Goal: Task Accomplishment & Management: Use online tool/utility

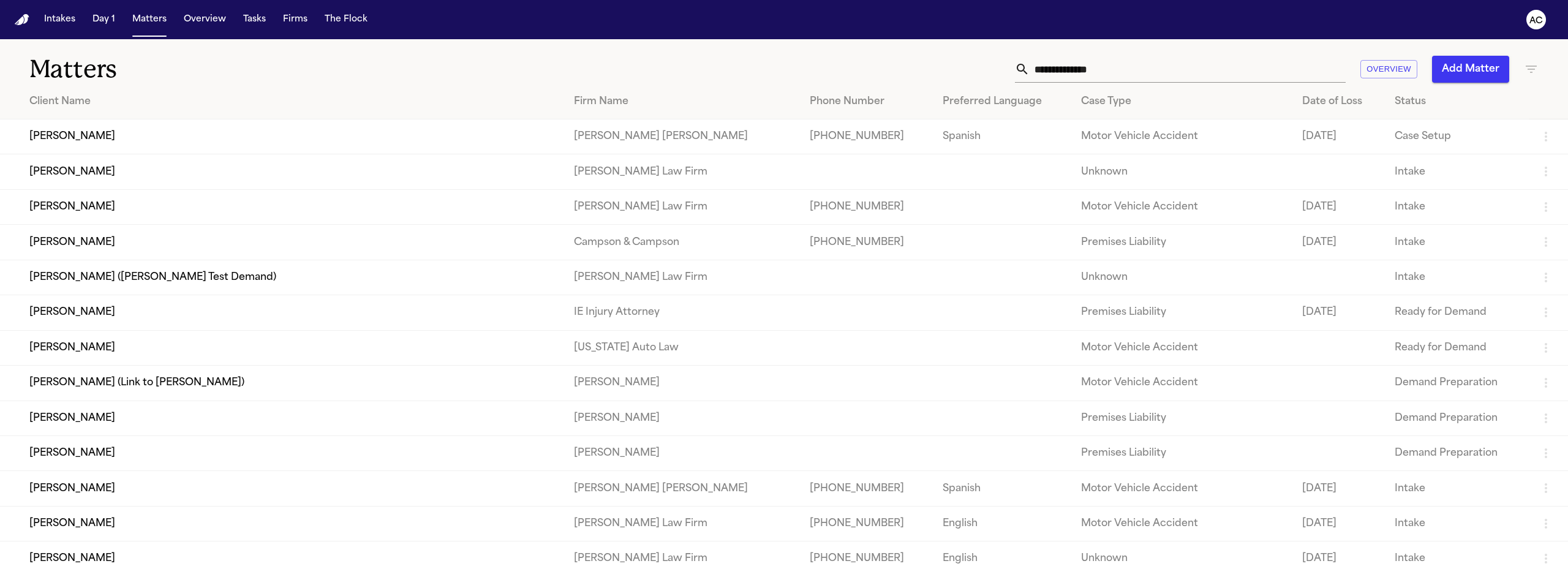
click at [1320, 7] on nav "Intakes Day 1 Matters Overview Tasks Firms The Flock AC" at bounding box center [784, 19] width 1568 height 39
click at [1016, 71] on div at bounding box center [1180, 69] width 331 height 27
paste input "**********"
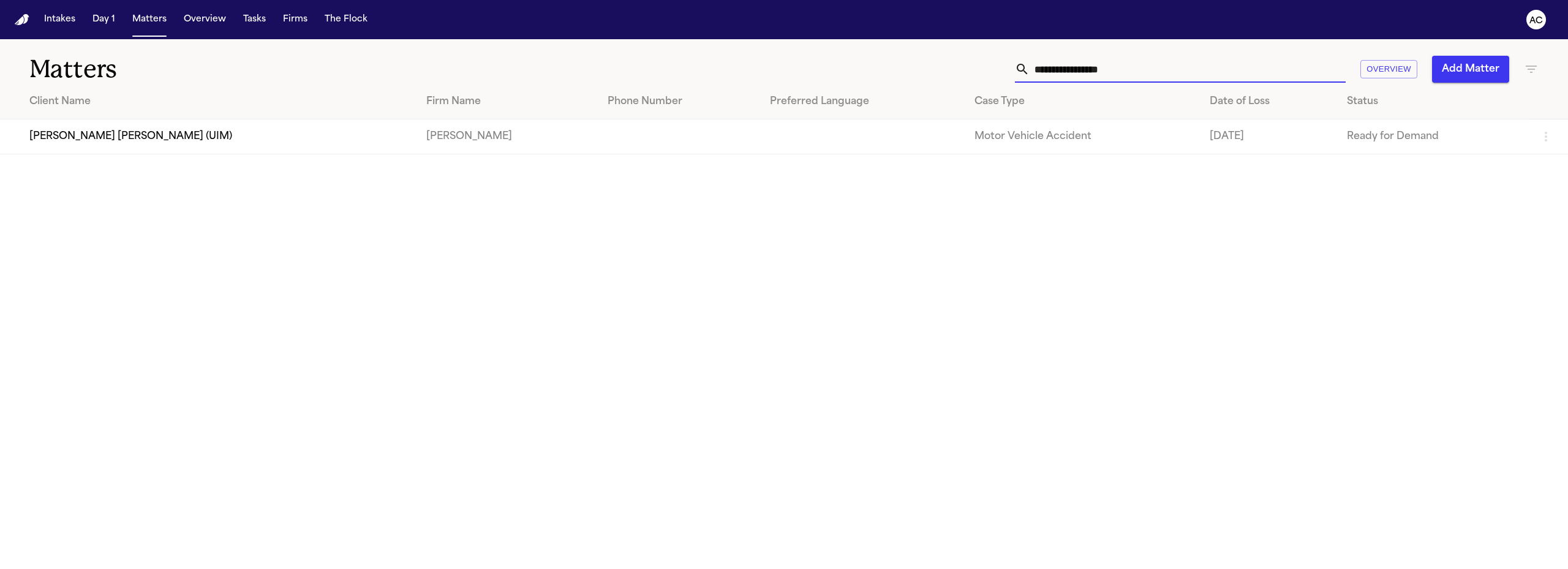
type input "**********"
click at [99, 128] on td "[PERSON_NAME] [PERSON_NAME] (UIM)" at bounding box center [208, 137] width 417 height 35
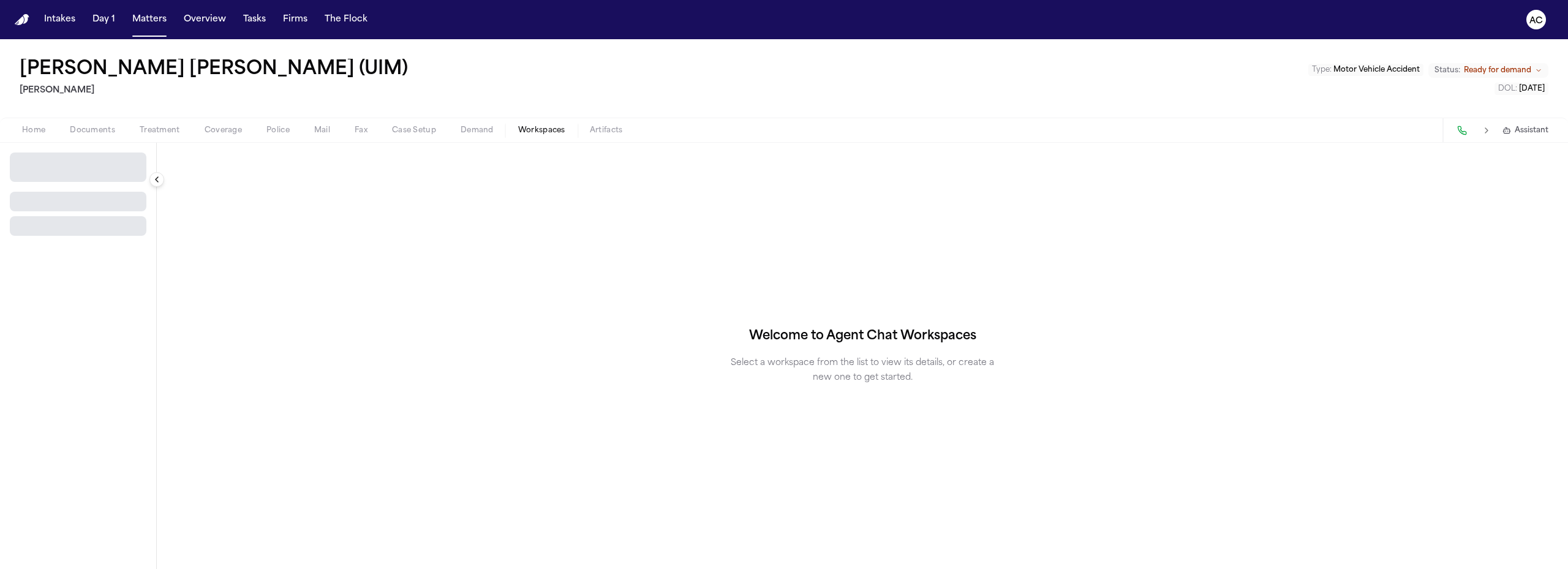
click at [543, 134] on span "Workspaces" at bounding box center [542, 131] width 47 height 10
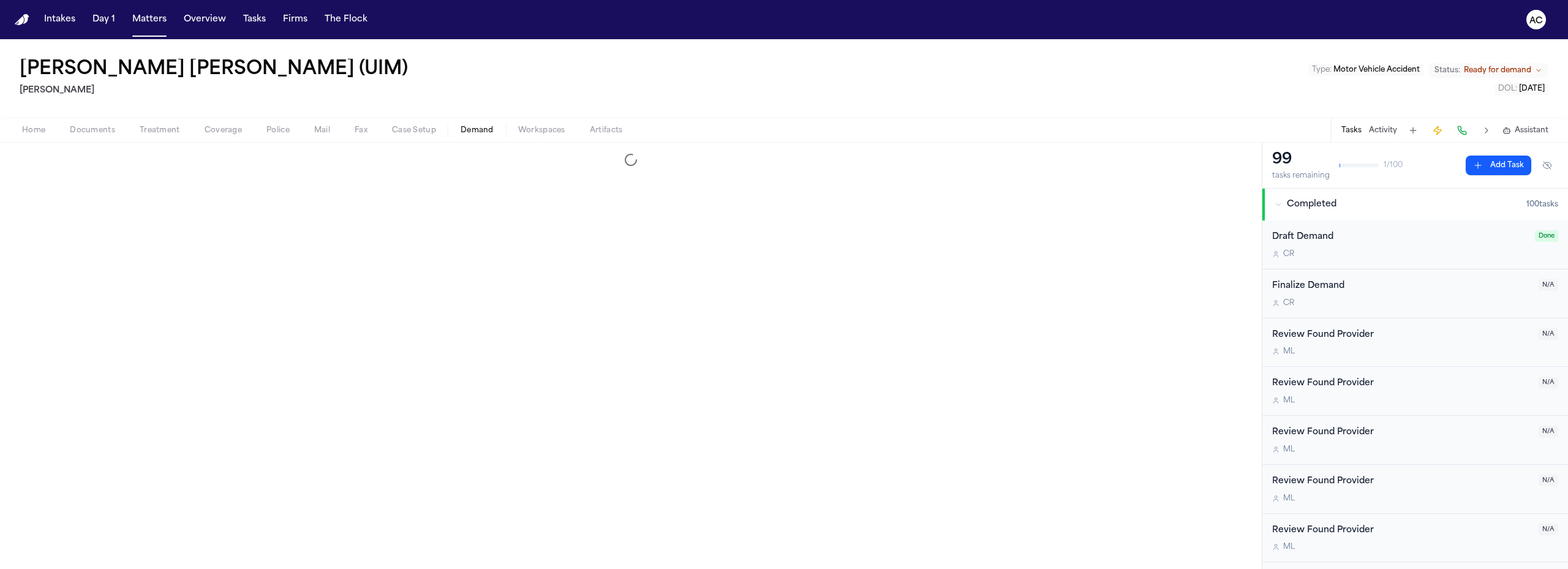
click at [465, 126] on span "Demand" at bounding box center [476, 131] width 33 height 10
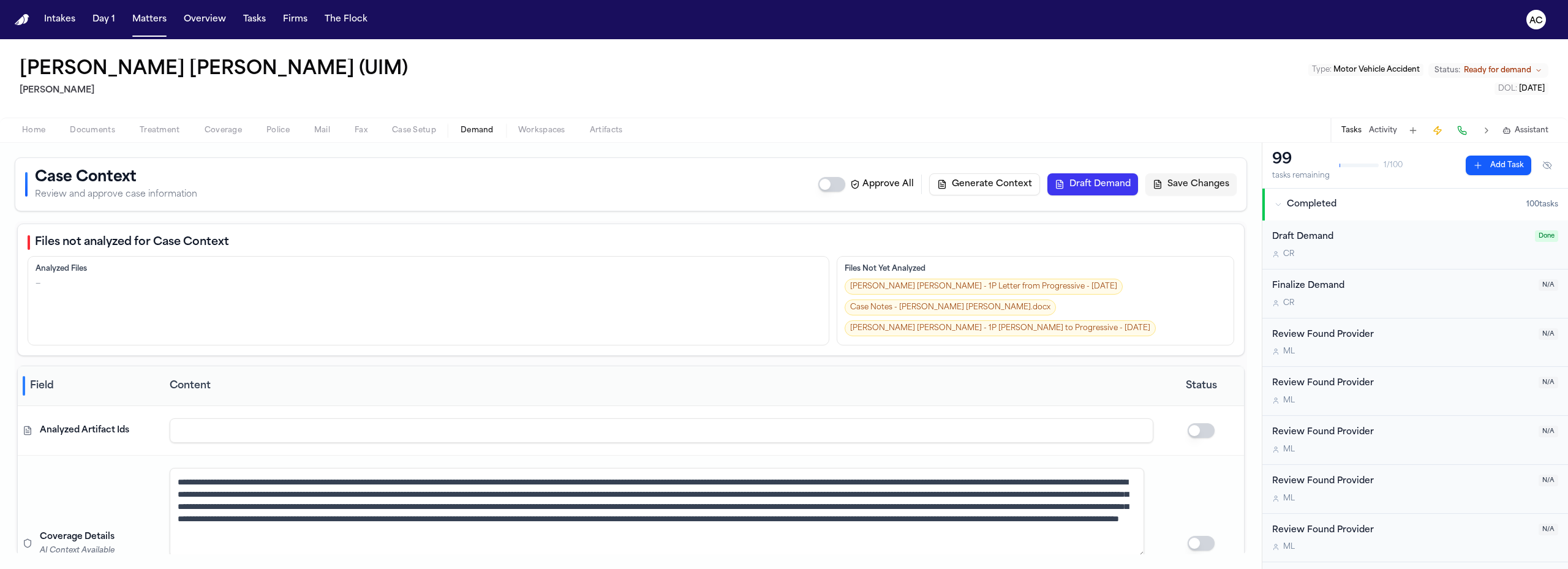
click at [85, 126] on span "Documents" at bounding box center [92, 131] width 45 height 10
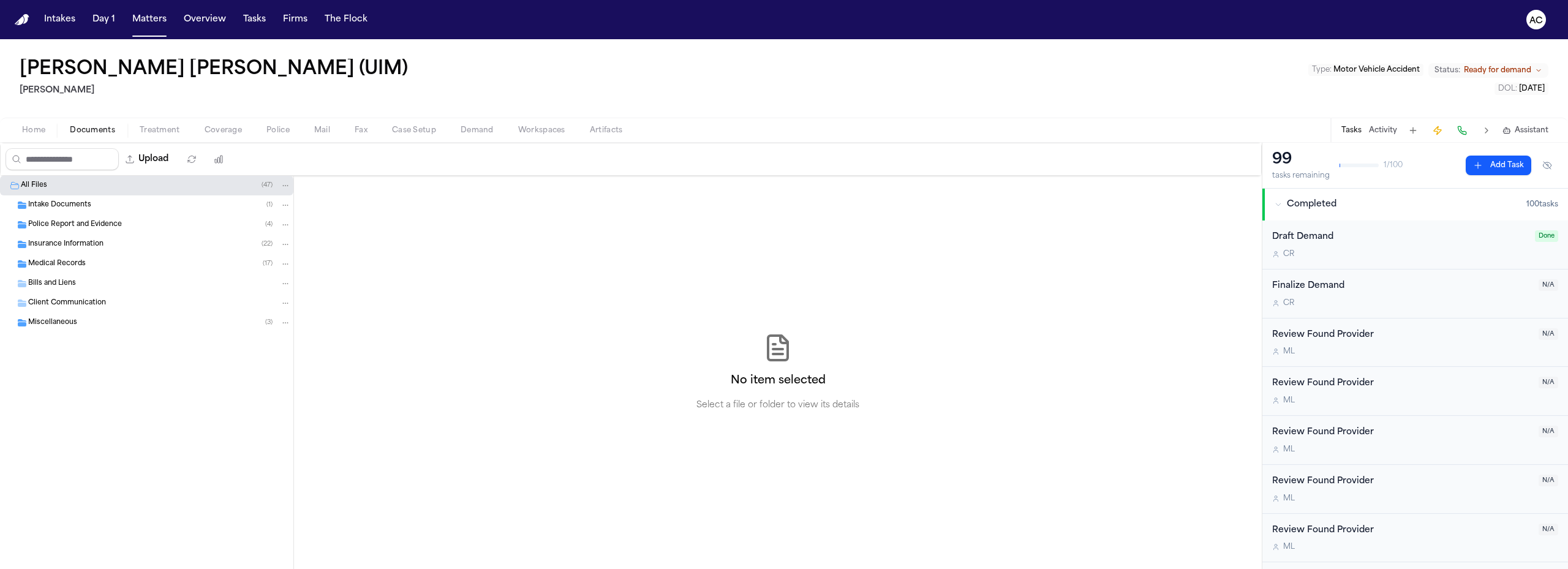
click at [76, 220] on span "Police Report and Evidence" at bounding box center [76, 225] width 94 height 10
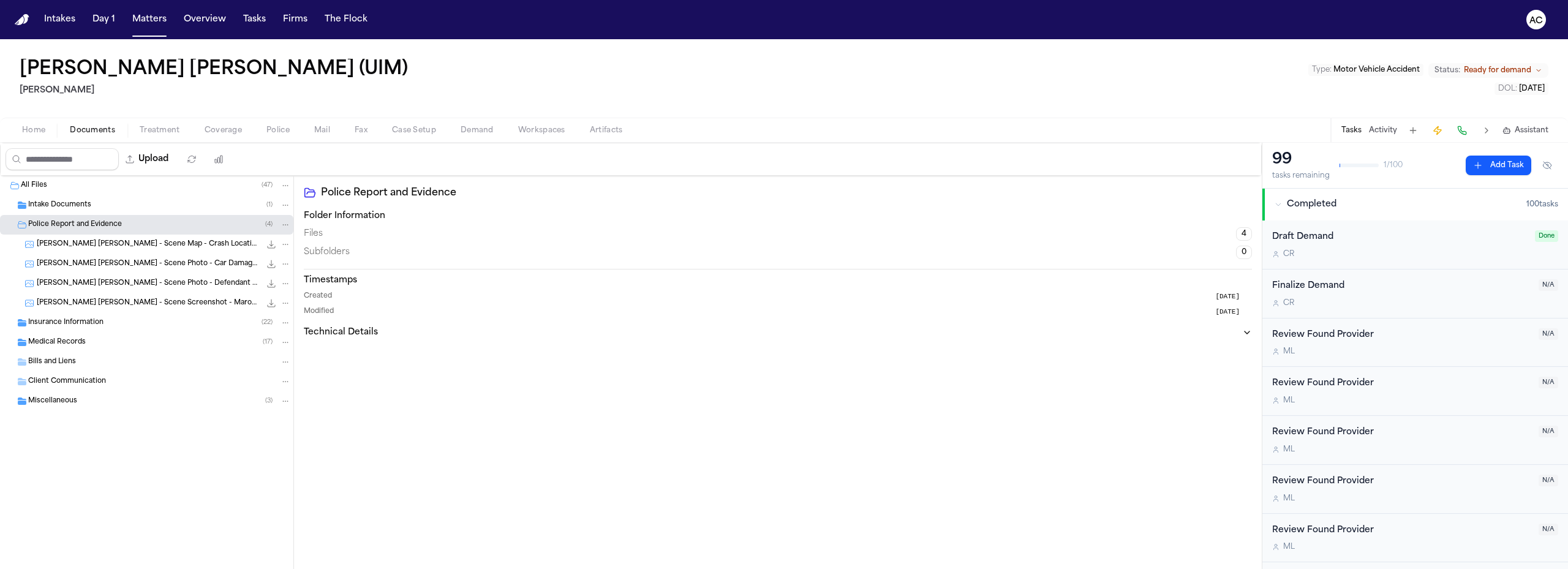
click at [103, 239] on span "[PERSON_NAME] [PERSON_NAME] - Scene Map - Crash Location - Undated" at bounding box center [149, 244] width 223 height 10
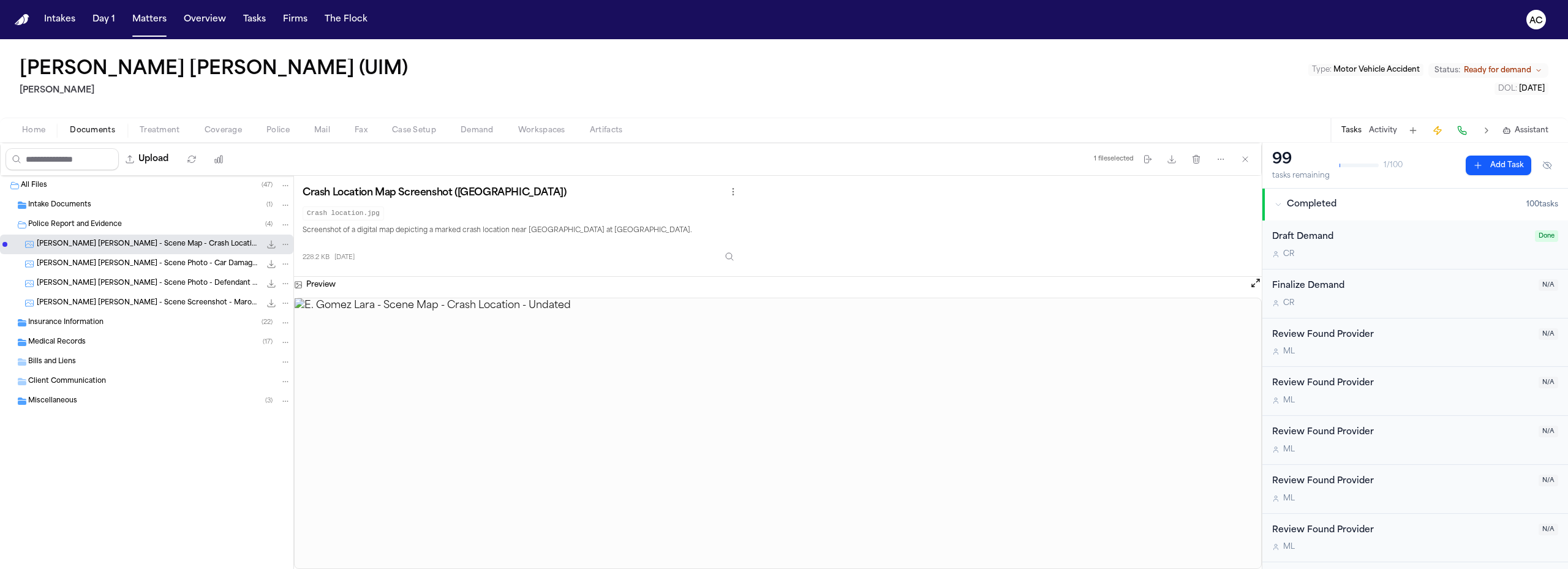
click at [121, 258] on div "[PERSON_NAME] [PERSON_NAME] - Scene Photo - Car Damage - Undated 486.4 KB • JPG" at bounding box center [146, 264] width 293 height 19
click at [160, 285] on span "[PERSON_NAME] [PERSON_NAME] - Scene Photo - Defendant Vehicle Front Plate" at bounding box center [149, 284] width 223 height 10
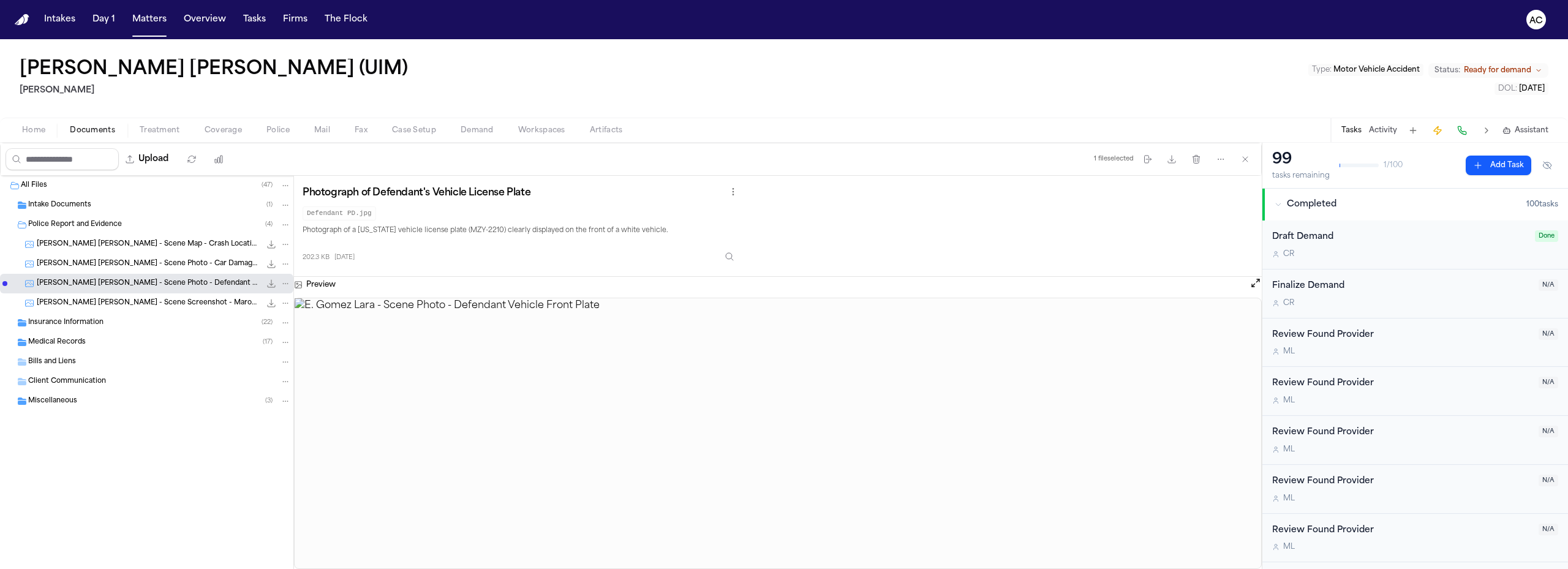
click at [160, 303] on span "[PERSON_NAME] [PERSON_NAME] - Scene Screenshot - Maroon [GEOGRAPHIC_DATA] - [DA…" at bounding box center [149, 303] width 223 height 10
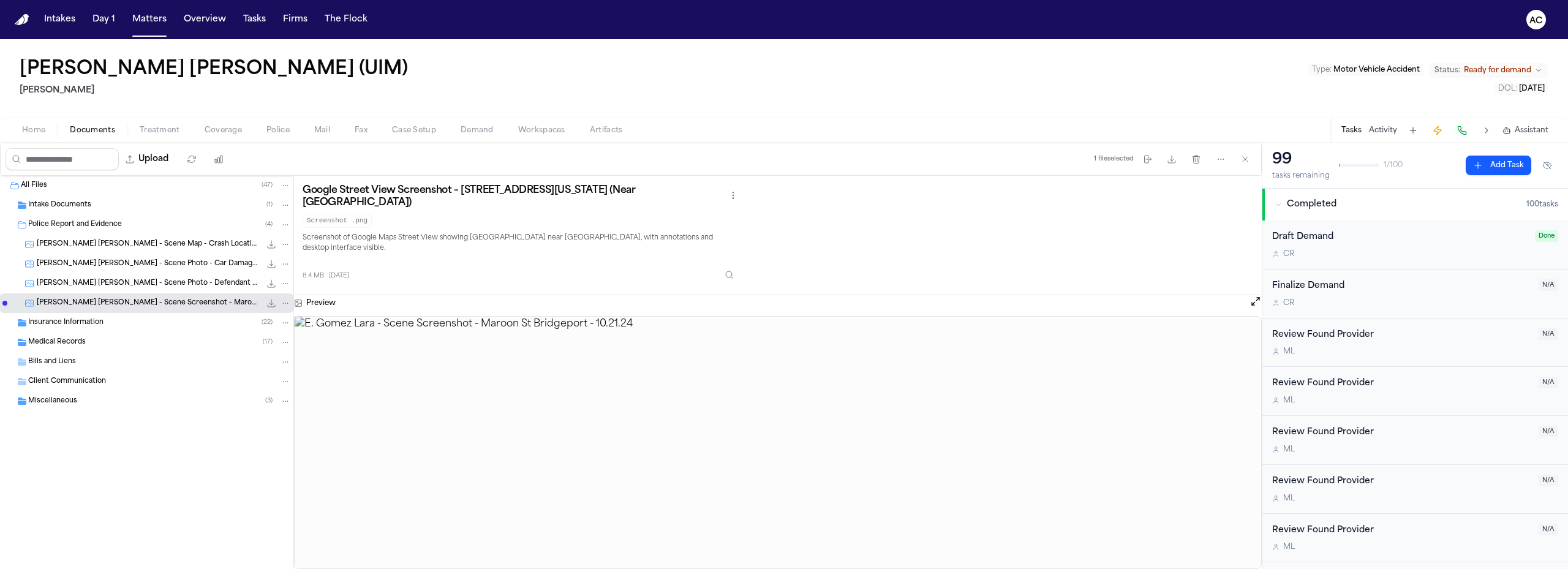
click at [62, 222] on span "Police Report and Evidence" at bounding box center [76, 225] width 94 height 10
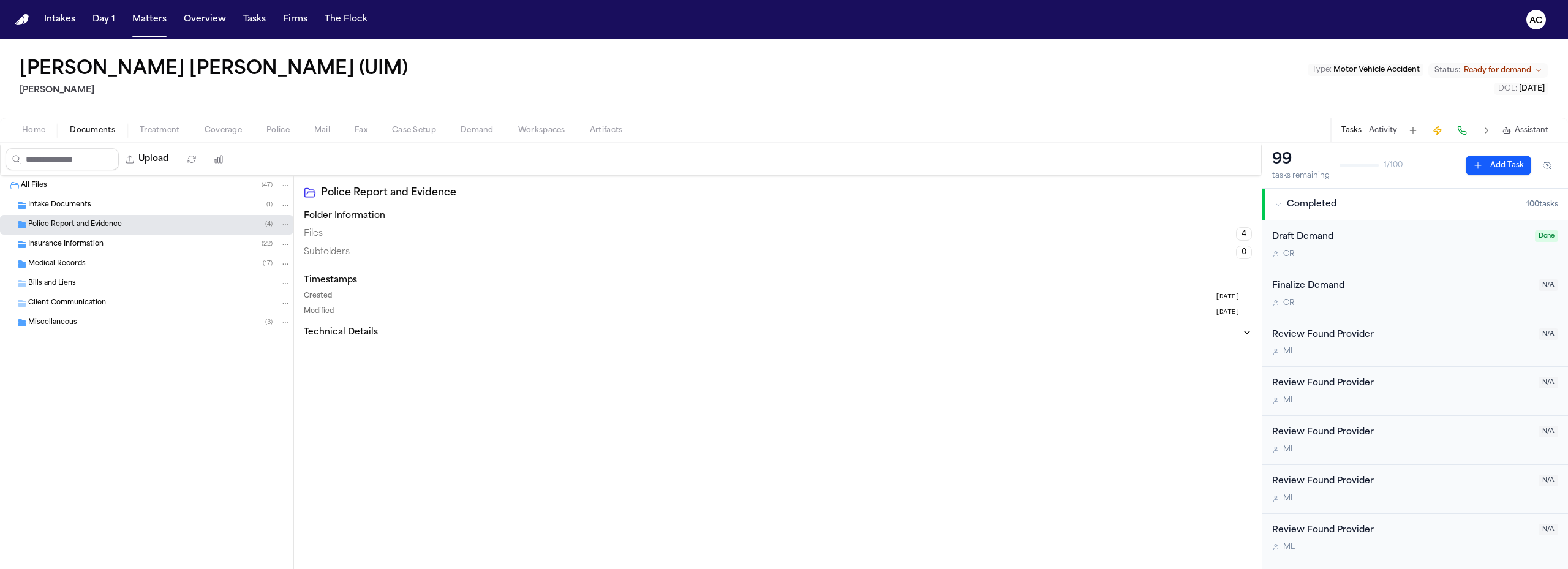
click at [348, 403] on div "Police Report and Evidence Folder Information Files 4 Subfolders 0 Timestamps C…" at bounding box center [778, 372] width 968 height 393
click at [187, 269] on div "Medical Records ( 17 )" at bounding box center [160, 264] width 263 height 11
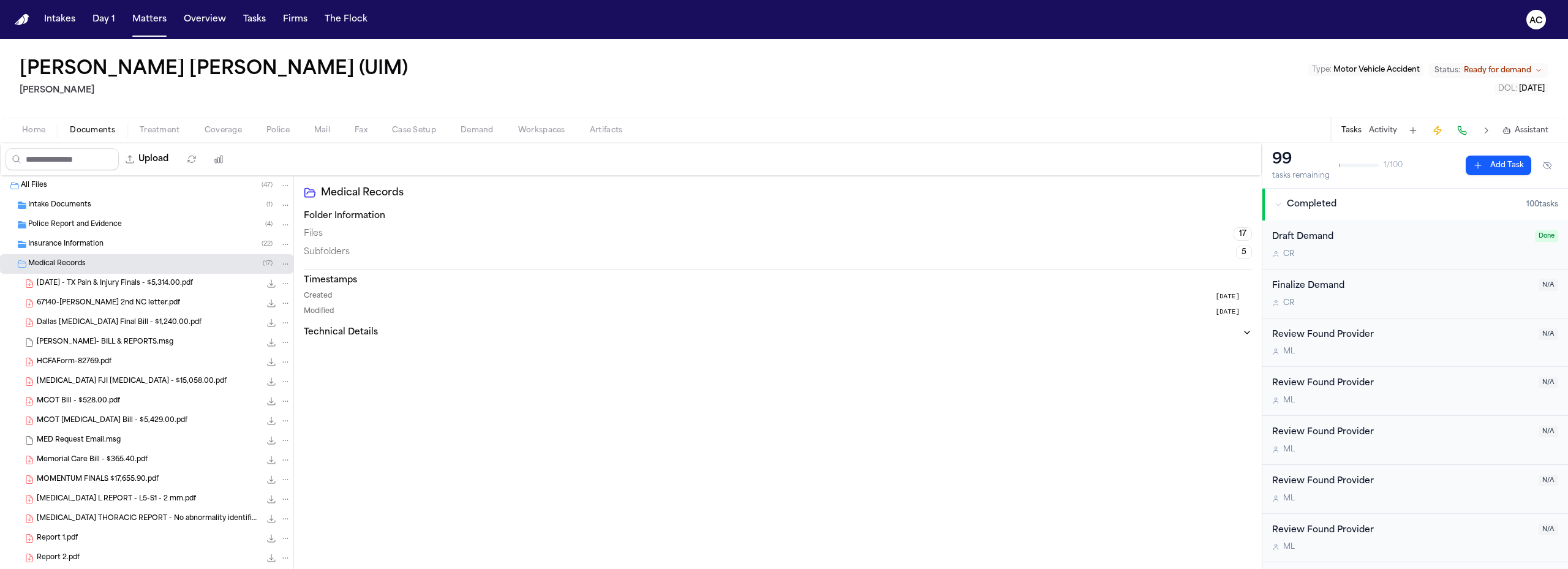
click at [170, 302] on div "67140-[PERSON_NAME] 2nd NC letter.pdf 300.7 KB • PDF" at bounding box center [164, 303] width 254 height 13
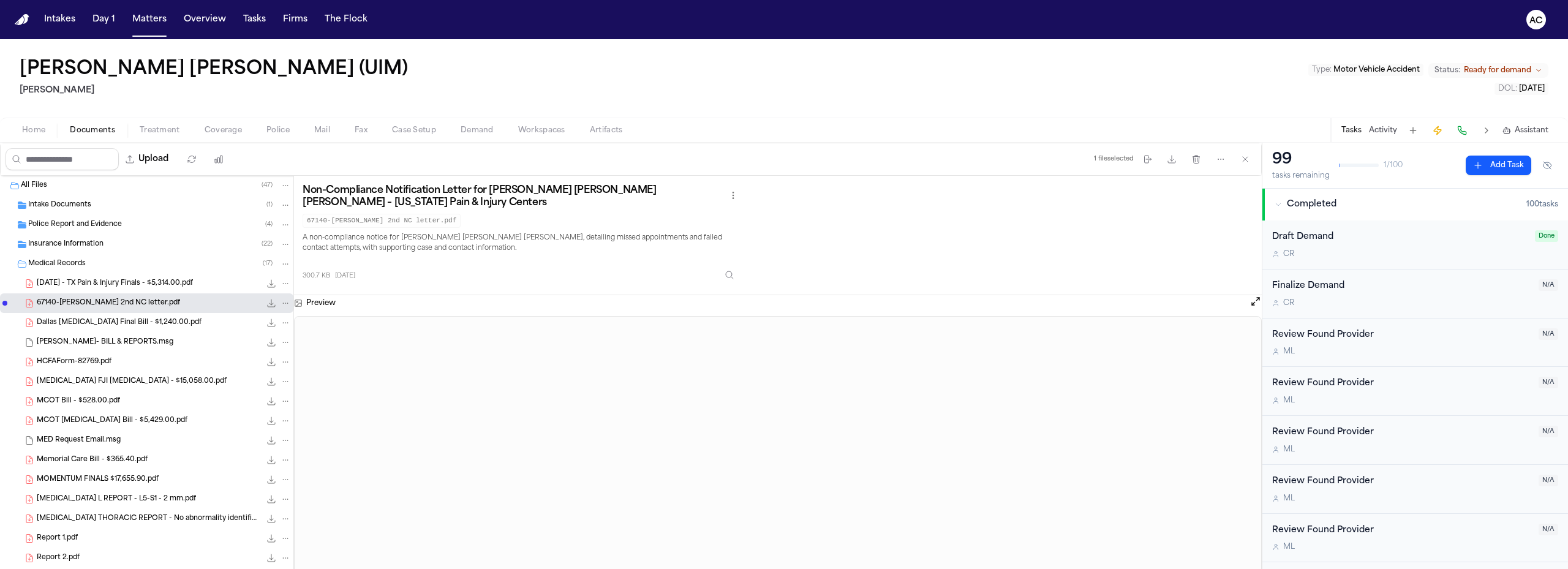
drag, startPoint x: 161, startPoint y: 301, endPoint x: 144, endPoint y: 297, distance: 17.5
click at [144, 297] on div "67140-[PERSON_NAME] 2nd NC letter.pdf 300.7 KB • PDF" at bounding box center [164, 303] width 254 height 13
click at [153, 288] on span "[DATE] - TX Pain & Injury Finals - $5,314.00.pdf" at bounding box center [115, 284] width 156 height 10
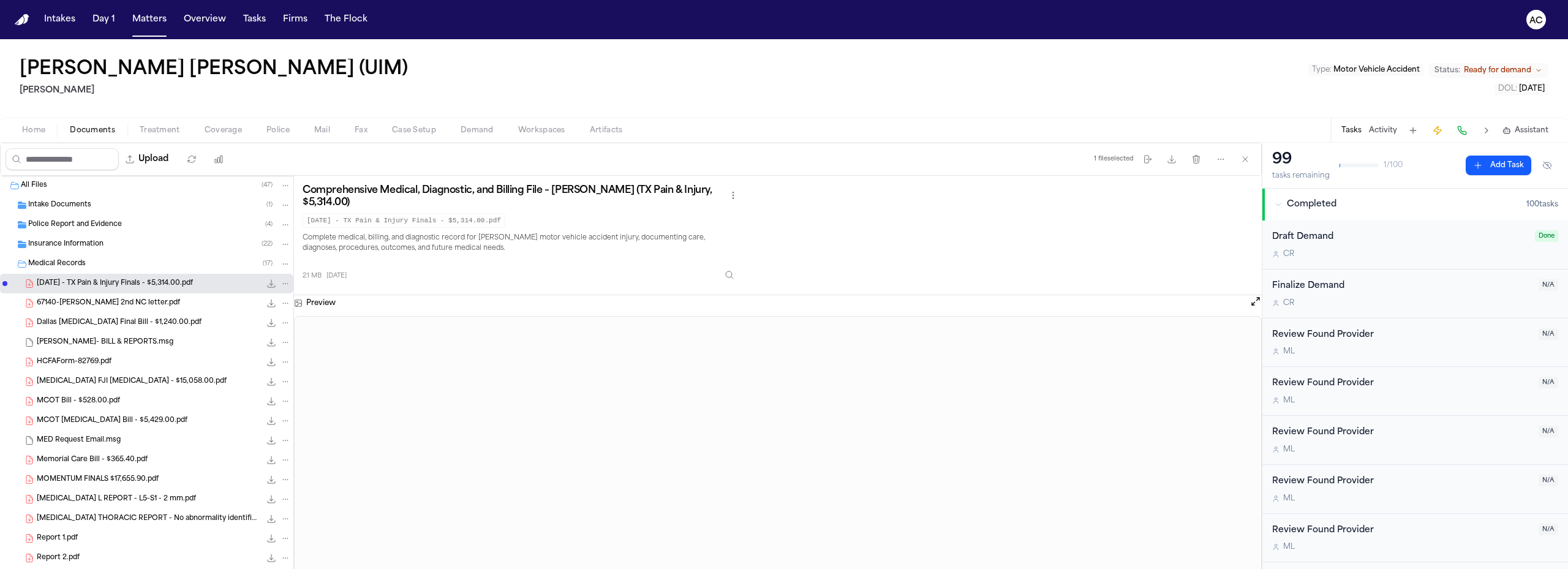
click at [555, 132] on span "Workspaces" at bounding box center [542, 131] width 47 height 10
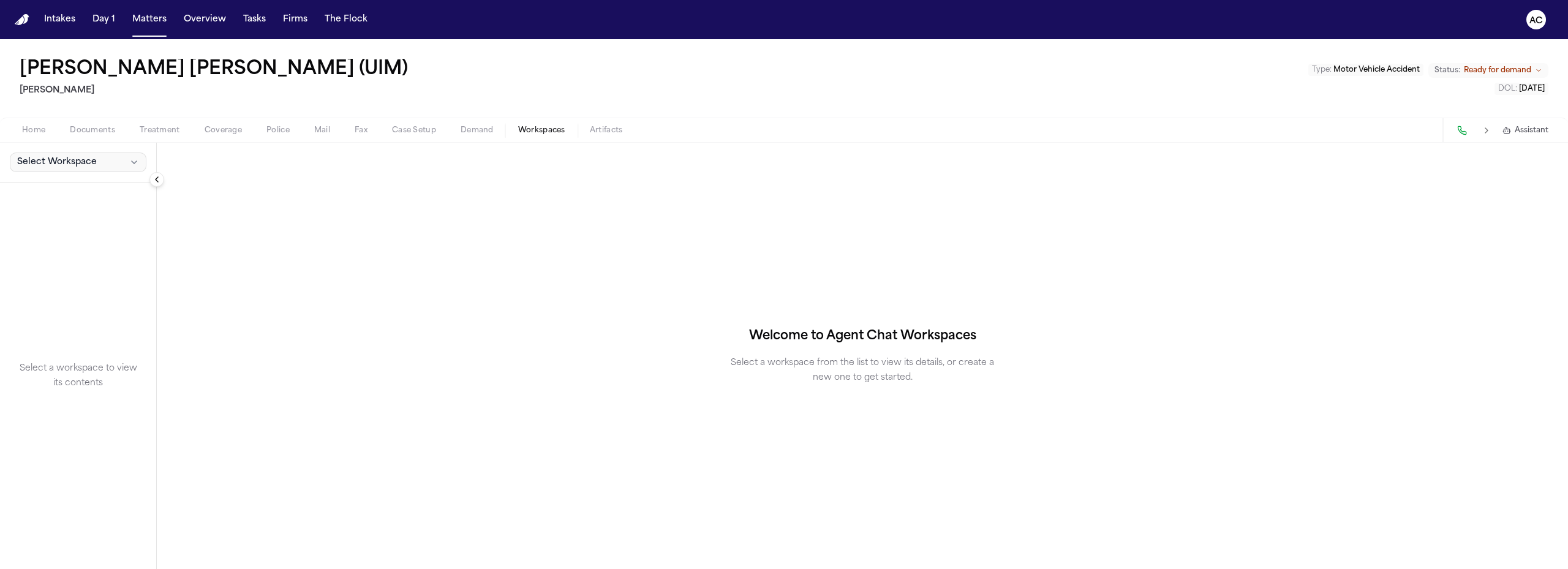
drag, startPoint x: 69, startPoint y: 153, endPoint x: 75, endPoint y: 161, distance: 10.0
click at [70, 156] on button "Select Workspace" at bounding box center [78, 162] width 137 height 19
click at [75, 161] on span "Select Workspace" at bounding box center [56, 162] width 80 height 13
click at [62, 166] on span "Select Workspace" at bounding box center [56, 162] width 80 height 13
drag, startPoint x: 64, startPoint y: 187, endPoint x: 91, endPoint y: 205, distance: 32.4
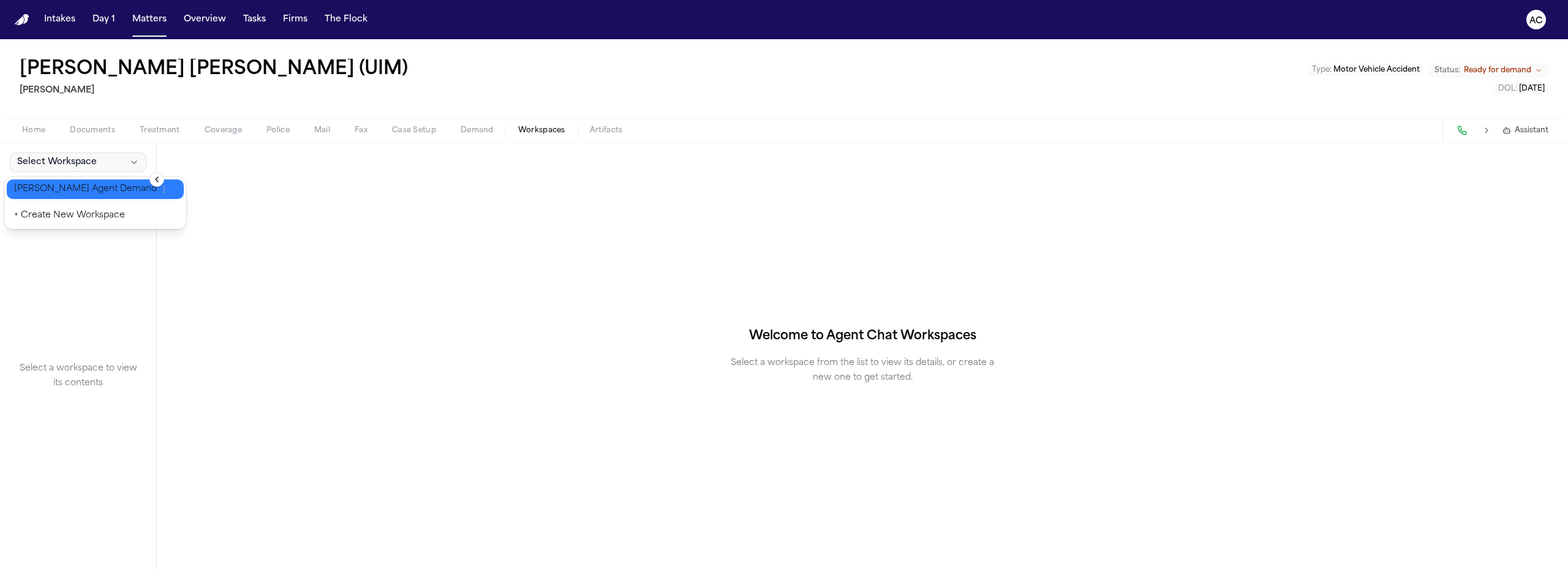
click at [65, 187] on span "[PERSON_NAME] Agent Demand" at bounding box center [86, 189] width 143 height 13
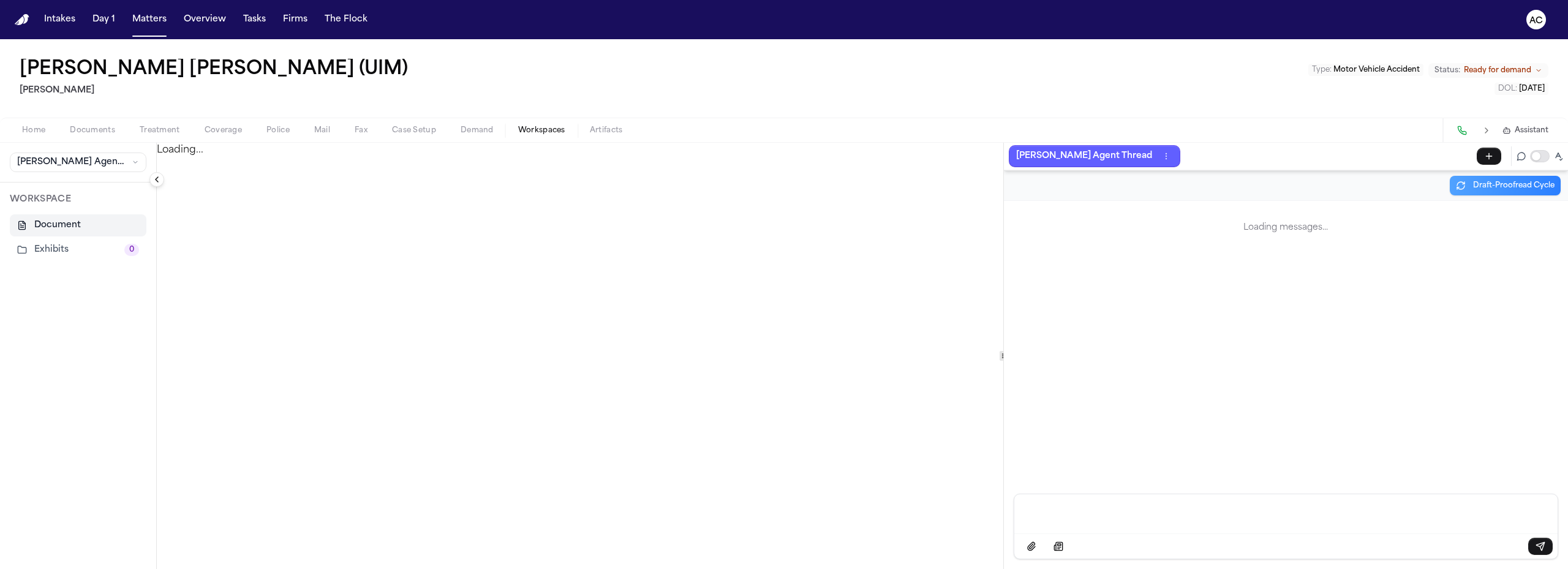
click at [77, 248] on button "Exhibits 0" at bounding box center [78, 249] width 137 height 22
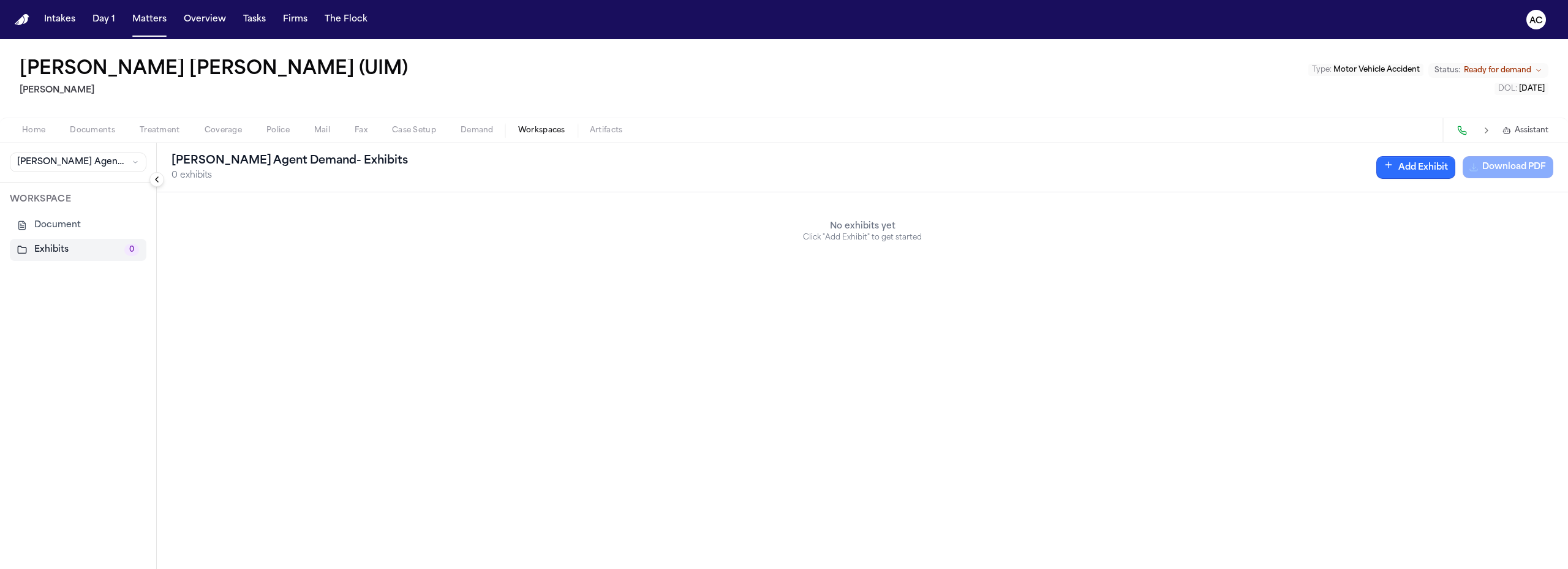
click at [1424, 166] on button "Add Exhibit" at bounding box center [1416, 167] width 79 height 23
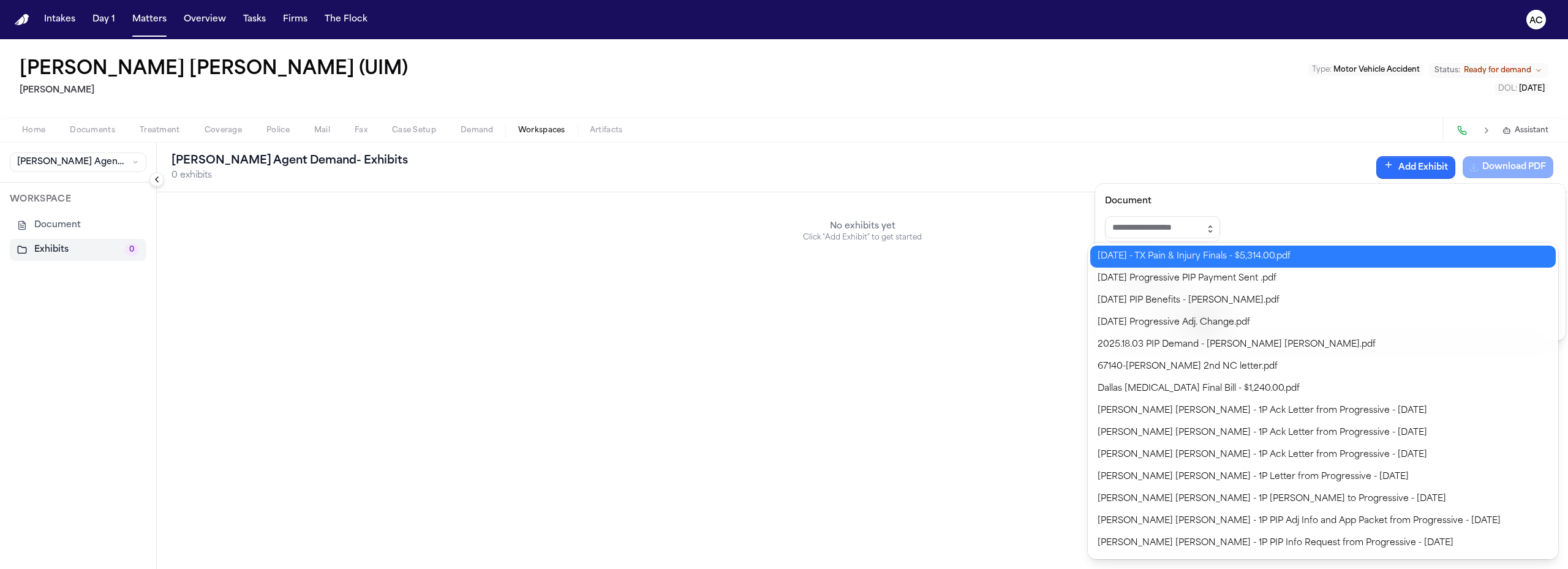
click at [1215, 227] on icon "button" at bounding box center [1210, 229] width 10 height 10
type input "**********"
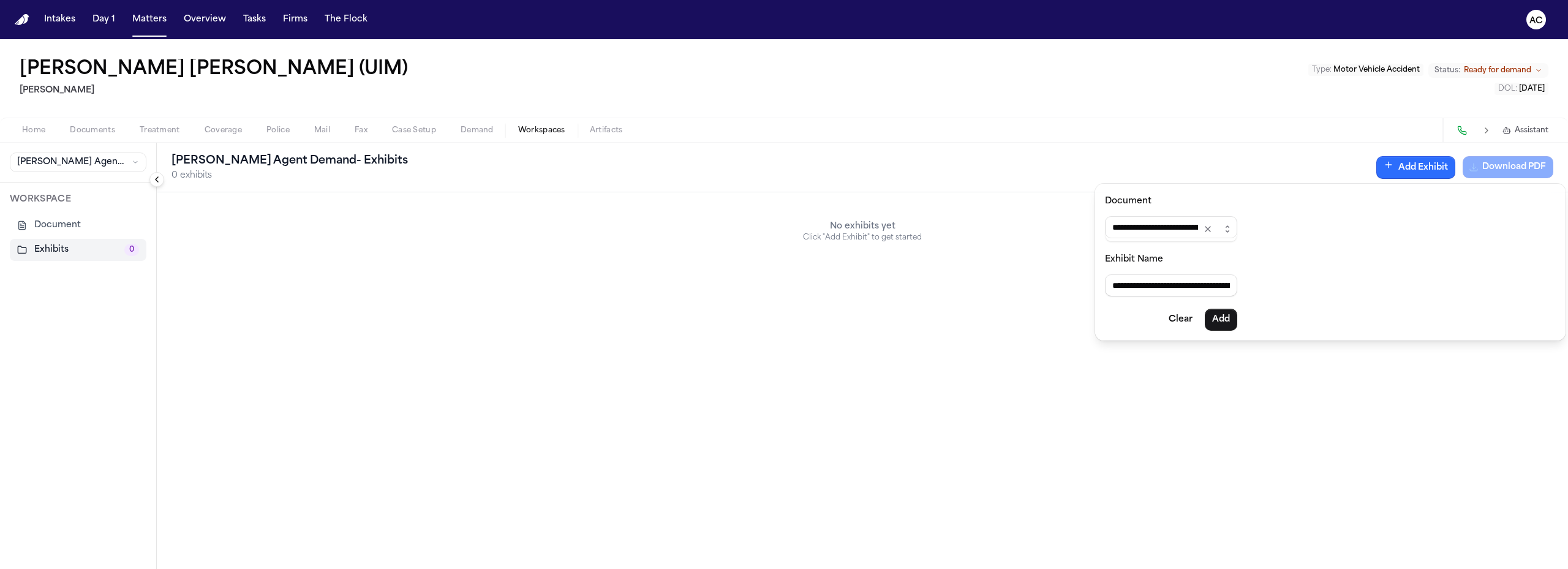
click at [1268, 568] on div "**********" at bounding box center [784, 569] width 1568 height 0
drag, startPoint x: 1110, startPoint y: 285, endPoint x: 1355, endPoint y: 297, distance: 245.3
click at [1355, 300] on div "**********" at bounding box center [1330, 262] width 470 height 157
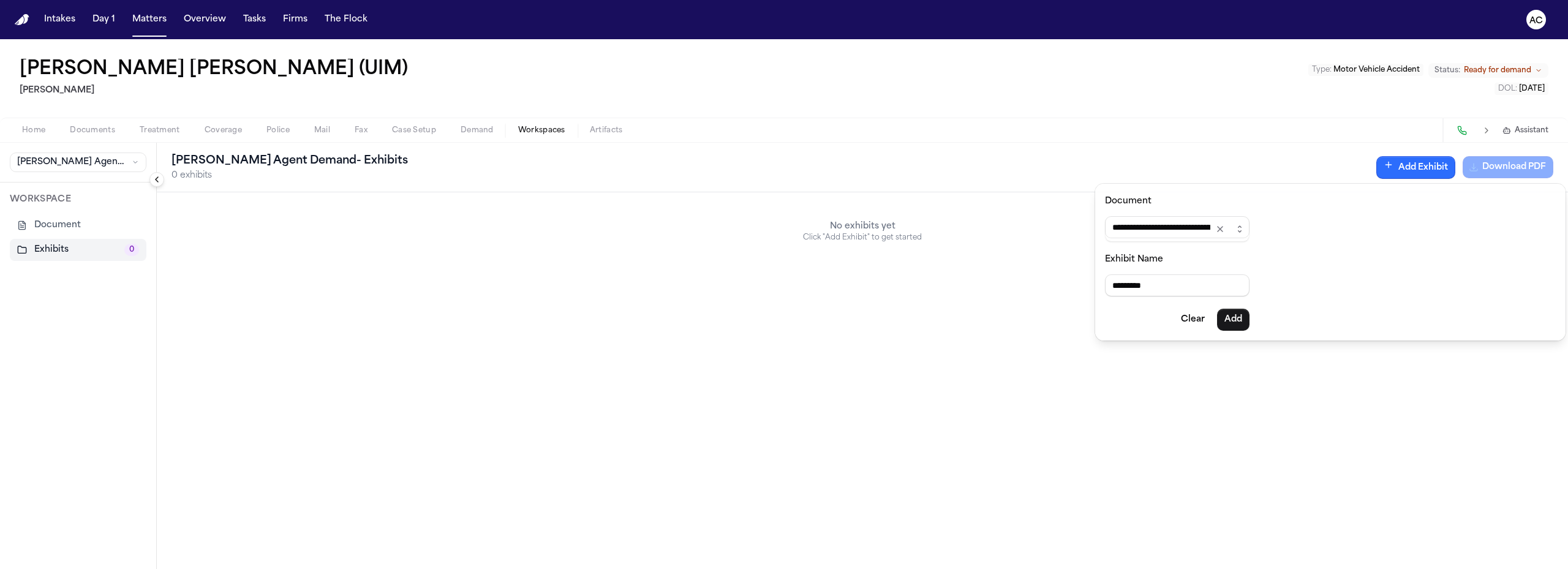
type input "*********"
click at [1235, 318] on button "Add" at bounding box center [1233, 320] width 33 height 22
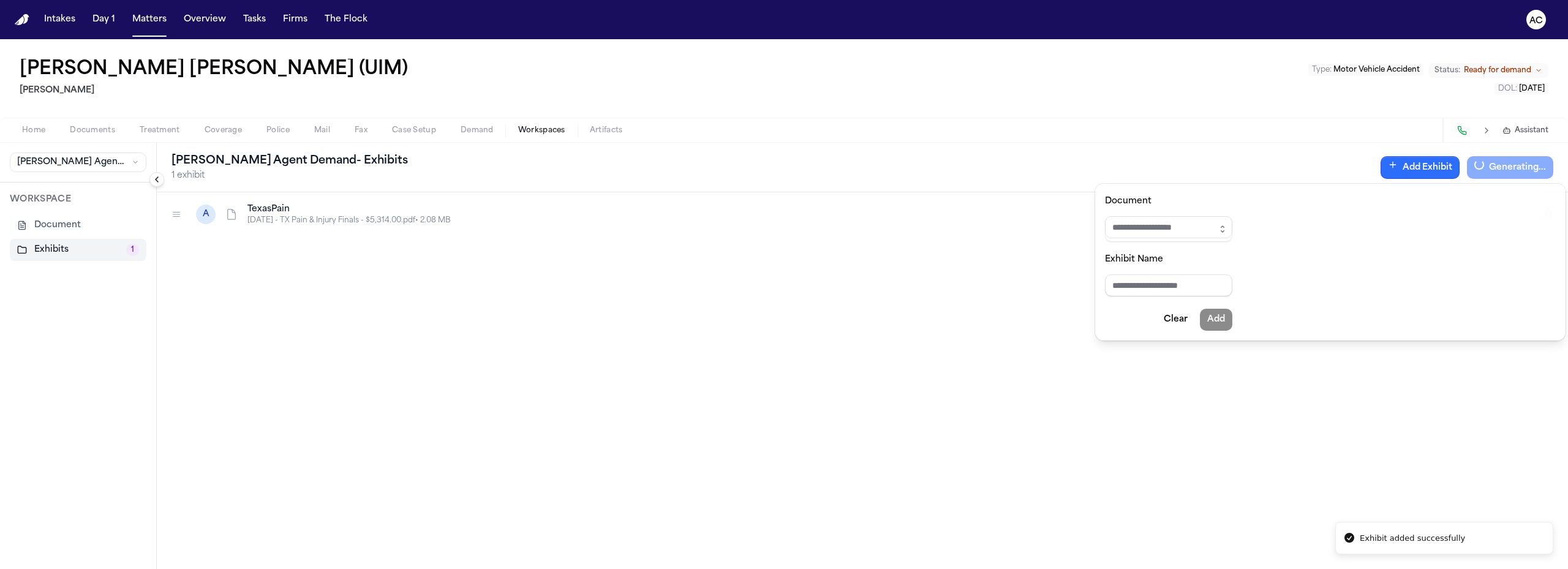
click at [971, 277] on div "[PERSON_NAME] Agent Demand - Exhibits 1 exhibit Add Exhibit Generating... A Tex…" at bounding box center [863, 356] width 1411 height 426
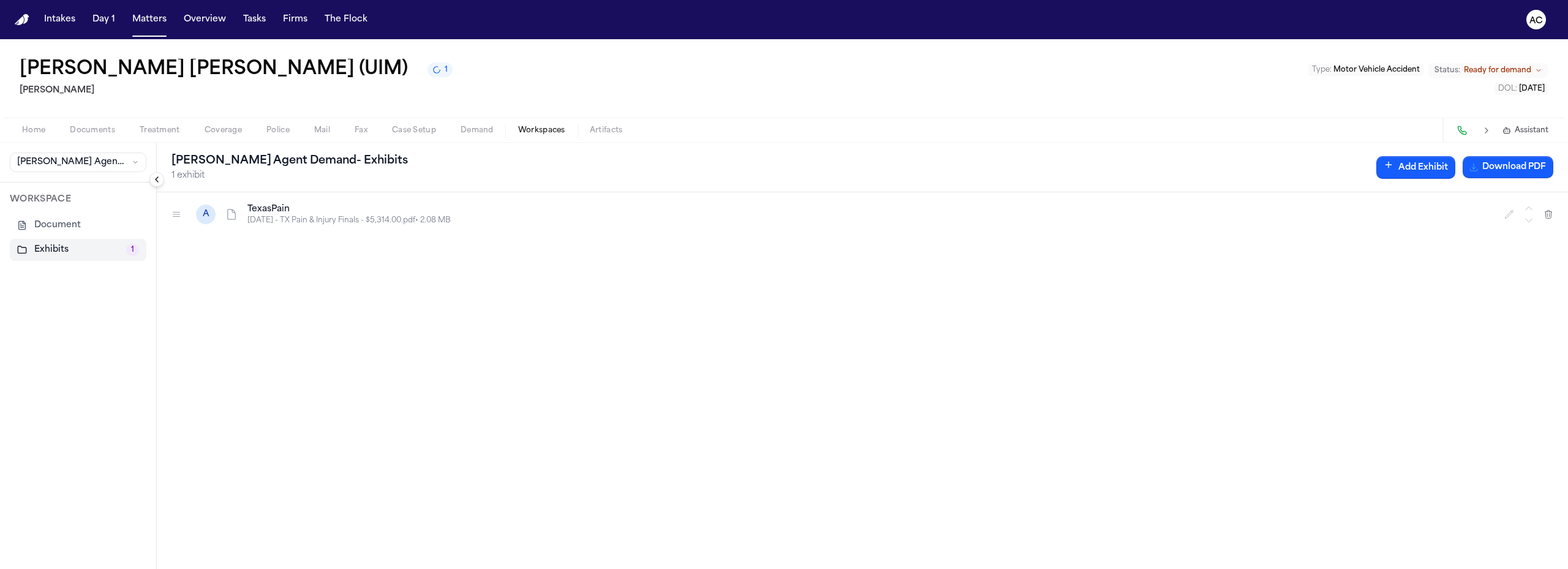
click at [97, 130] on span "Documents" at bounding box center [92, 131] width 45 height 10
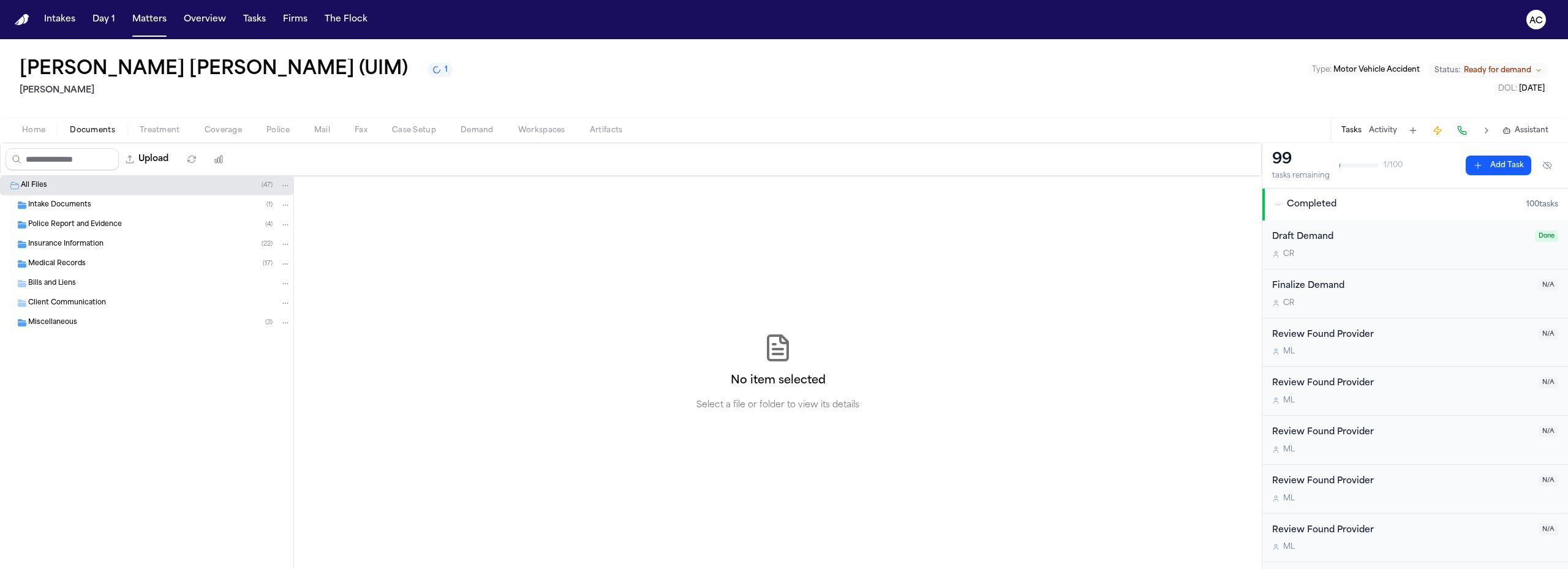
click at [71, 257] on div "Medical Records ( 17 )" at bounding box center [146, 264] width 293 height 19
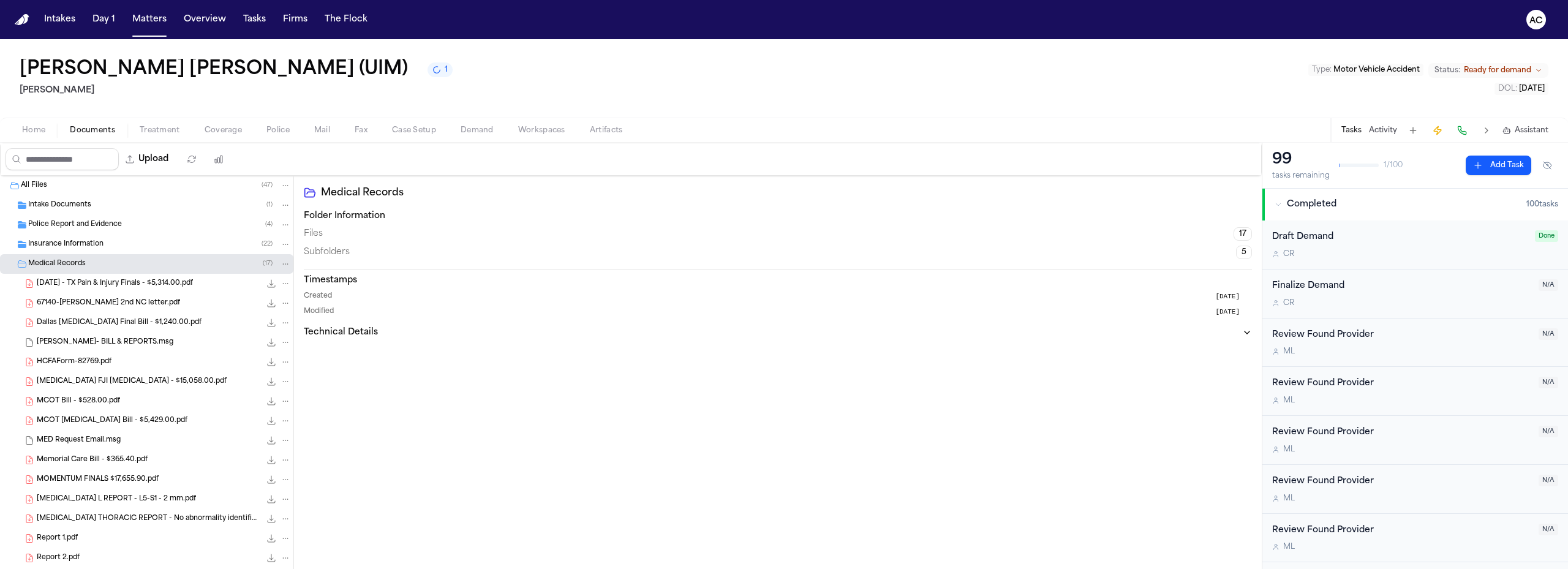
click at [137, 281] on span "[DATE] - TX Pain & Injury Finals - $5,314.00.pdf" at bounding box center [115, 284] width 156 height 10
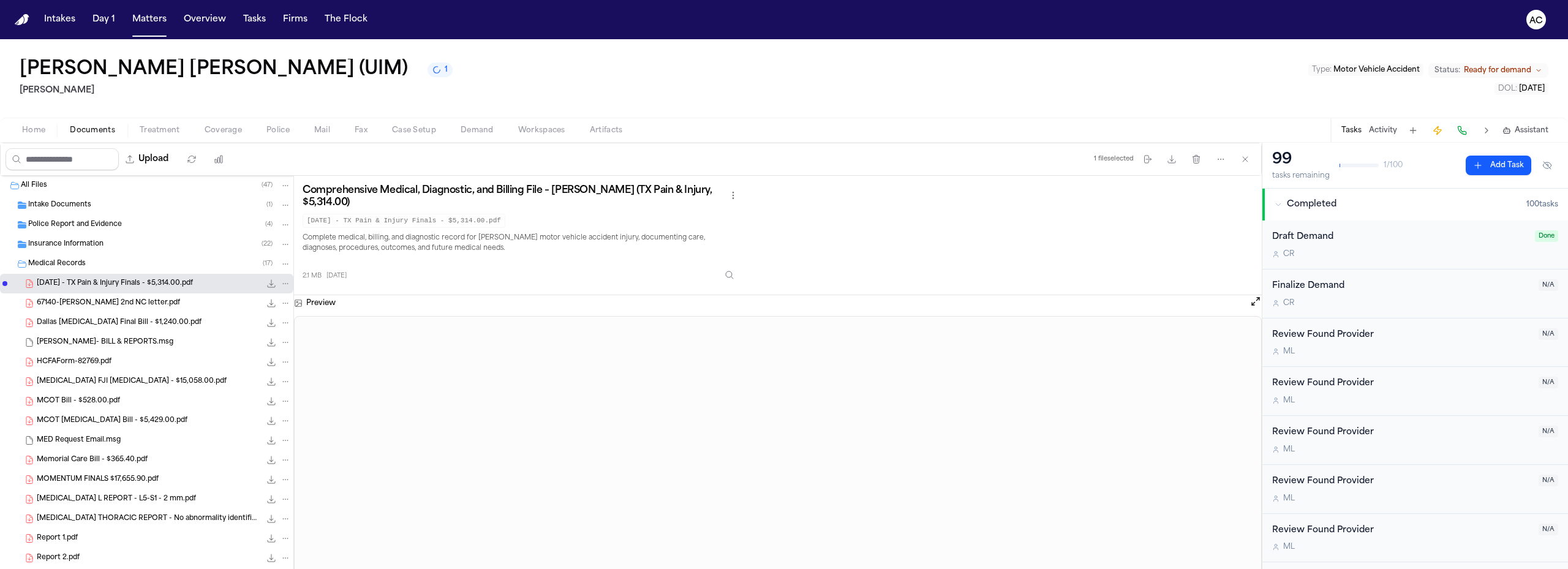
click at [527, 130] on span "Workspaces" at bounding box center [542, 131] width 47 height 10
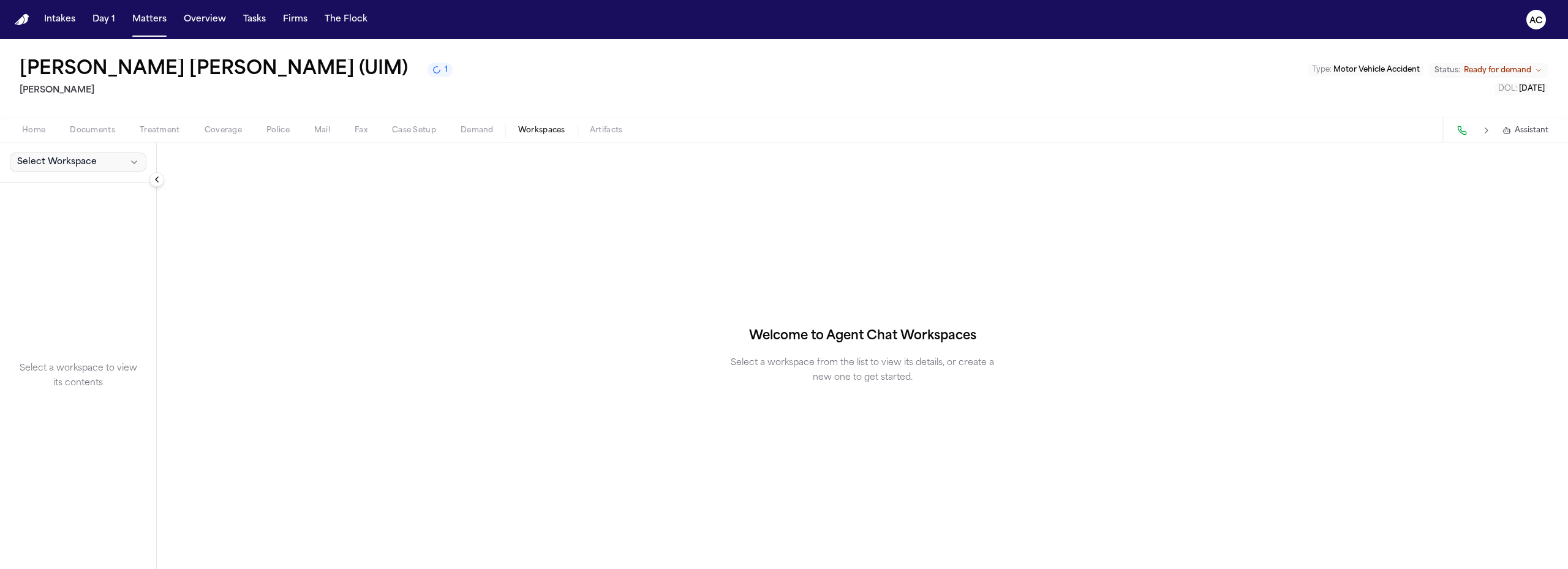
click at [51, 154] on button "Select Workspace" at bounding box center [78, 162] width 137 height 19
click at [77, 188] on span "[PERSON_NAME] Agent Demand" at bounding box center [86, 189] width 143 height 13
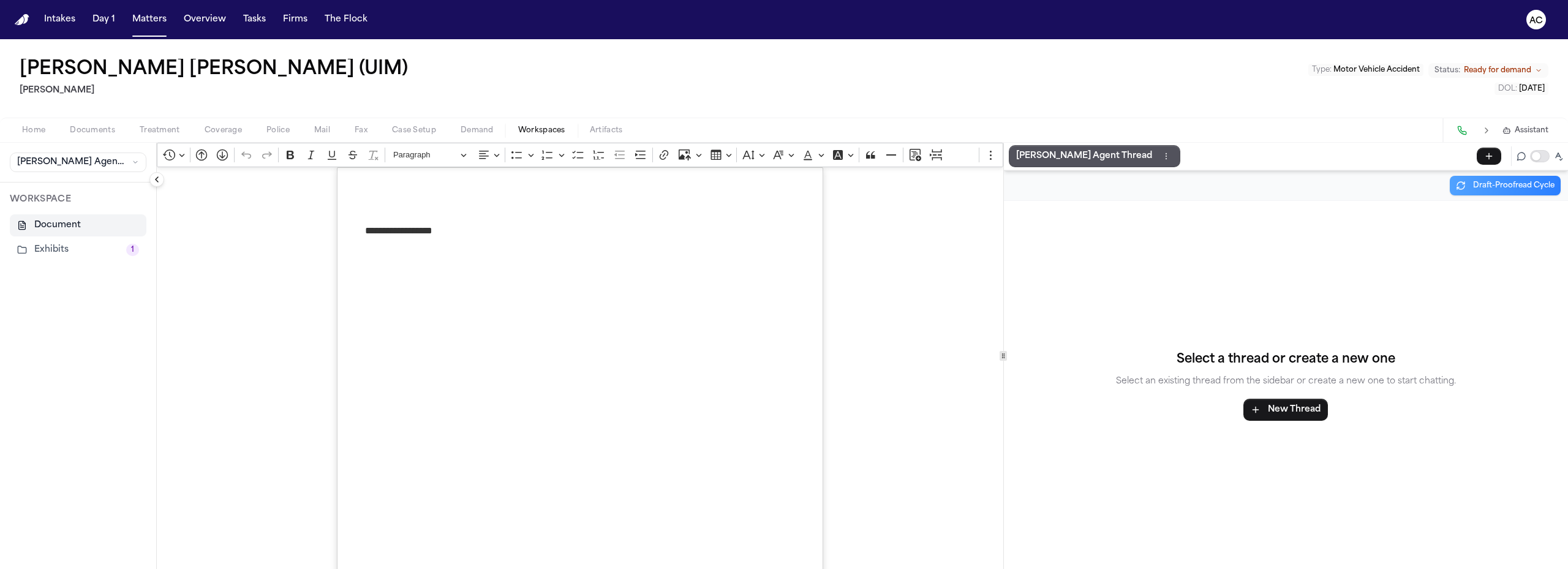
click at [66, 253] on button "Exhibits 1" at bounding box center [78, 249] width 137 height 22
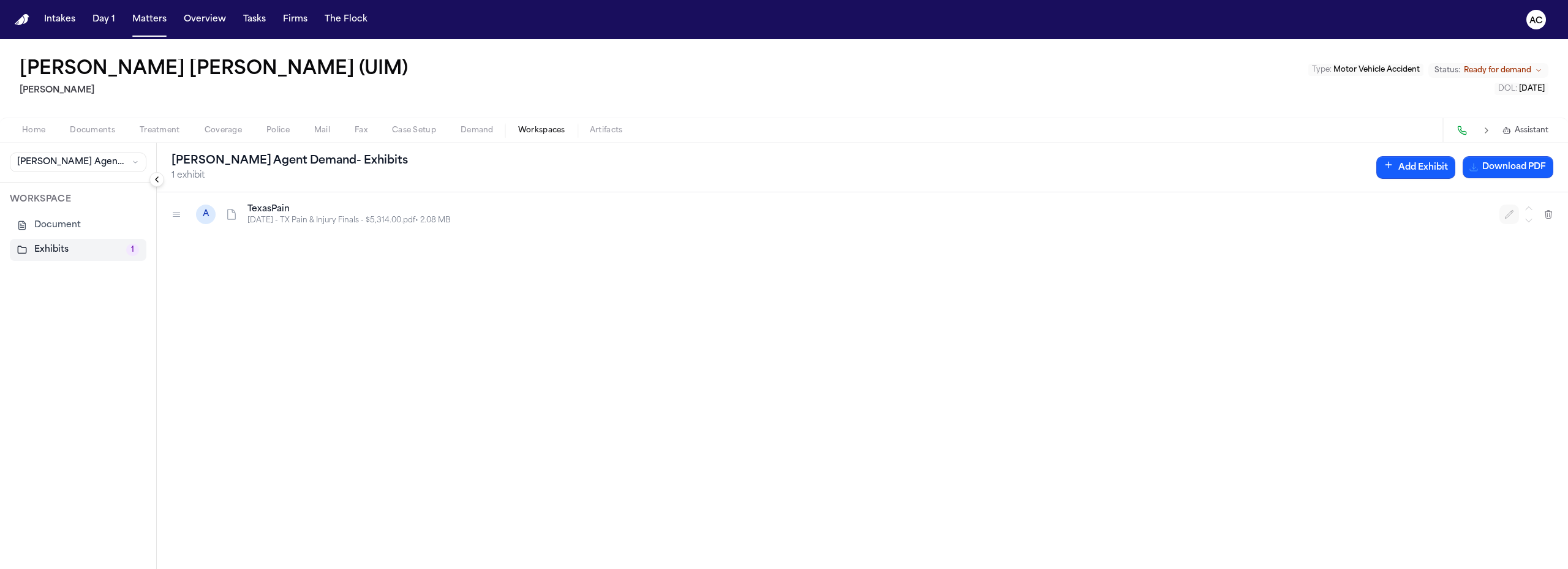
click at [1513, 214] on icon "button" at bounding box center [1509, 214] width 10 height 10
type input "**********"
click at [559, 219] on button "button" at bounding box center [556, 214] width 19 height 19
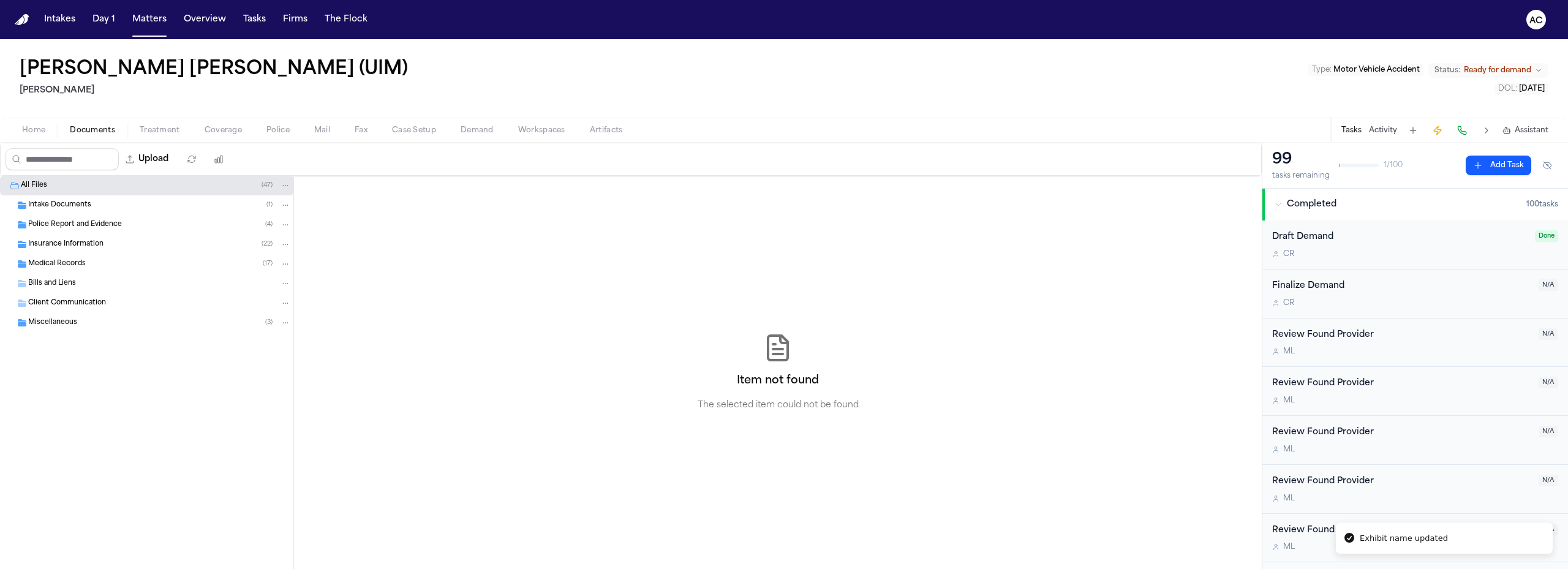
click at [108, 124] on button "Documents" at bounding box center [92, 131] width 70 height 15
click at [104, 265] on div "Medical Records ( 17 )" at bounding box center [160, 264] width 263 height 11
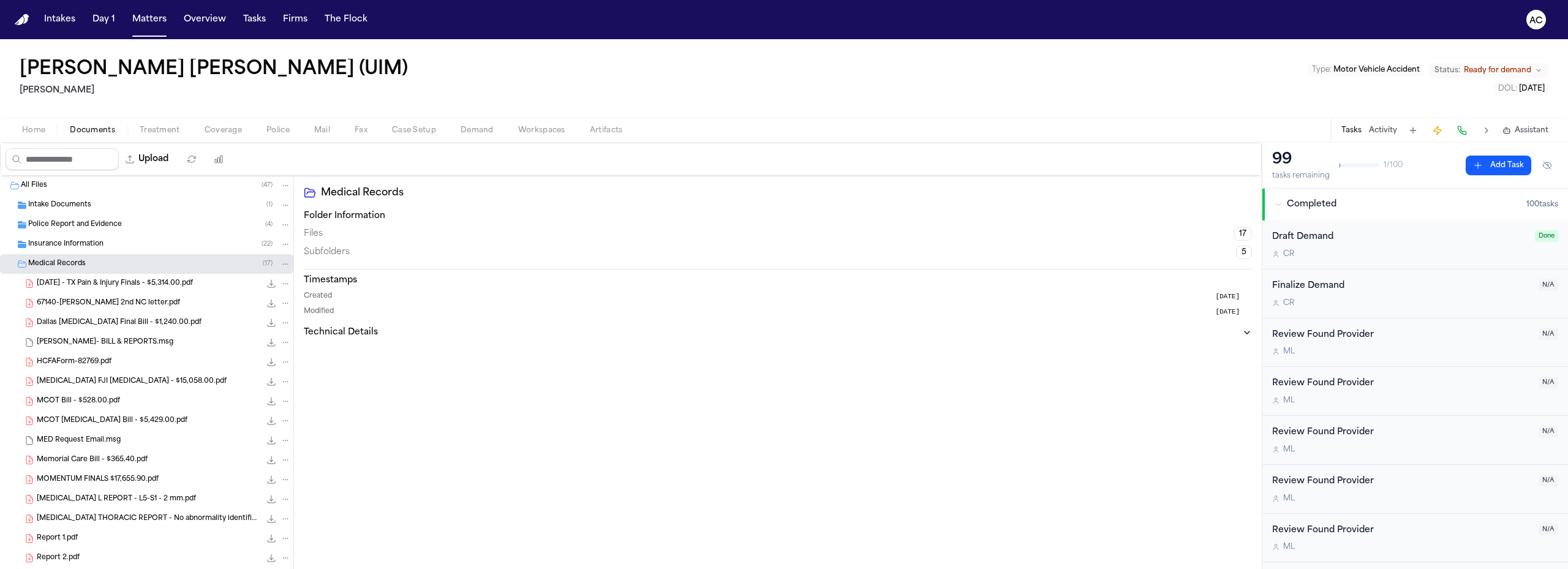
click at [144, 302] on span "67140-[PERSON_NAME] 2nd NC letter.pdf" at bounding box center [108, 303] width 144 height 10
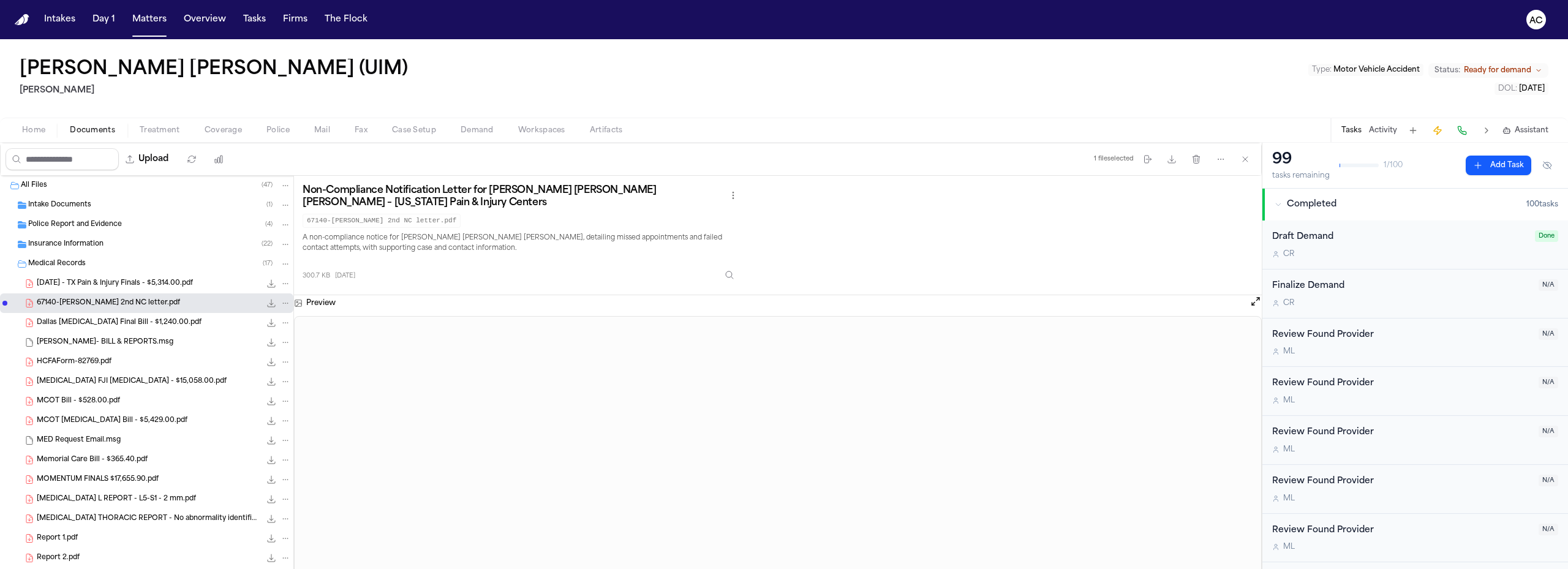
click at [74, 318] on span "Dallas [MEDICAL_DATA] Final Bill - $1,240.00.pdf" at bounding box center [119, 323] width 165 height 10
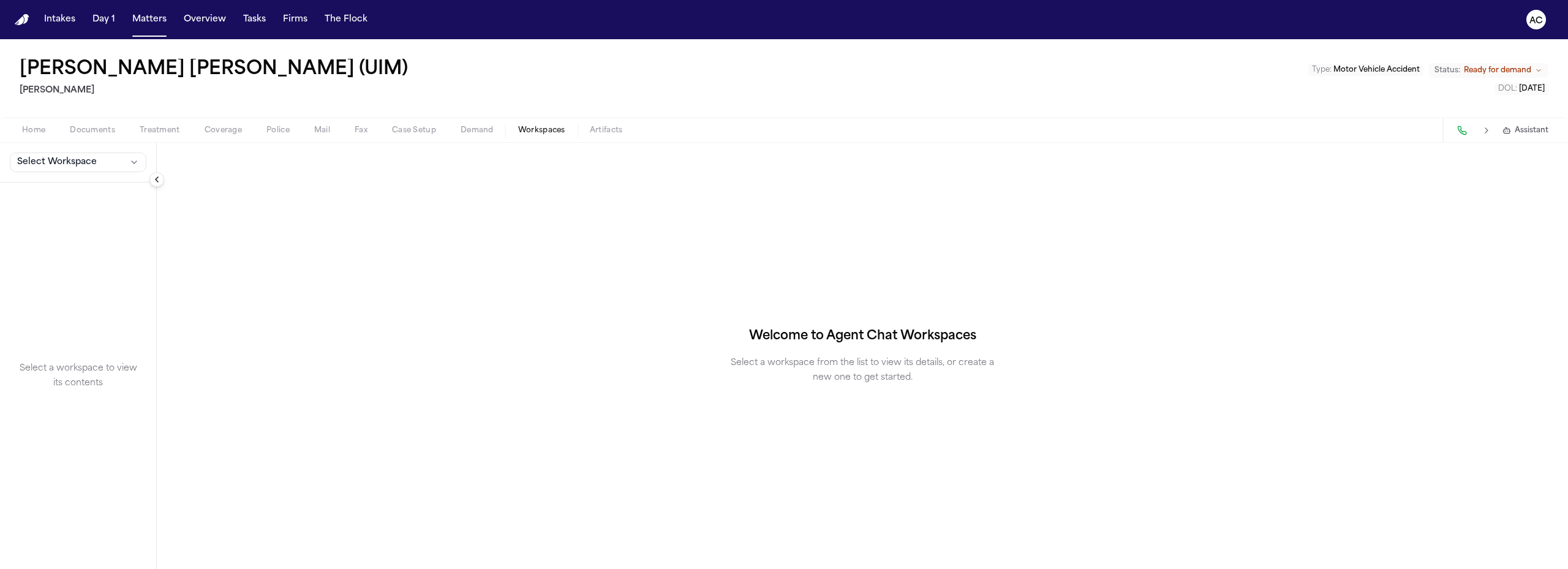
click at [549, 128] on span "Workspaces" at bounding box center [542, 131] width 47 height 10
drag, startPoint x: 100, startPoint y: 163, endPoint x: 93, endPoint y: 170, distance: 9.9
click at [99, 164] on button "Select Workspace" at bounding box center [78, 162] width 137 height 19
click at [50, 191] on span "[PERSON_NAME] Agent Demand" at bounding box center [86, 189] width 143 height 13
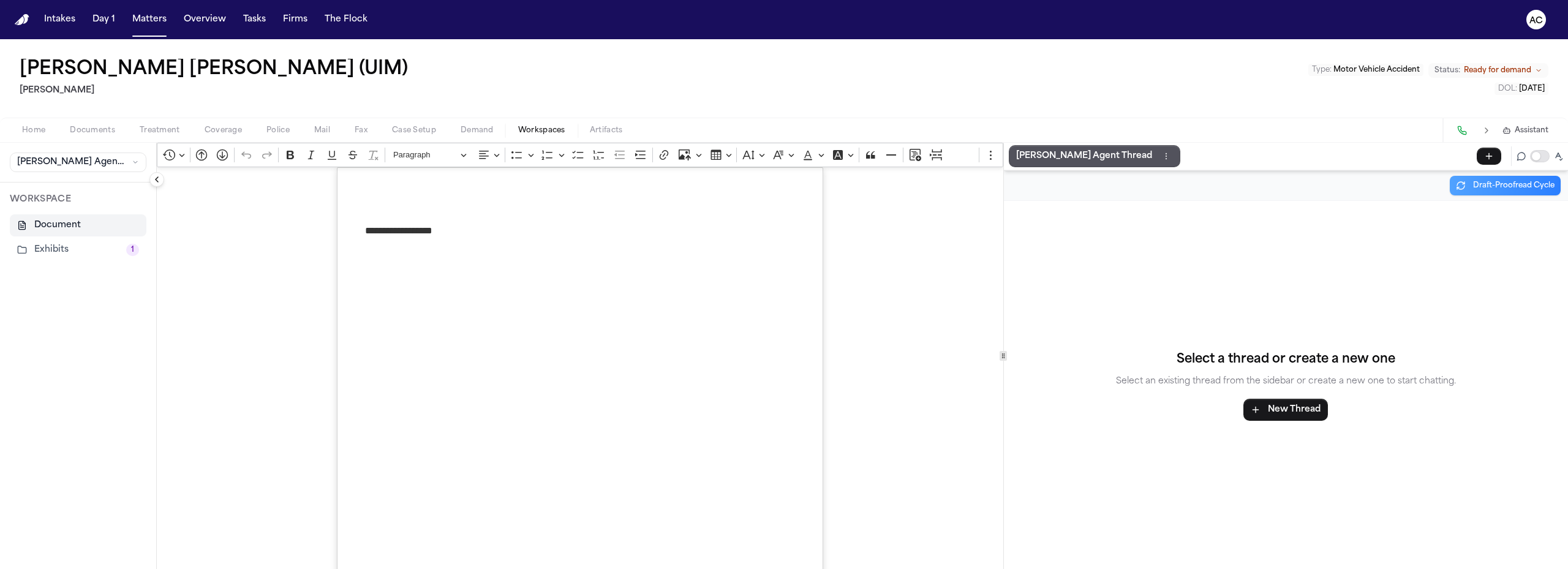
click at [88, 248] on button "Exhibits 1" at bounding box center [78, 249] width 137 height 22
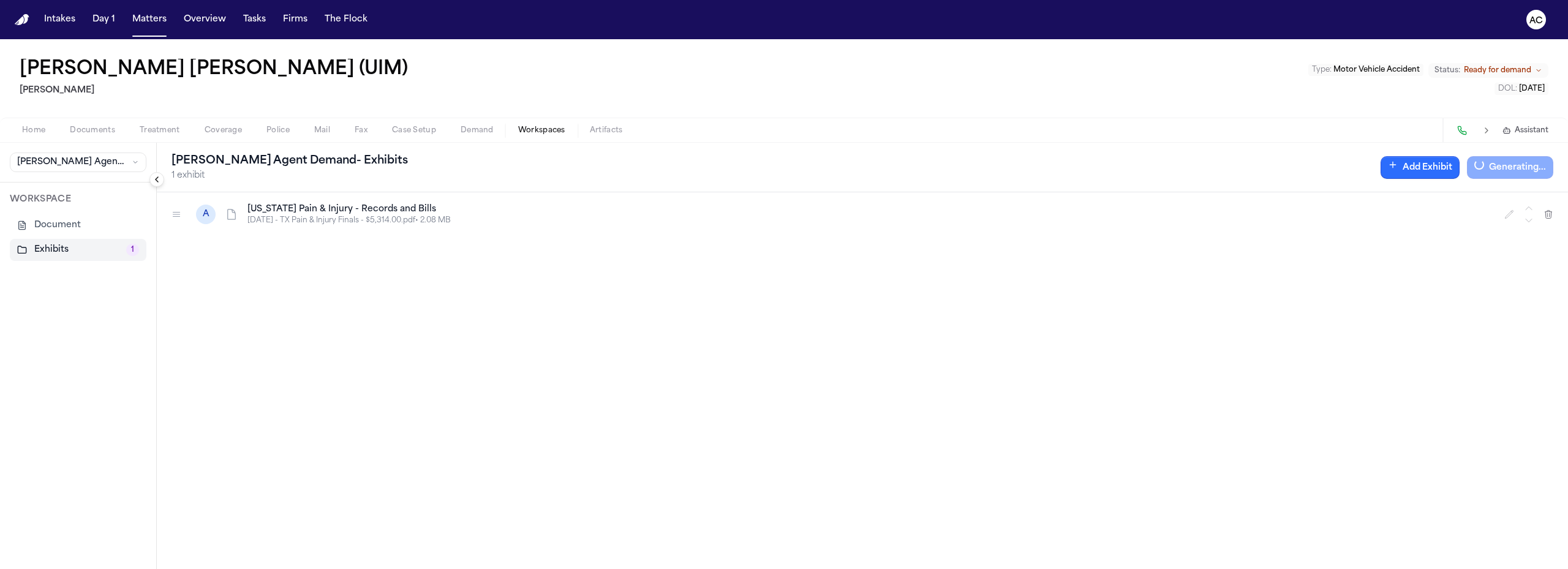
click at [1419, 169] on button "Add Exhibit" at bounding box center [1420, 167] width 79 height 23
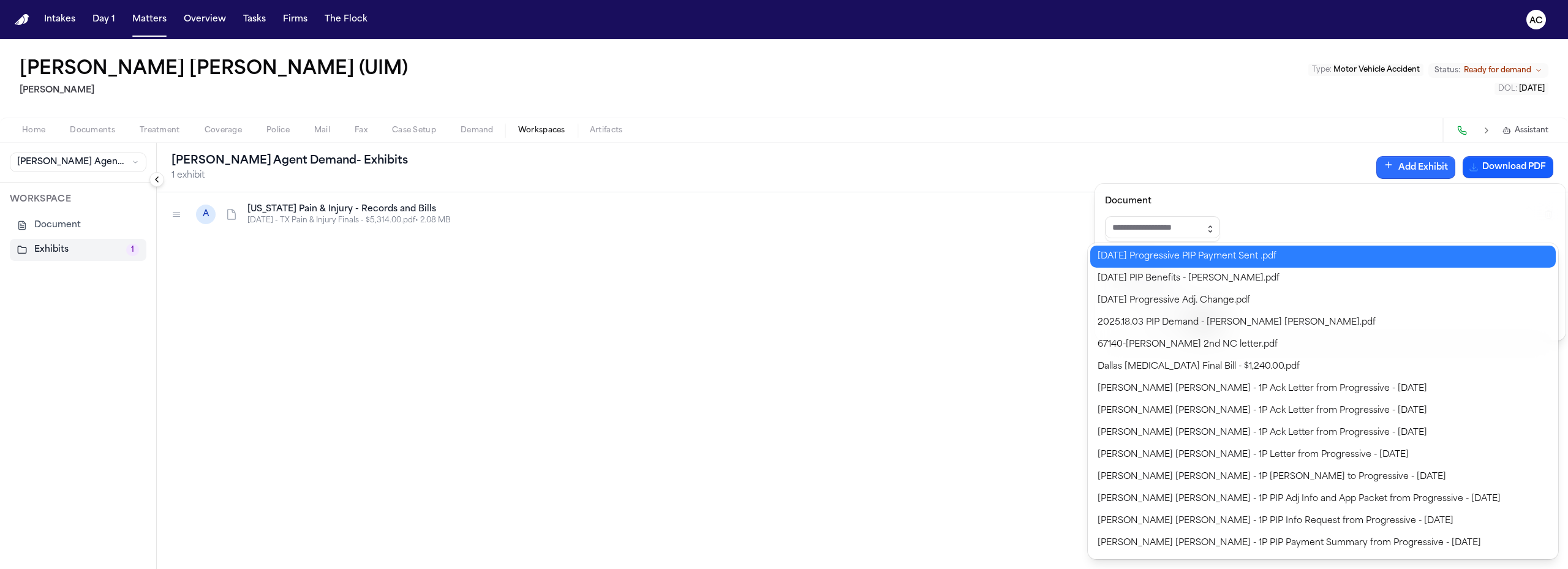
click at [1217, 225] on button "button" at bounding box center [1209, 228] width 19 height 26
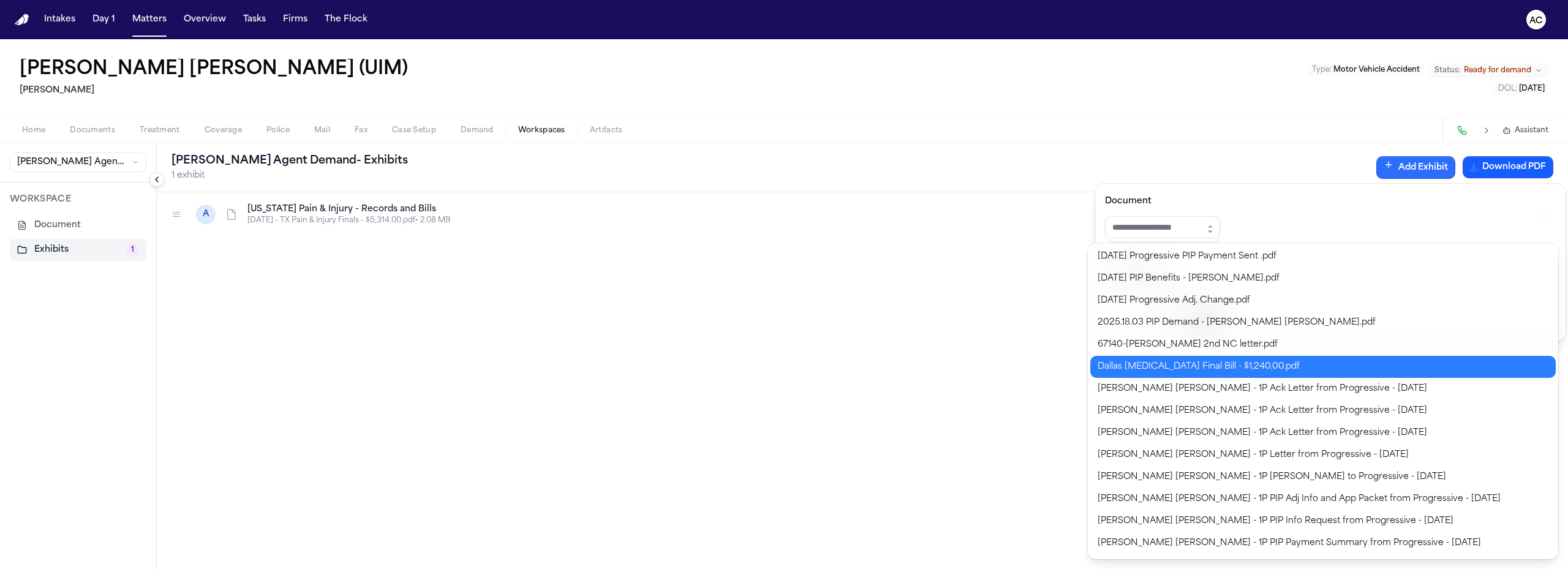
type input "**********"
click at [1271, 358] on body "**********" at bounding box center [784, 284] width 1568 height 569
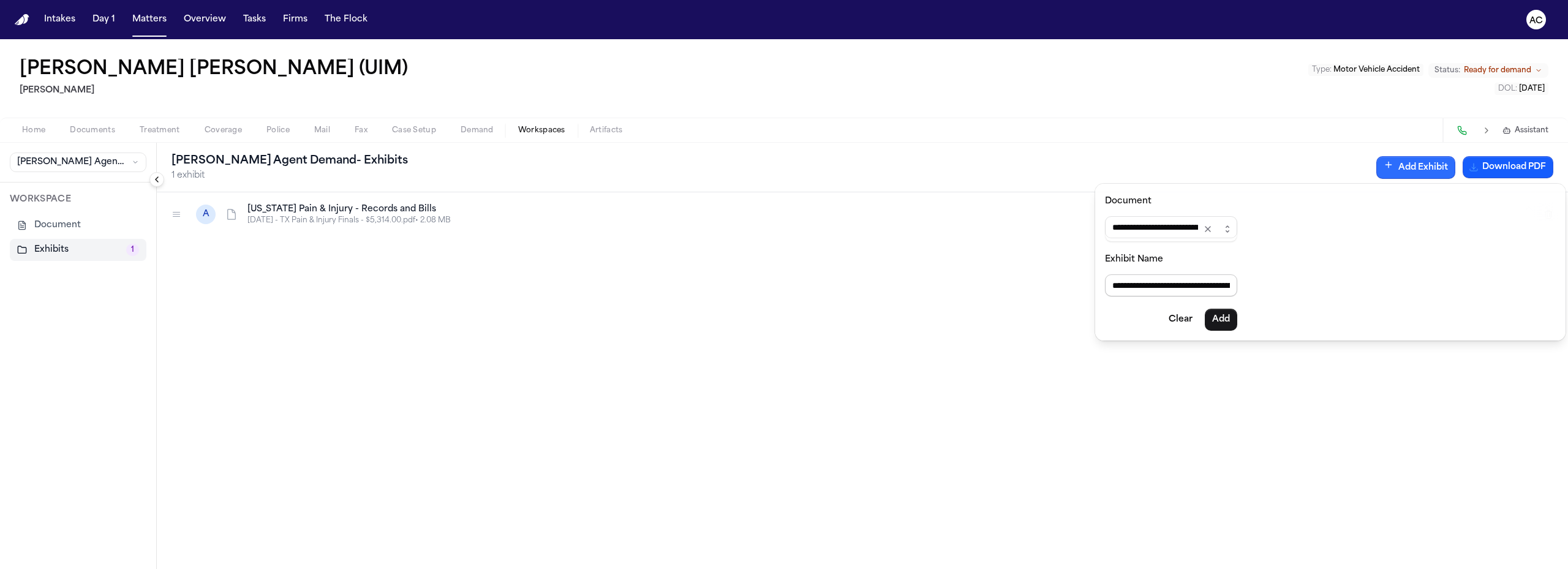
click at [1230, 286] on input "**********" at bounding box center [1172, 285] width 133 height 22
drag, startPoint x: 1185, startPoint y: 286, endPoint x: 1287, endPoint y: 287, distance: 102.0
click at [1287, 287] on div "**********" at bounding box center [1330, 262] width 470 height 157
type input "**********"
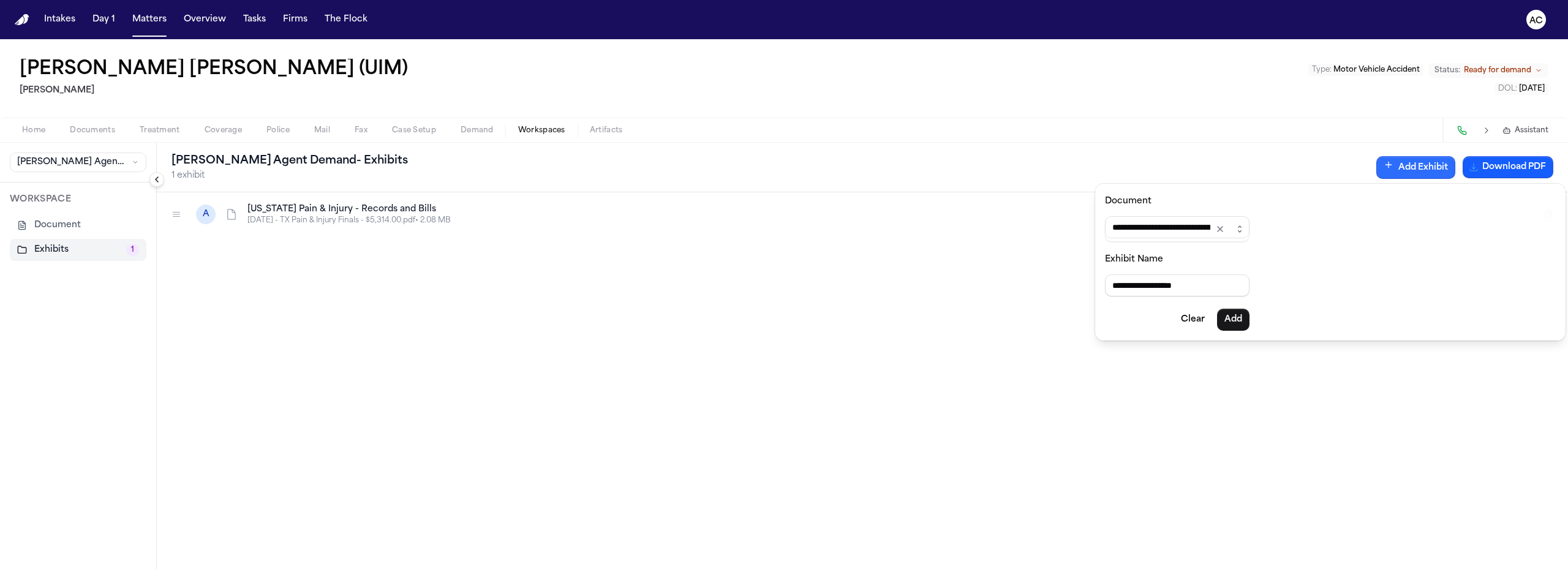
scroll to position [0, 0]
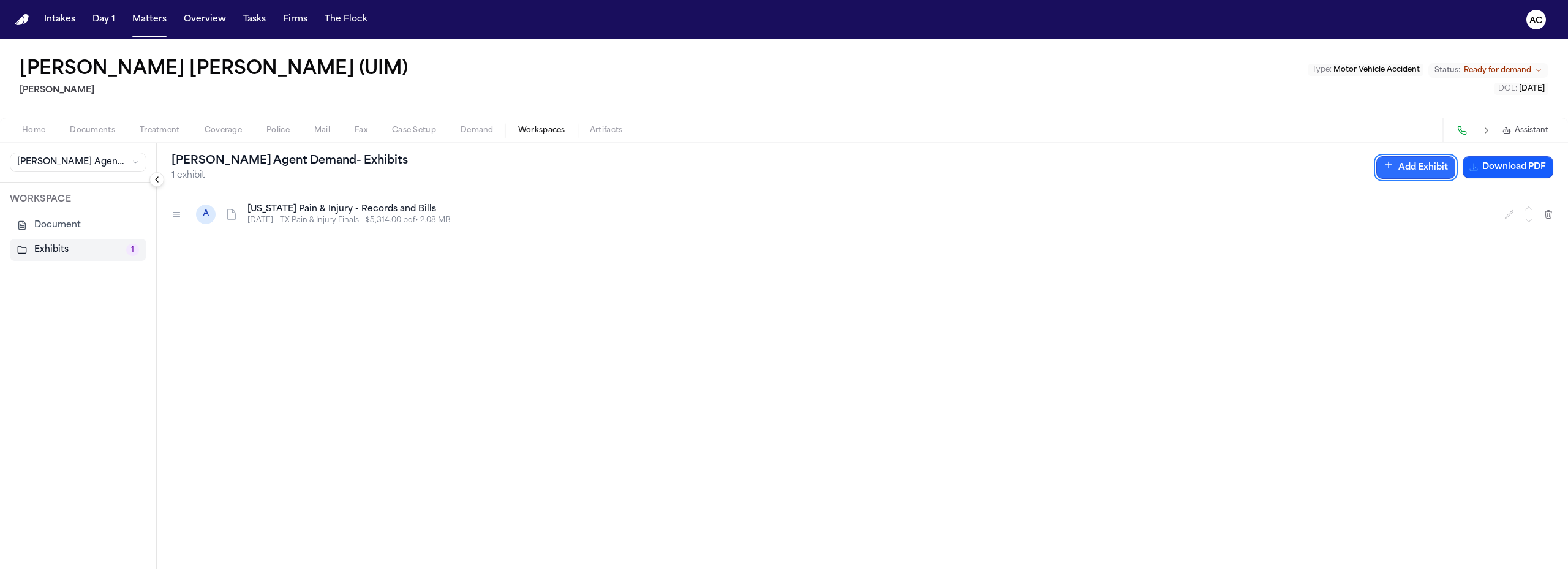
click at [1422, 133] on div "Home Documents Treatment Coverage Police Mail Fax Case Setup Demand Workspaces …" at bounding box center [784, 129] width 1568 height 24
click at [1431, 163] on button "Add Exhibit" at bounding box center [1416, 167] width 79 height 23
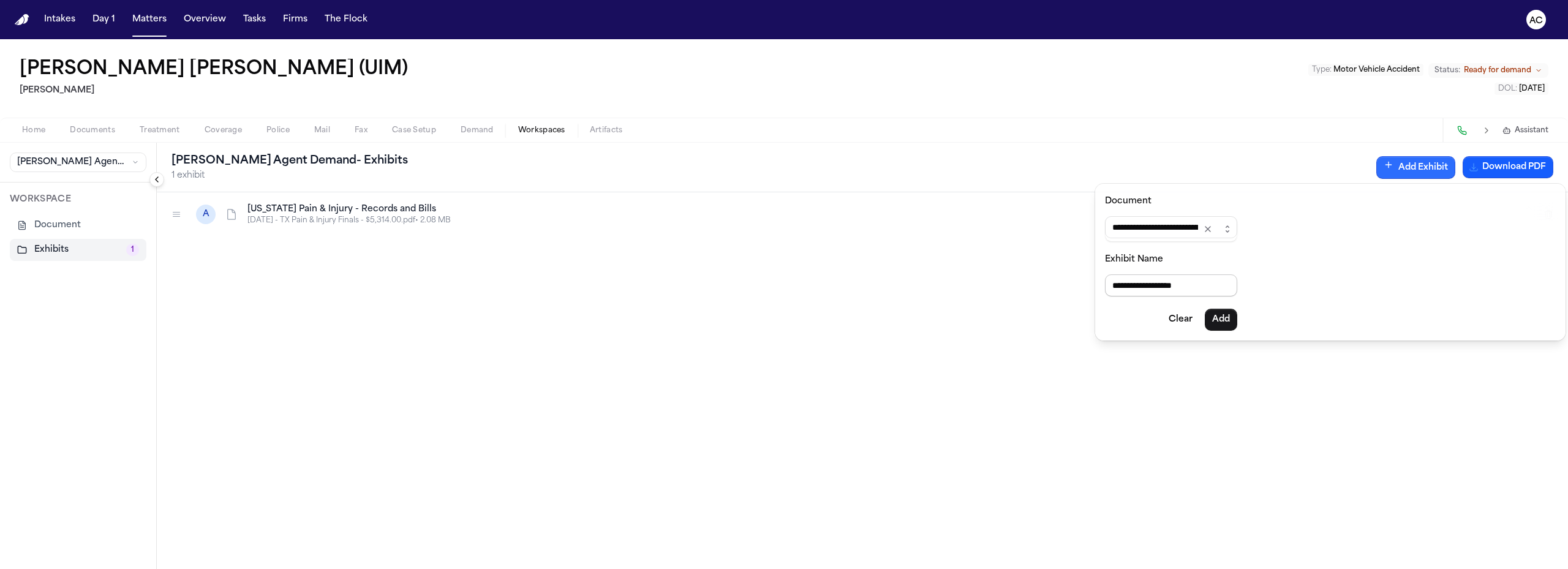
click at [1204, 284] on input "**********" at bounding box center [1172, 285] width 133 height 22
type input "**********"
click at [1408, 166] on button "Add Exhibit" at bounding box center [1416, 167] width 79 height 23
click at [1213, 281] on input "**********" at bounding box center [1172, 285] width 133 height 22
click at [1405, 162] on button "Add Exhibit" at bounding box center [1416, 167] width 79 height 23
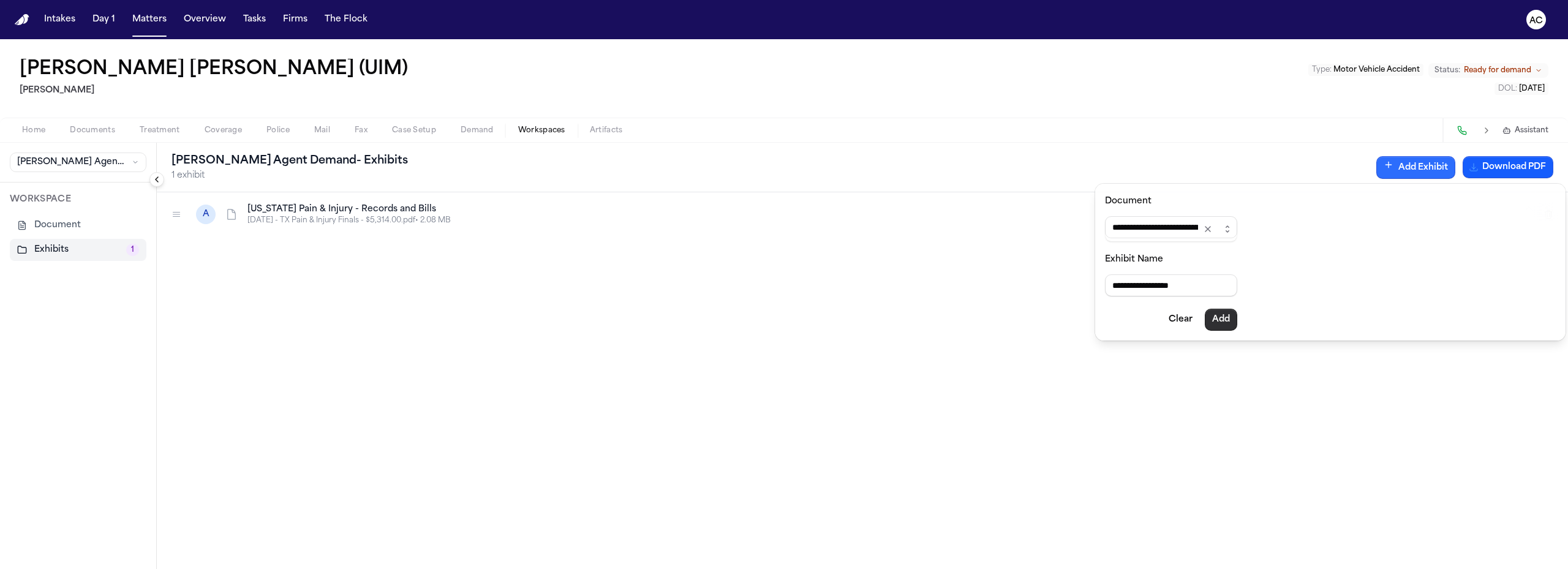
click at [1237, 318] on button "Add" at bounding box center [1221, 320] width 33 height 22
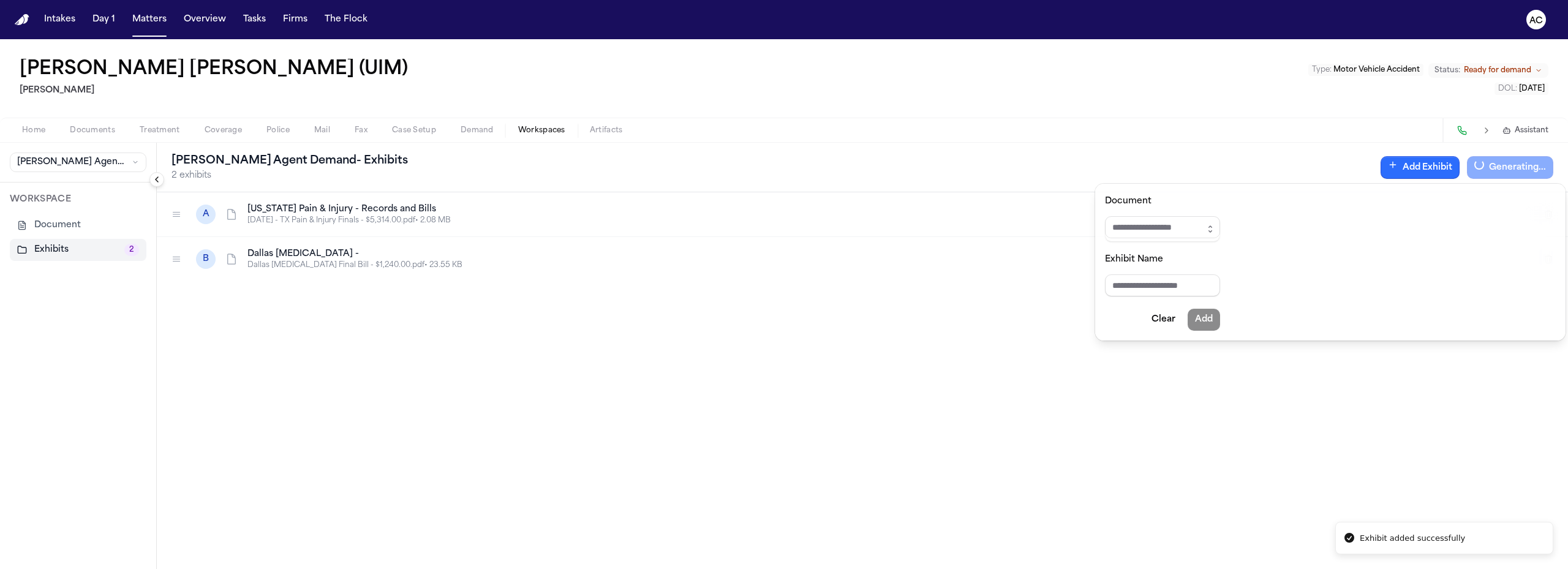
click at [836, 319] on div "[PERSON_NAME] Agent Demand - Exhibits 2 exhibits Add Exhibit Generating... A [U…" at bounding box center [863, 356] width 1411 height 426
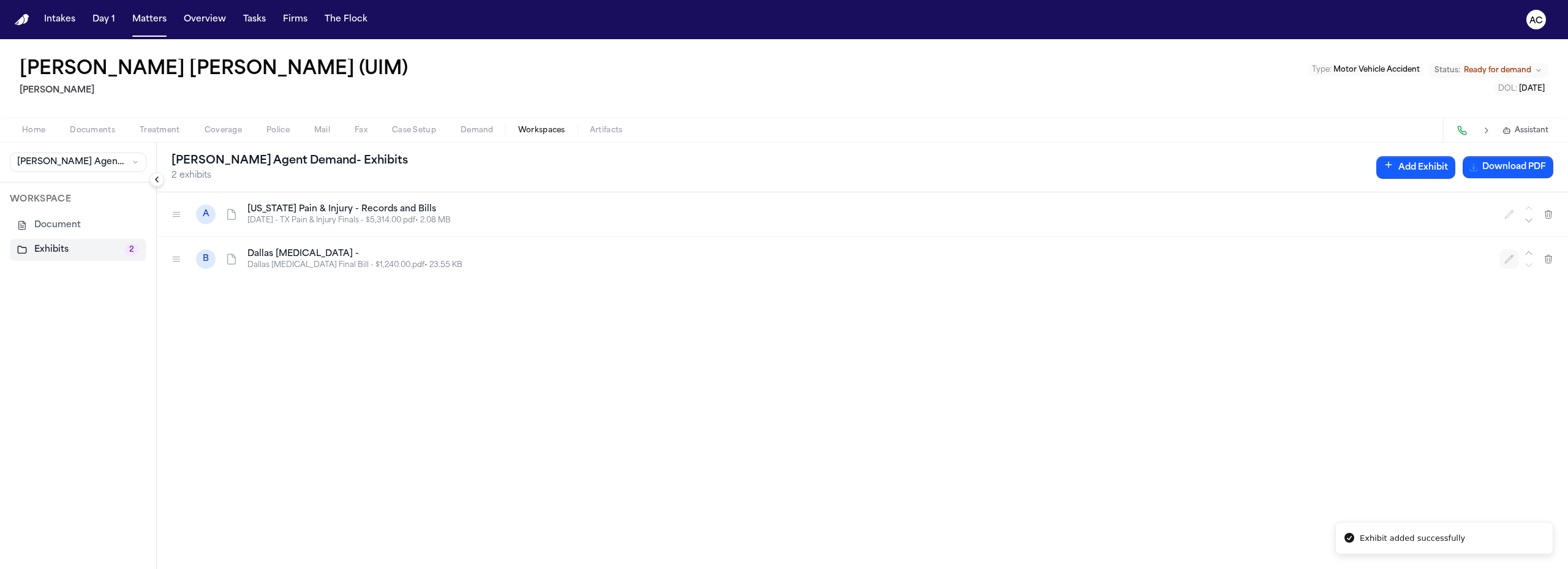
click at [1506, 262] on icon "button" at bounding box center [1509, 258] width 8 height 8
type input "**********"
click at [108, 128] on span "Documents" at bounding box center [92, 131] width 45 height 10
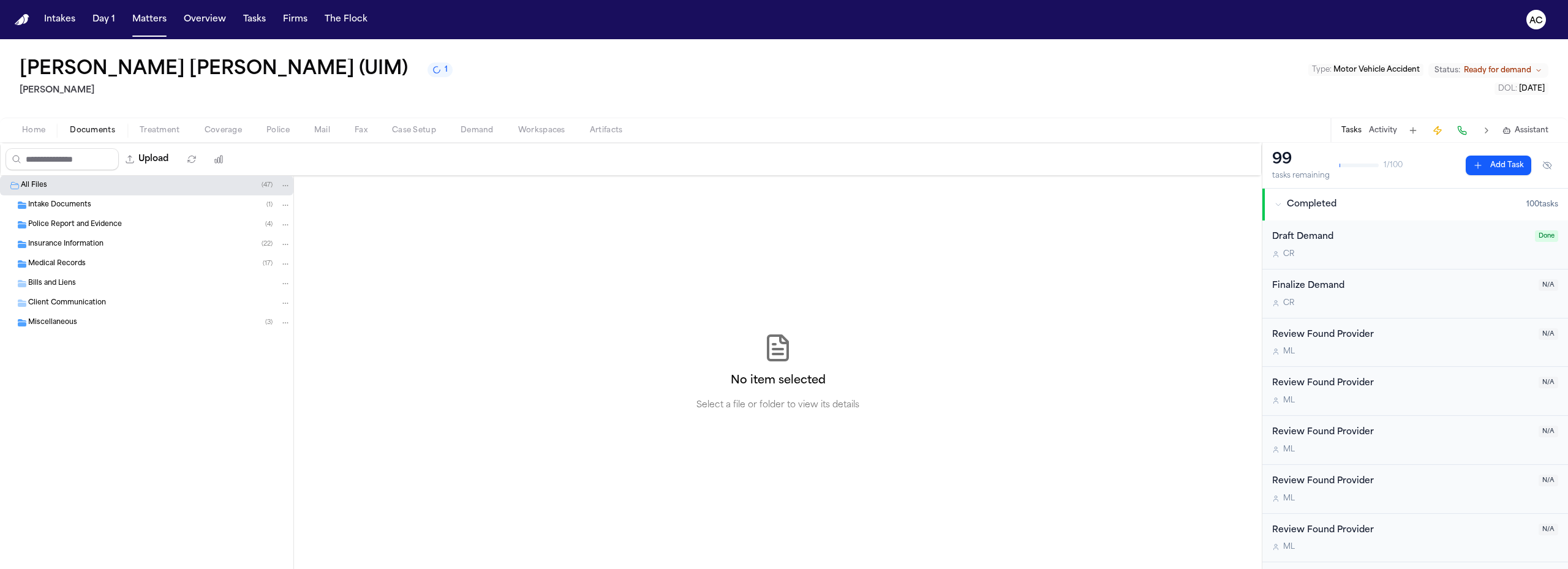
click at [78, 264] on span "Medical Records" at bounding box center [57, 264] width 58 height 10
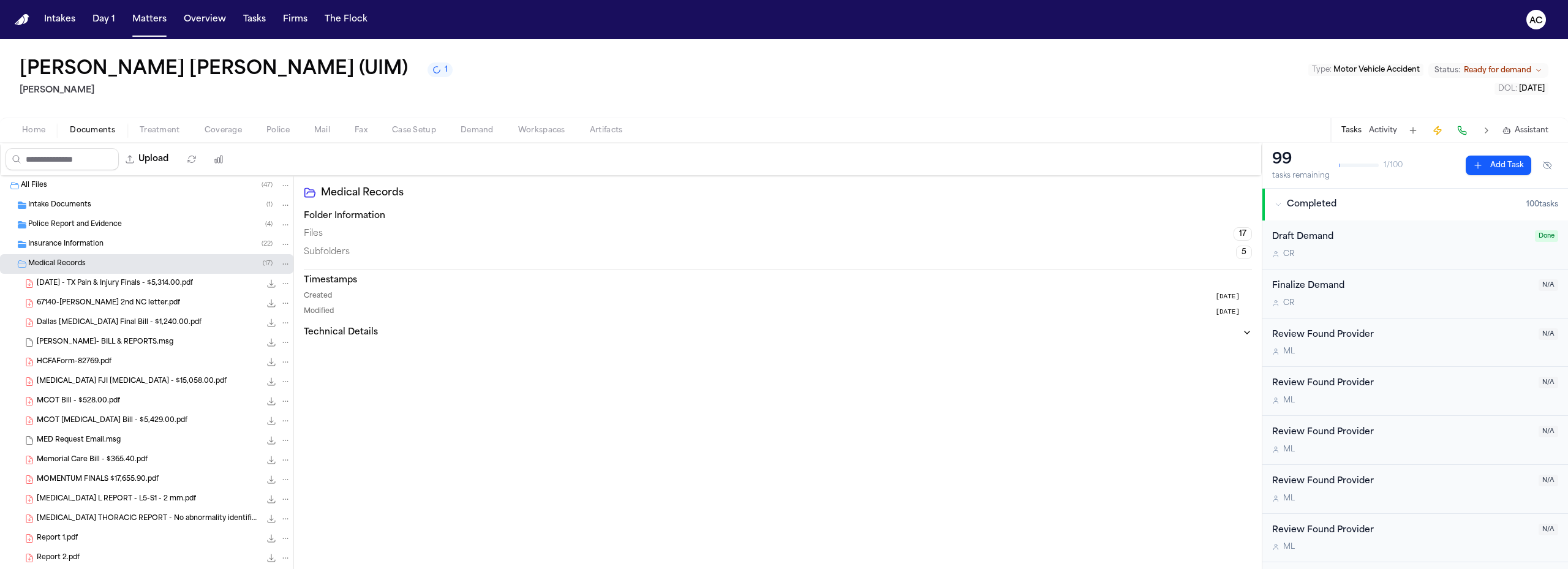
click at [101, 358] on span "HCFAForm-82769.pdf" at bounding box center [74, 362] width 75 height 10
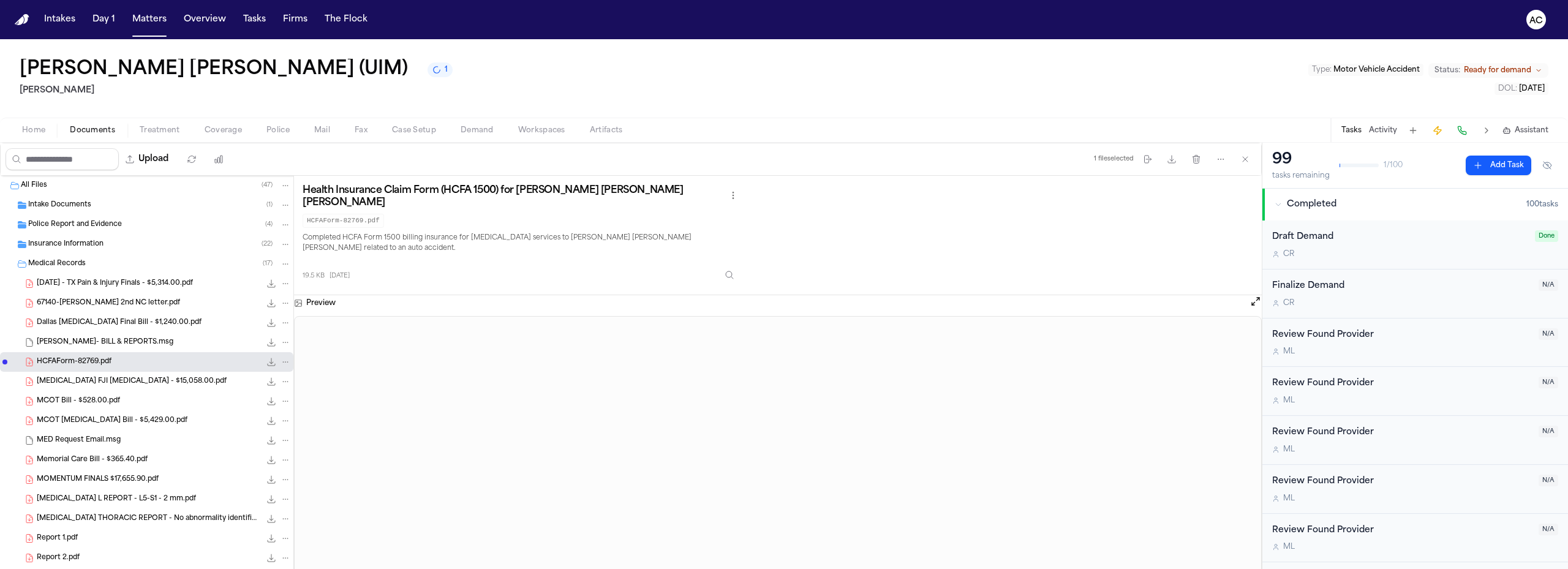
click at [104, 347] on span "[PERSON_NAME]- BILL & REPORTS.msg" at bounding box center [105, 342] width 137 height 10
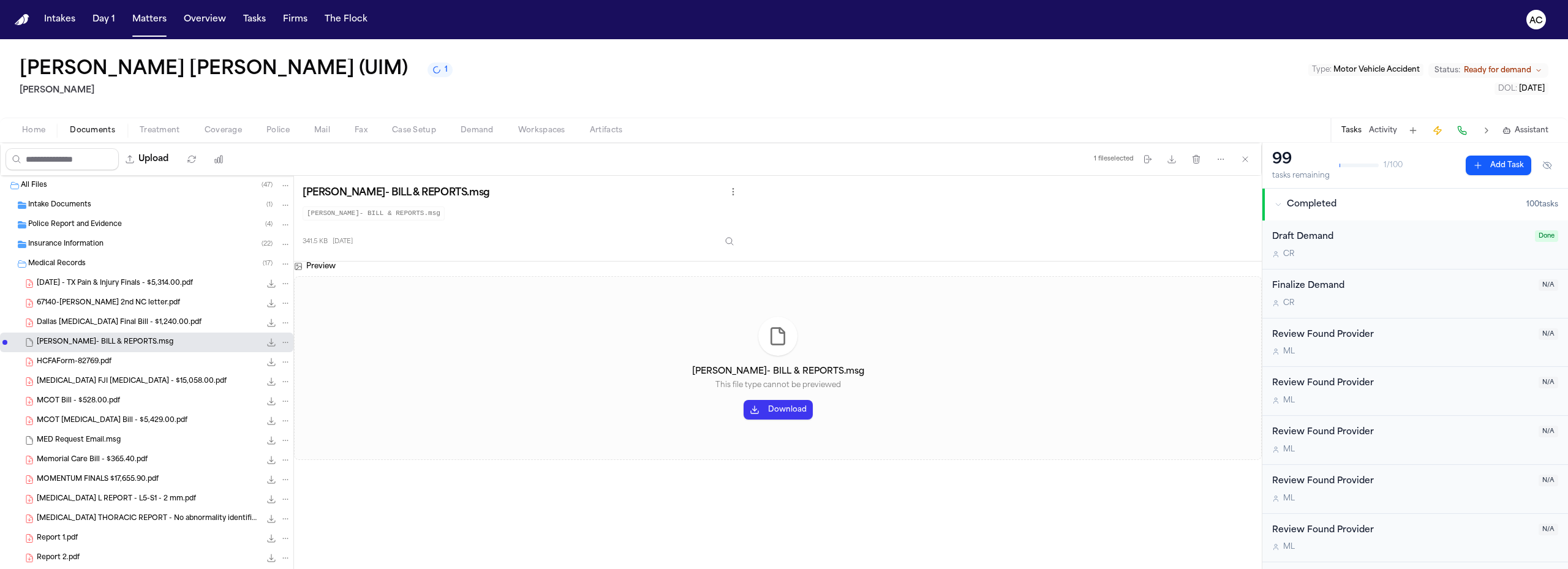
click at [104, 370] on div "HCFAForm-82769.pdf 19.5 KB • PDF" at bounding box center [146, 361] width 293 height 19
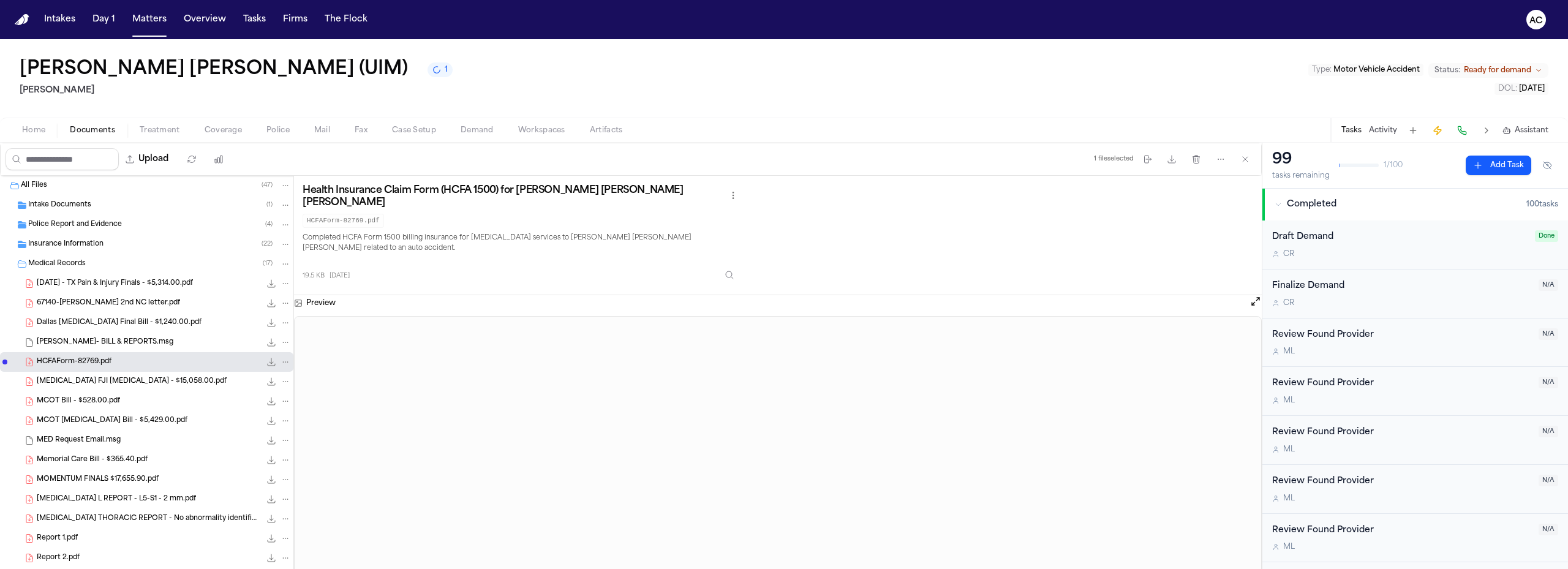
click at [114, 343] on span "[PERSON_NAME]- BILL & REPORTS.msg" at bounding box center [105, 342] width 137 height 10
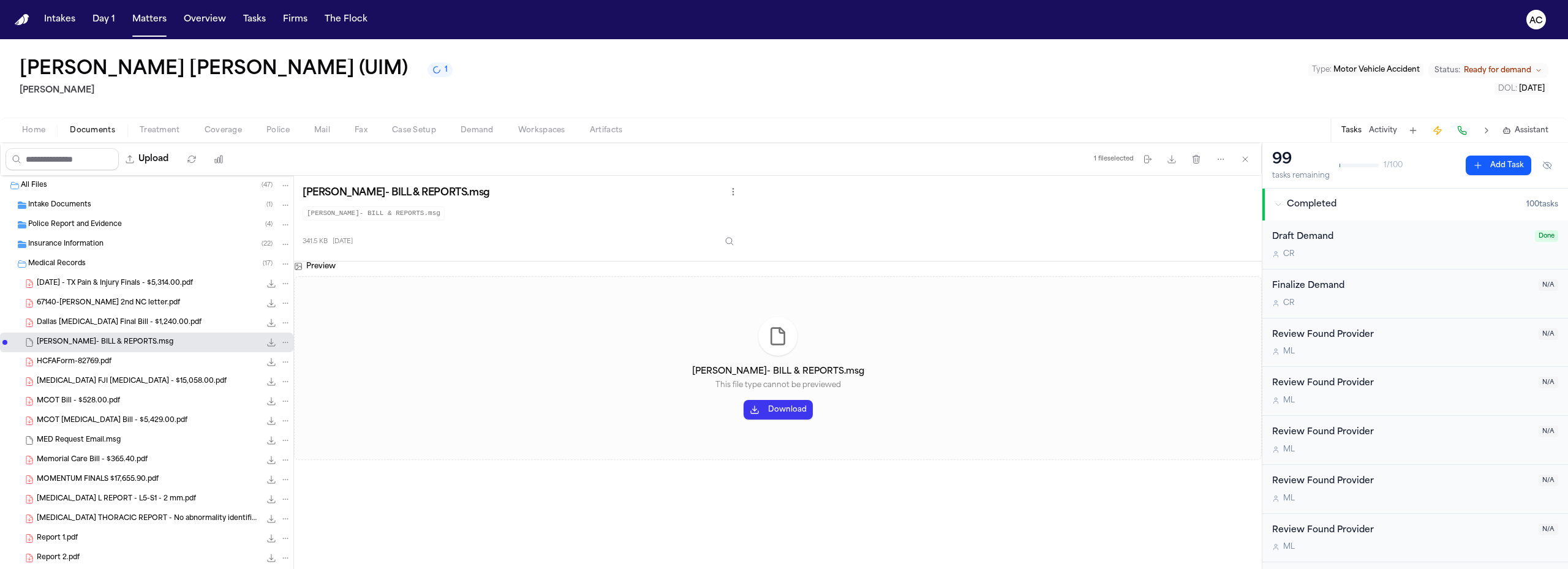
click at [790, 410] on button "Download" at bounding box center [778, 409] width 69 height 19
click at [113, 368] on div "HCFAForm-82769.pdf 19.5 KB • PDF" at bounding box center [164, 362] width 254 height 13
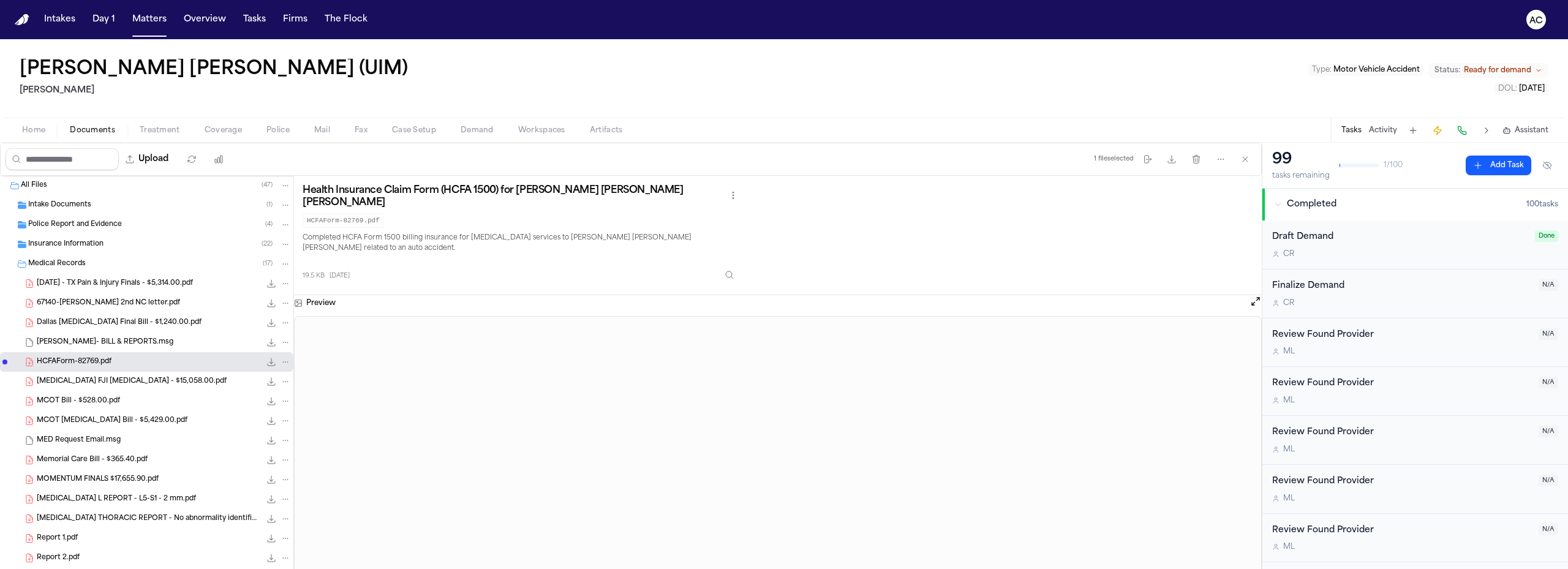
click at [153, 378] on div "[MEDICAL_DATA] FJI [MEDICAL_DATA] - $15,058.00.pdf 105.4 KB • PDF" at bounding box center [164, 381] width 254 height 13
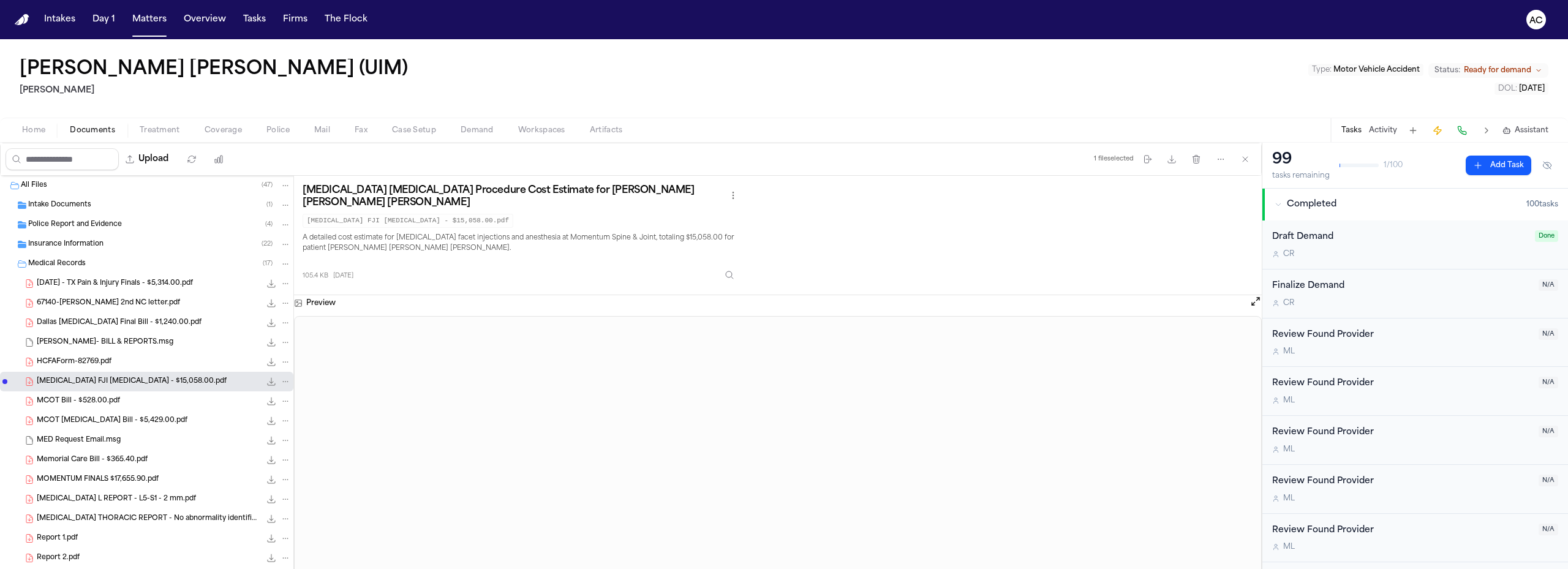
click at [128, 403] on div "MCOT Bill - $528.00.pdf 930.0 KB • PDF" at bounding box center [164, 400] width 254 height 13
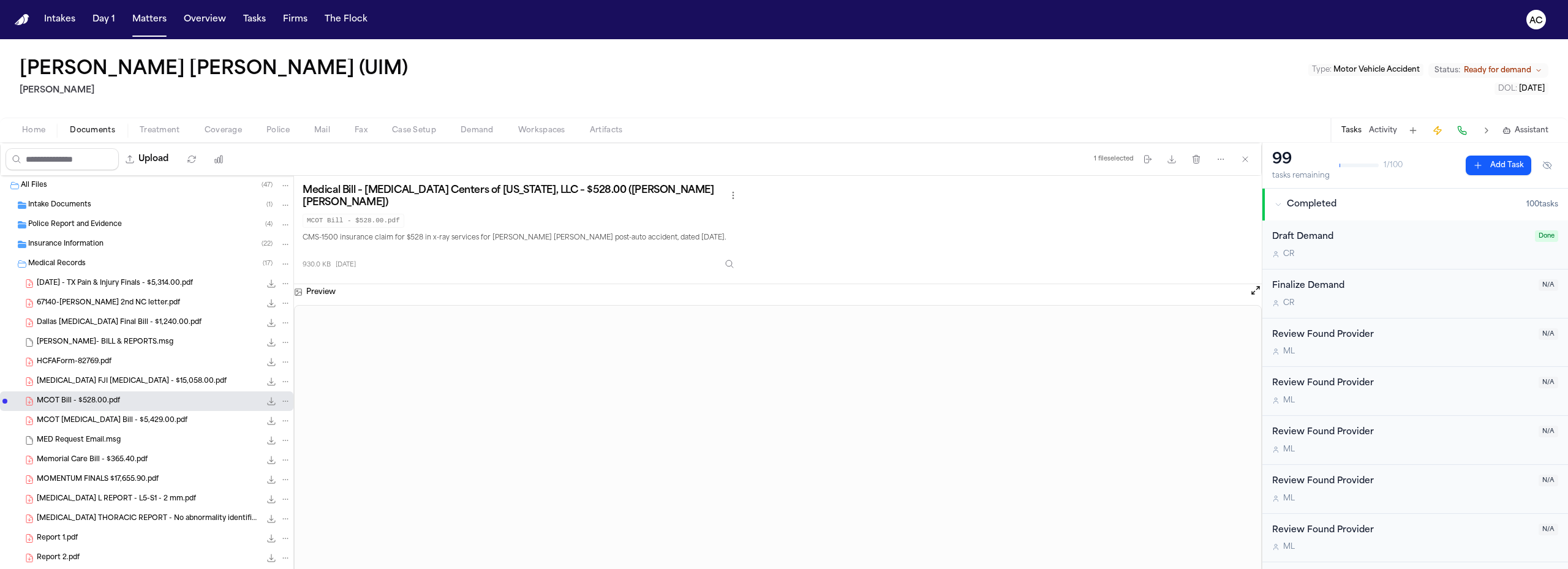
click at [96, 420] on span "MCOT [MEDICAL_DATA] Bill - $5,429.00.pdf" at bounding box center [112, 420] width 150 height 10
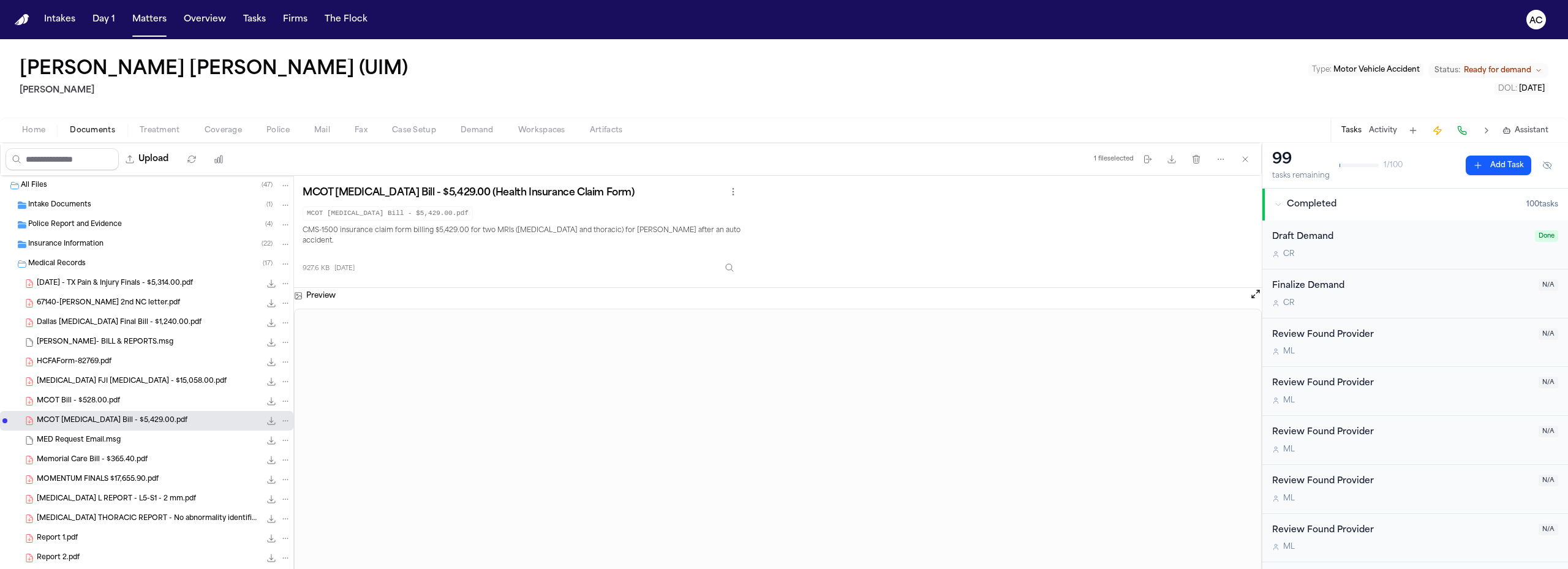
click at [98, 462] on span "Memorial Care Bill - $365.40.pdf" at bounding box center [92, 460] width 111 height 10
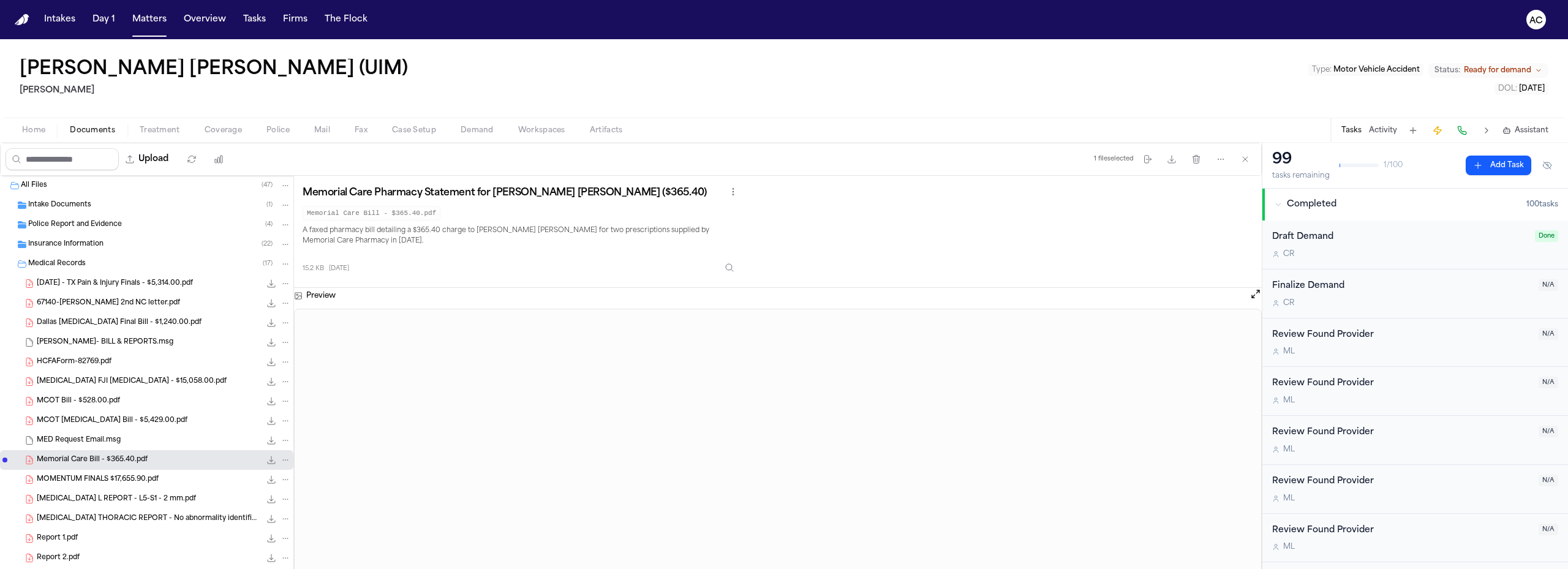
click at [144, 482] on span "MOMENTUM FINALS $17,655.90.pdf" at bounding box center [97, 479] width 122 height 10
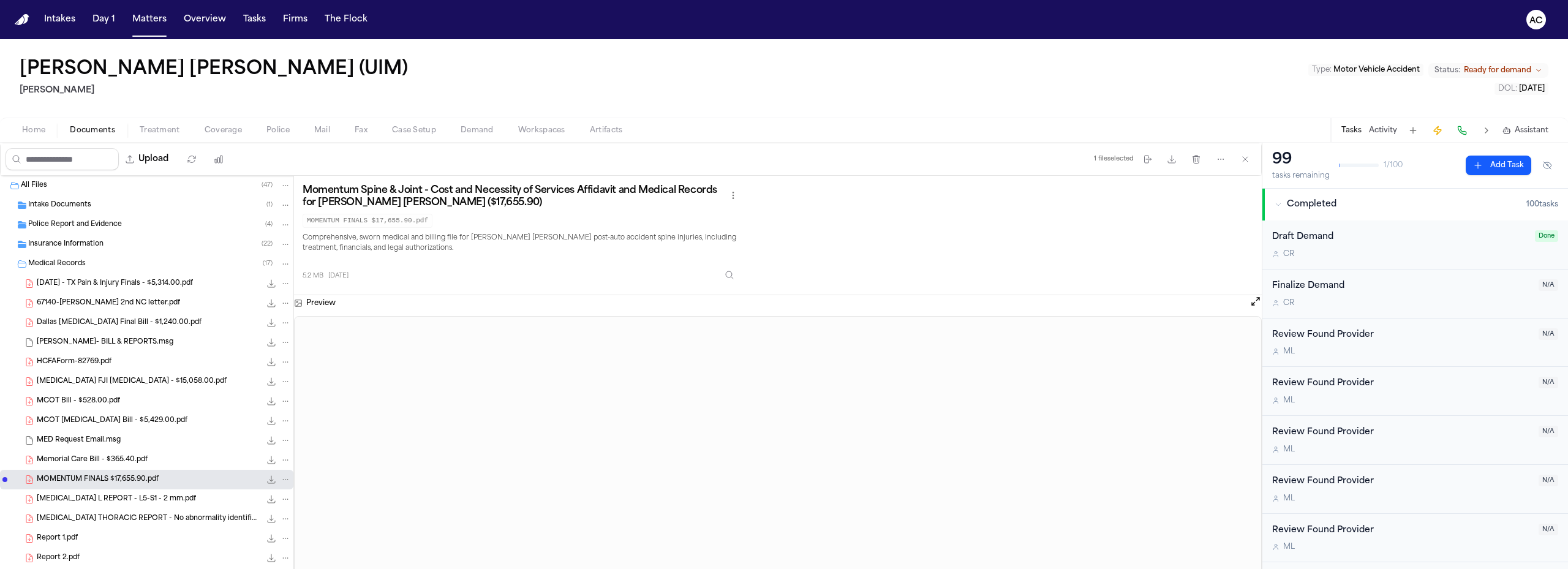
click at [137, 499] on span "[MEDICAL_DATA] L REPORT - L5-S1 - 2 mm.pdf" at bounding box center [117, 499] width 160 height 10
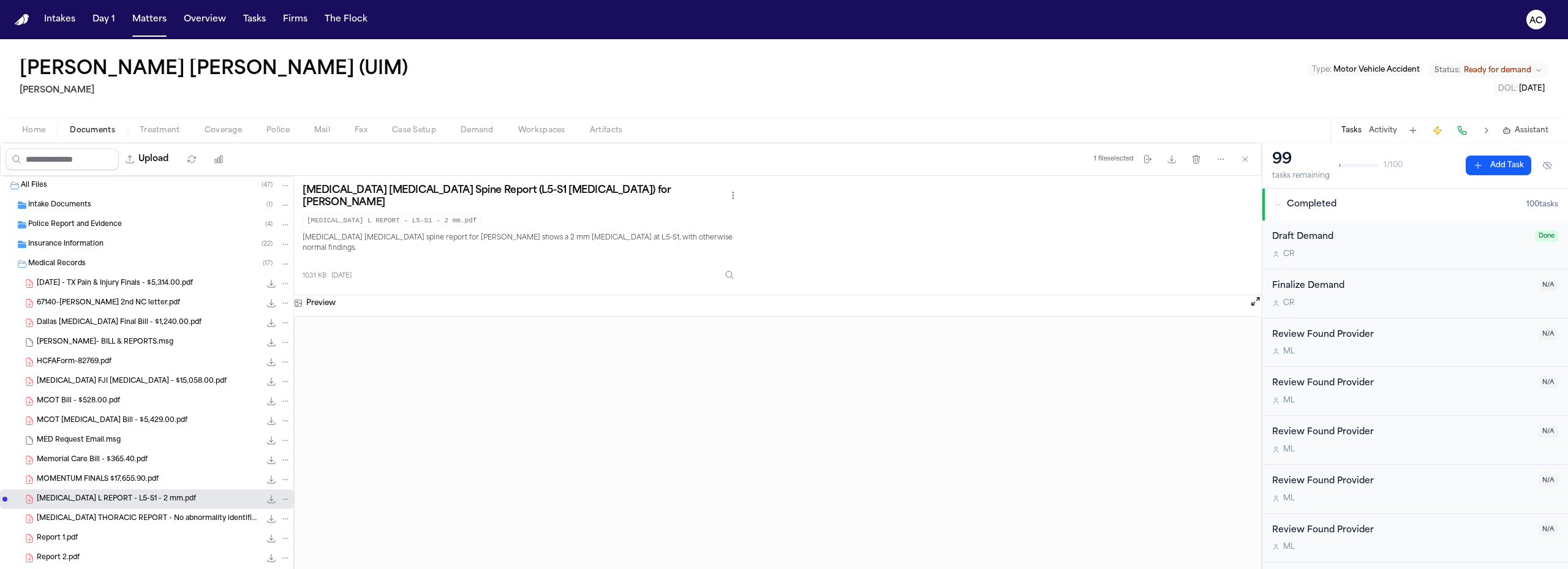
click at [162, 520] on span "[MEDICAL_DATA] THORACIC REPORT - No abnormality identified.pdf" at bounding box center [149, 519] width 223 height 10
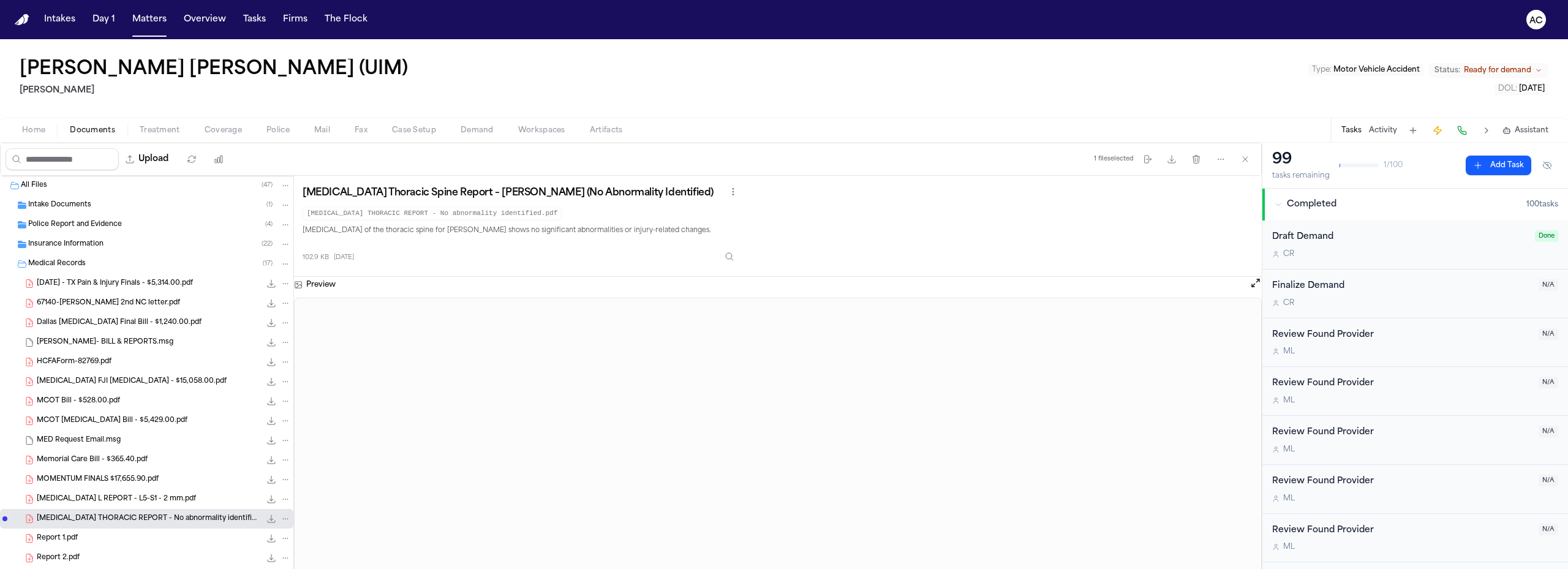
click at [126, 496] on span "[MEDICAL_DATA] L REPORT - L5-S1 - 2 mm.pdf" at bounding box center [117, 499] width 160 height 10
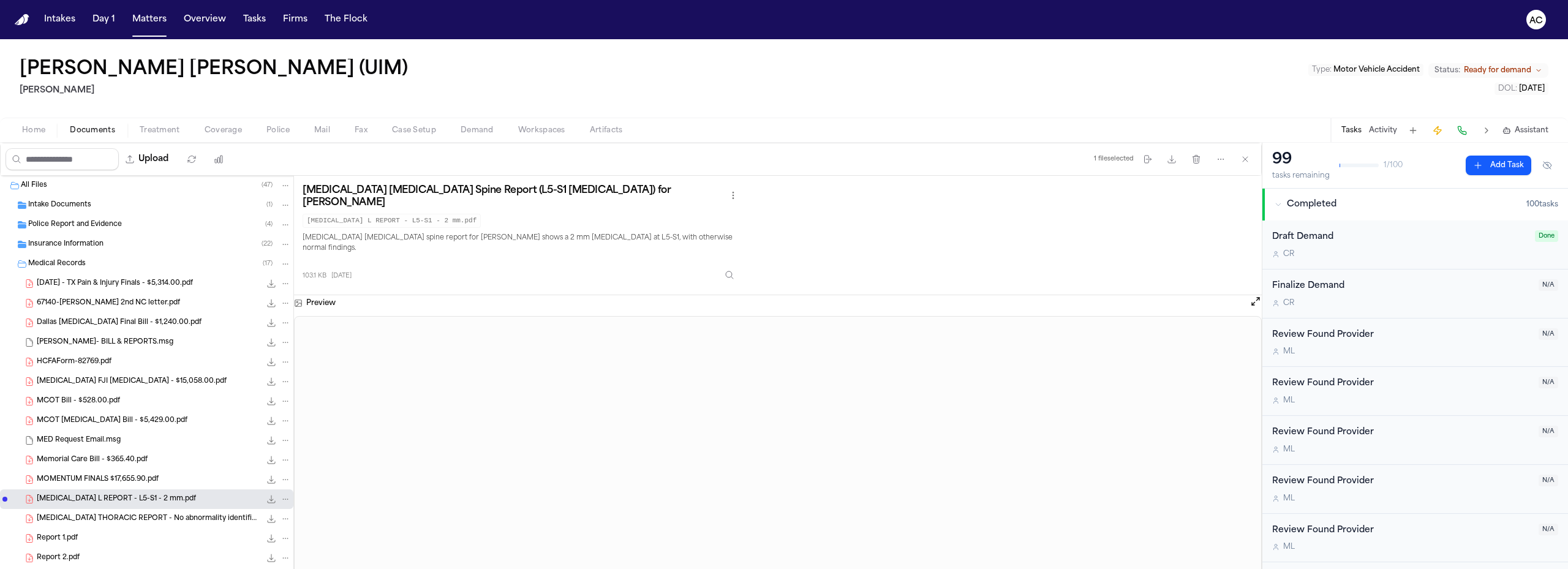
click at [134, 521] on span "[MEDICAL_DATA] THORACIC REPORT - No abnormality identified.pdf" at bounding box center [149, 519] width 223 height 10
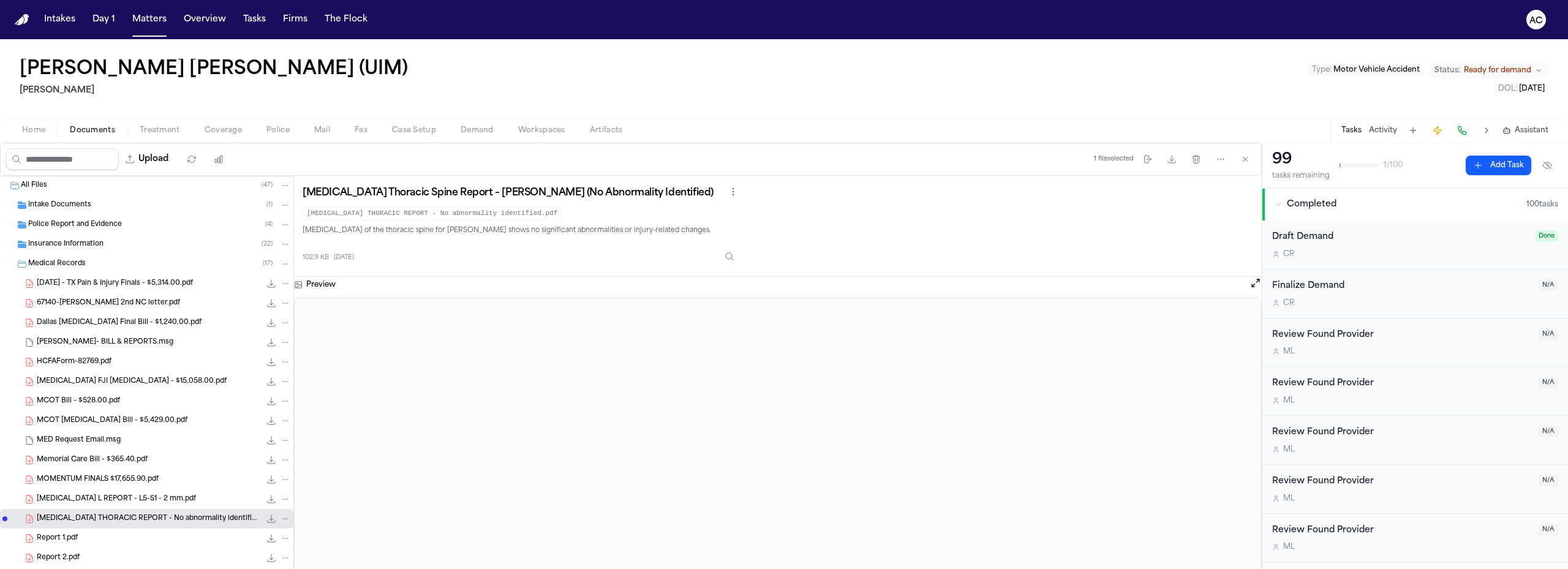
click at [119, 537] on div "Report 1.pdf 102.9 KB • PDF" at bounding box center [164, 538] width 254 height 13
click at [76, 510] on div "[MEDICAL_DATA] THORACIC REPORT - No abnormality identified.pdf 102.9 KB • PDF" at bounding box center [146, 518] width 293 height 19
click at [92, 556] on div "Report 2.pdf 103.1 KB • PDF" at bounding box center [164, 557] width 254 height 13
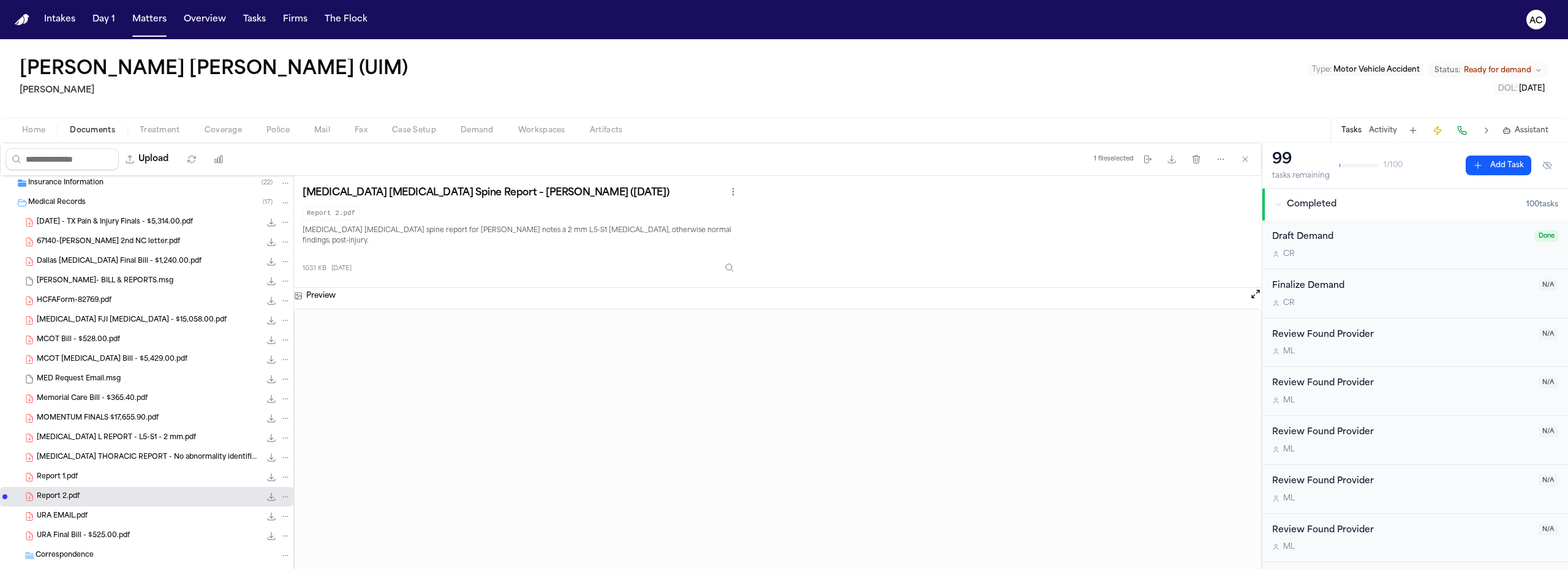
scroll to position [123, 0]
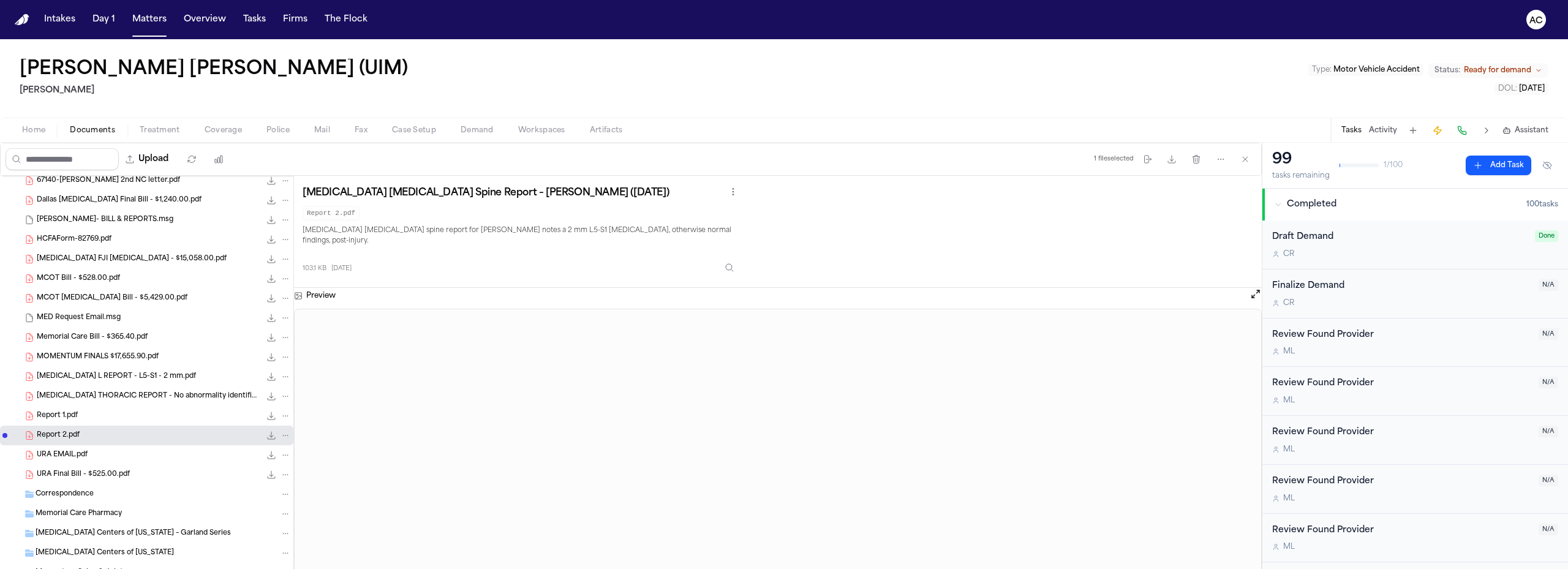
click at [167, 474] on div "URA Final Bill - $525.00.pdf 81.3 KB • PDF" at bounding box center [164, 474] width 254 height 13
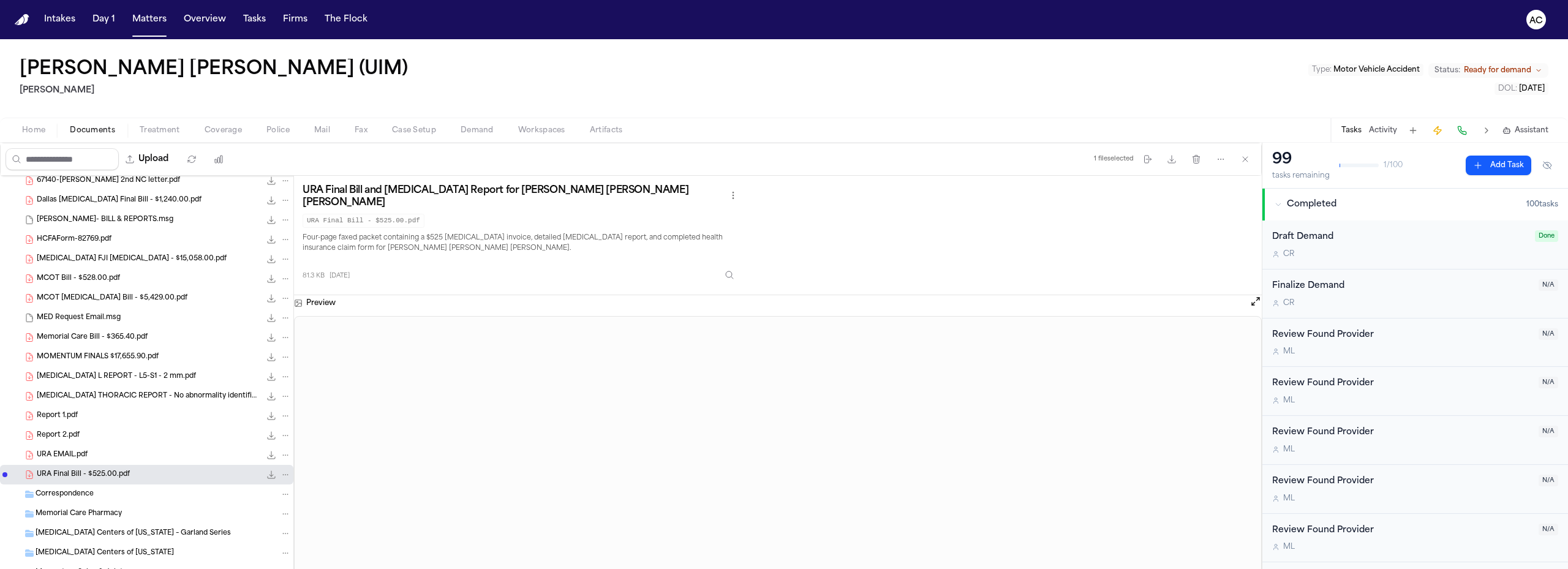
click at [92, 448] on div "URA EMAIL.pdf 559.2 KB • PDF" at bounding box center [146, 454] width 293 height 19
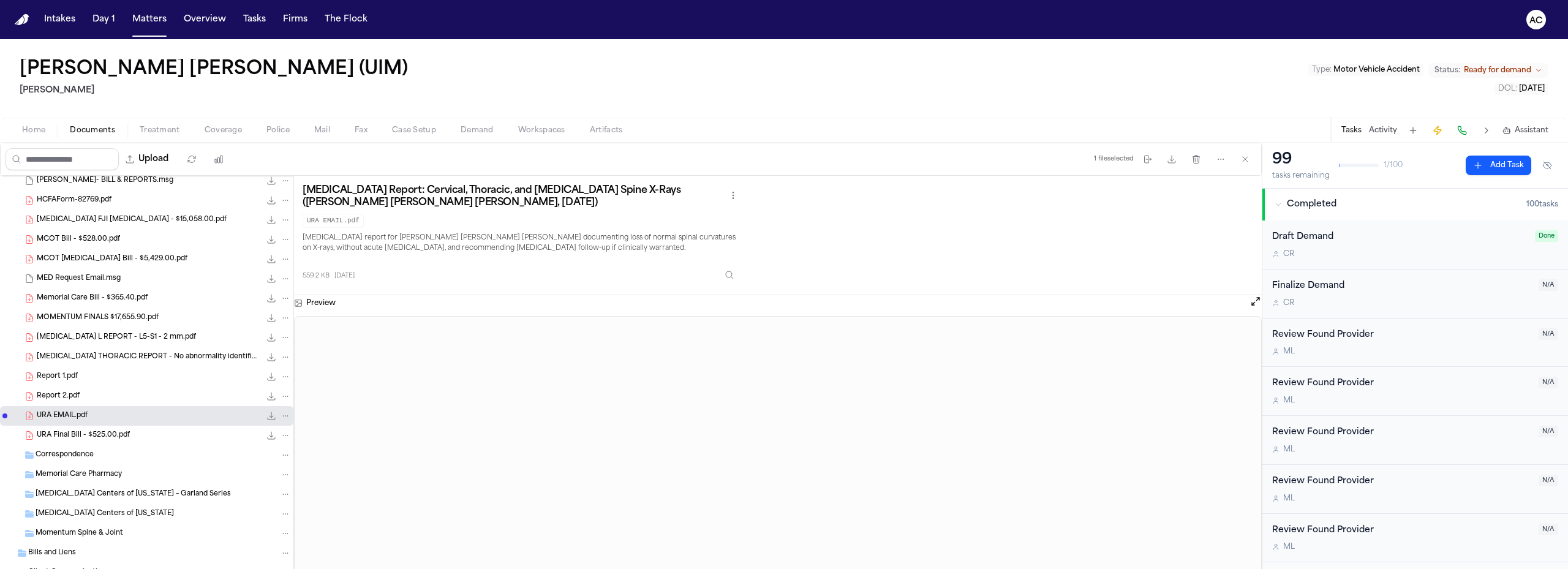
scroll to position [184, 0]
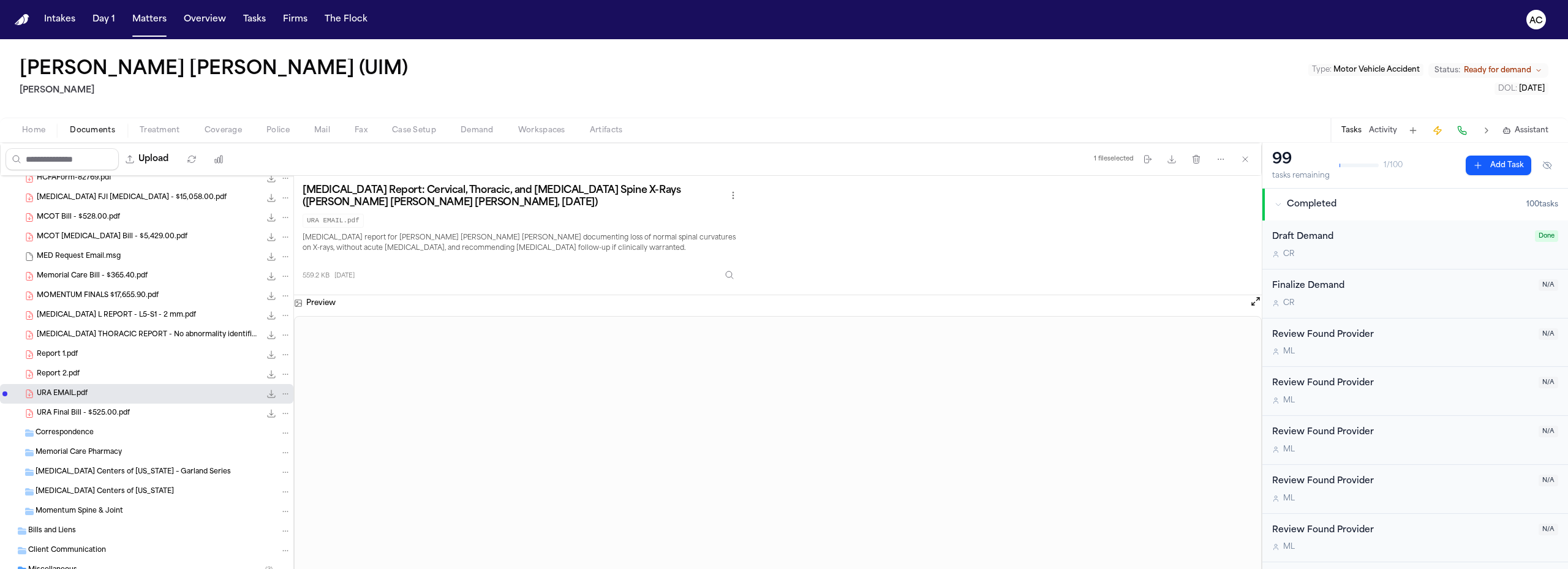
click at [549, 130] on span "Workspaces" at bounding box center [542, 131] width 47 height 10
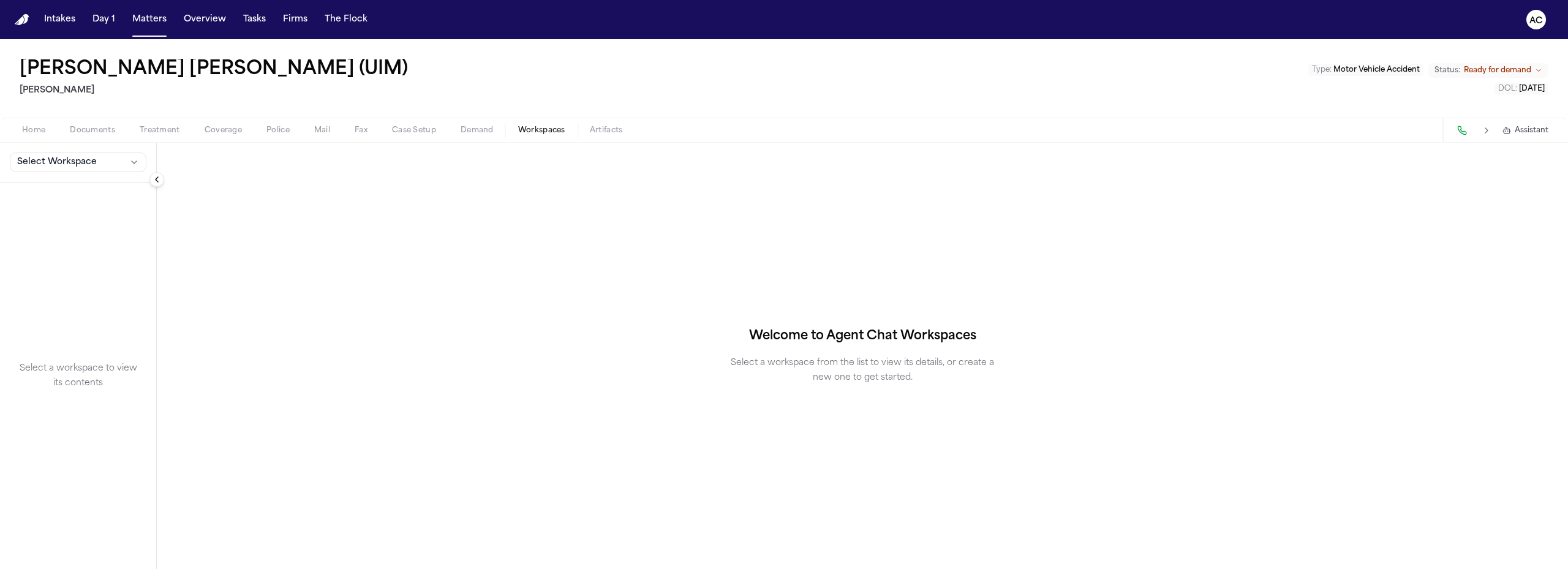
drag, startPoint x: 105, startPoint y: 159, endPoint x: 101, endPoint y: 164, distance: 6.4
click at [105, 160] on button "Select Workspace" at bounding box center [78, 162] width 137 height 19
click at [61, 183] on span "[PERSON_NAME] Agent Demand" at bounding box center [86, 189] width 143 height 13
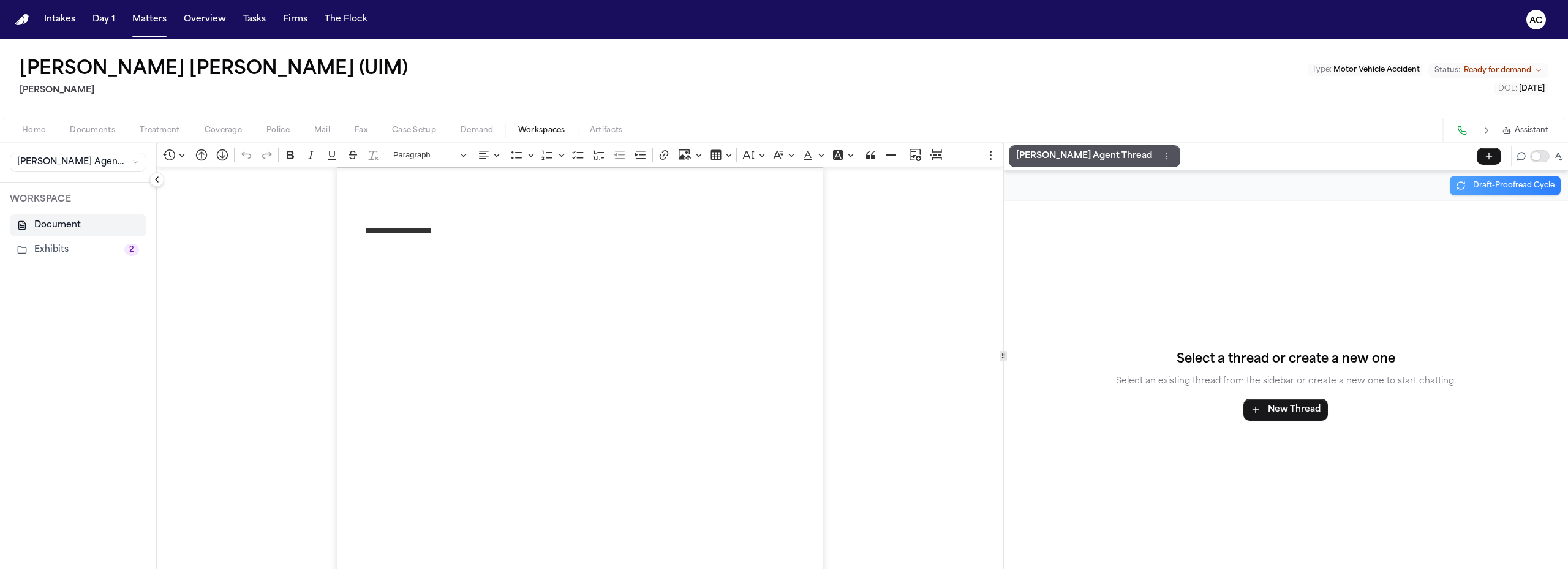
click at [70, 248] on button "Exhibits 2" at bounding box center [78, 249] width 137 height 22
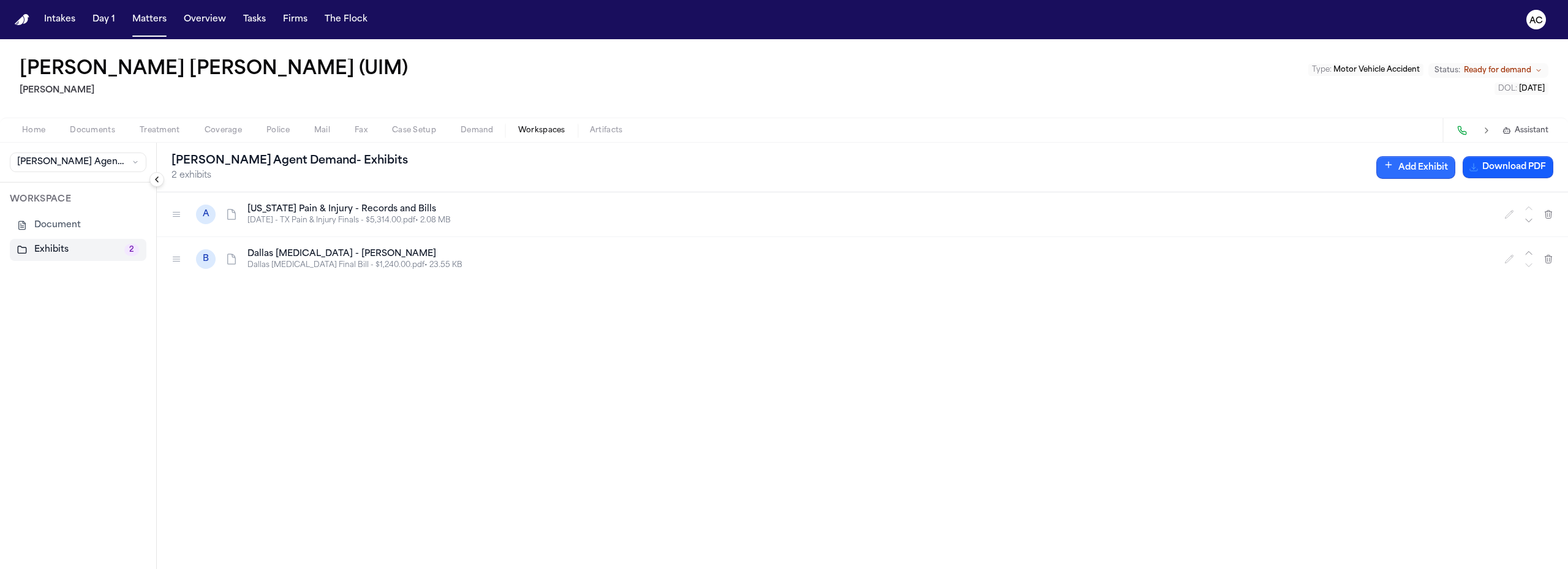
click at [1408, 171] on button "Add Exhibit" at bounding box center [1416, 167] width 79 height 23
click at [1215, 229] on icon "button" at bounding box center [1210, 229] width 10 height 10
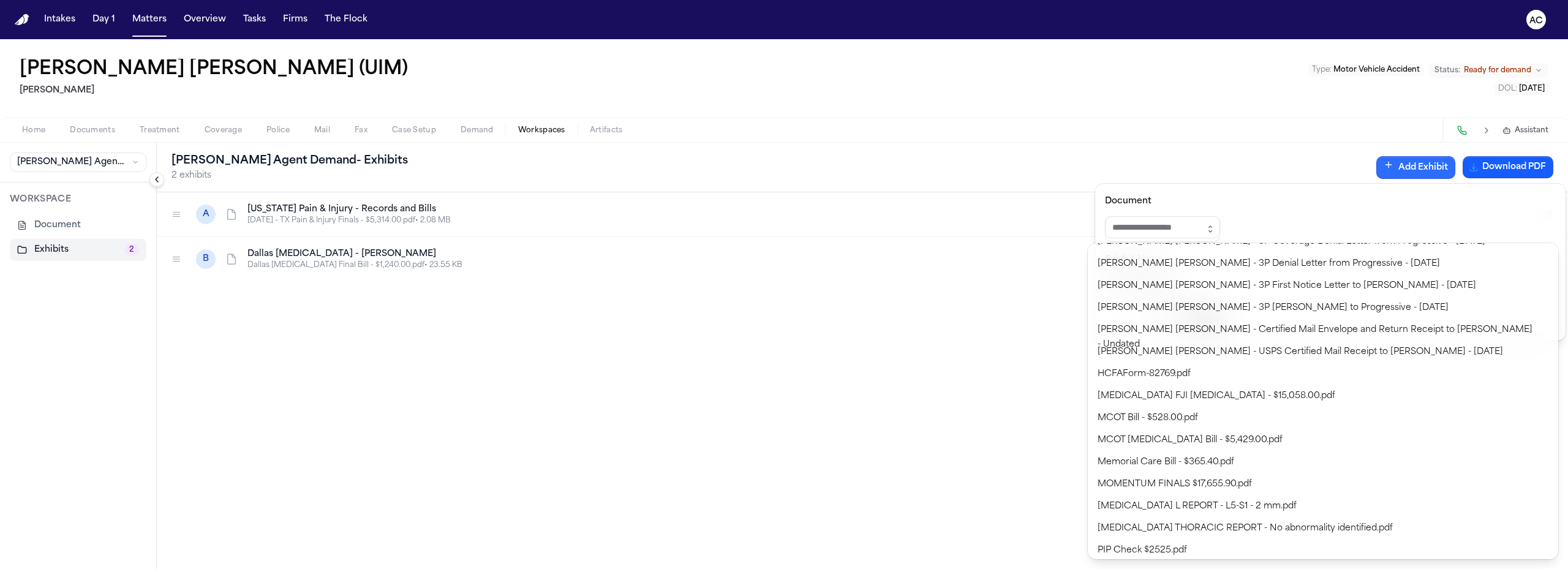
scroll to position [429, 0]
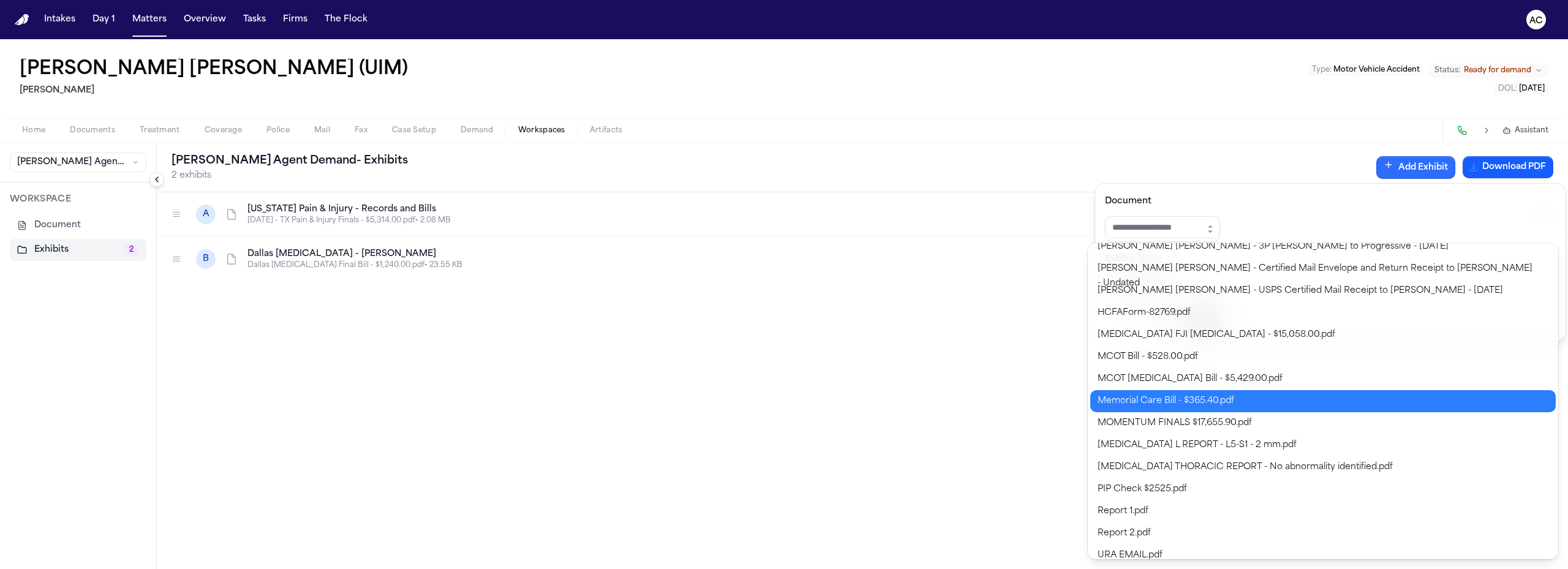
type input "**********"
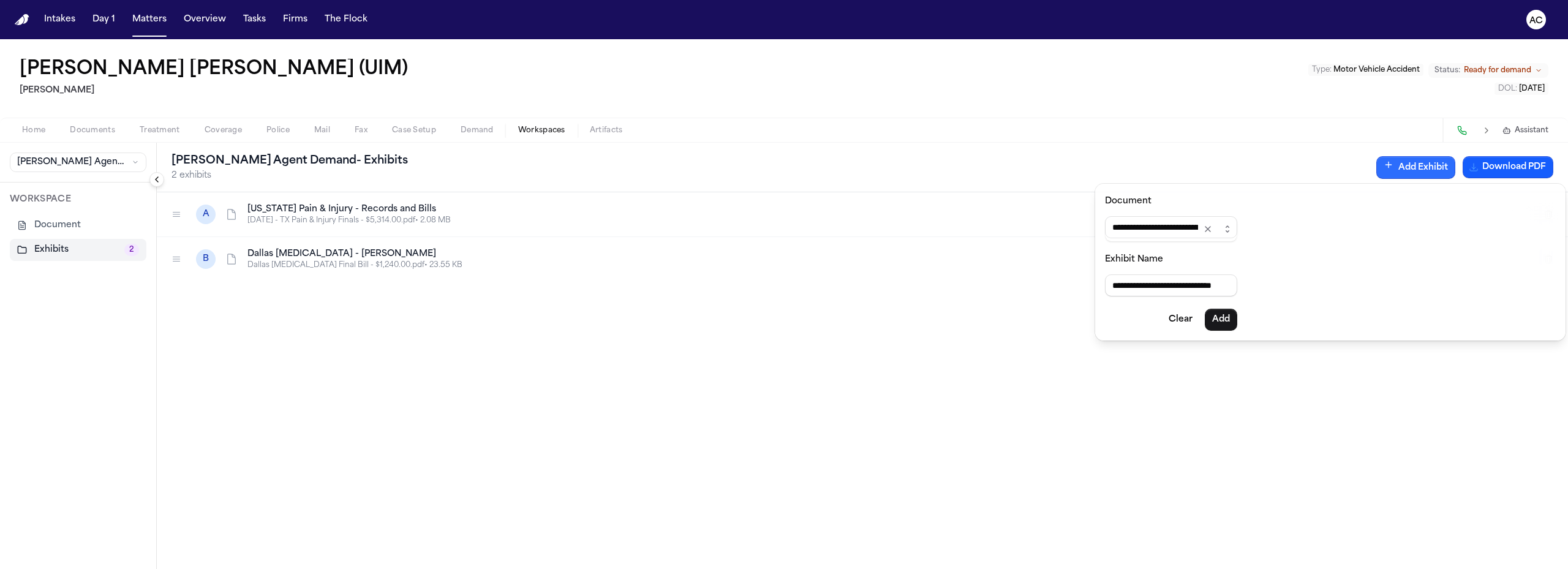
click at [1160, 401] on body "**********" at bounding box center [784, 284] width 1568 height 569
click at [1237, 319] on button "Add" at bounding box center [1221, 320] width 33 height 22
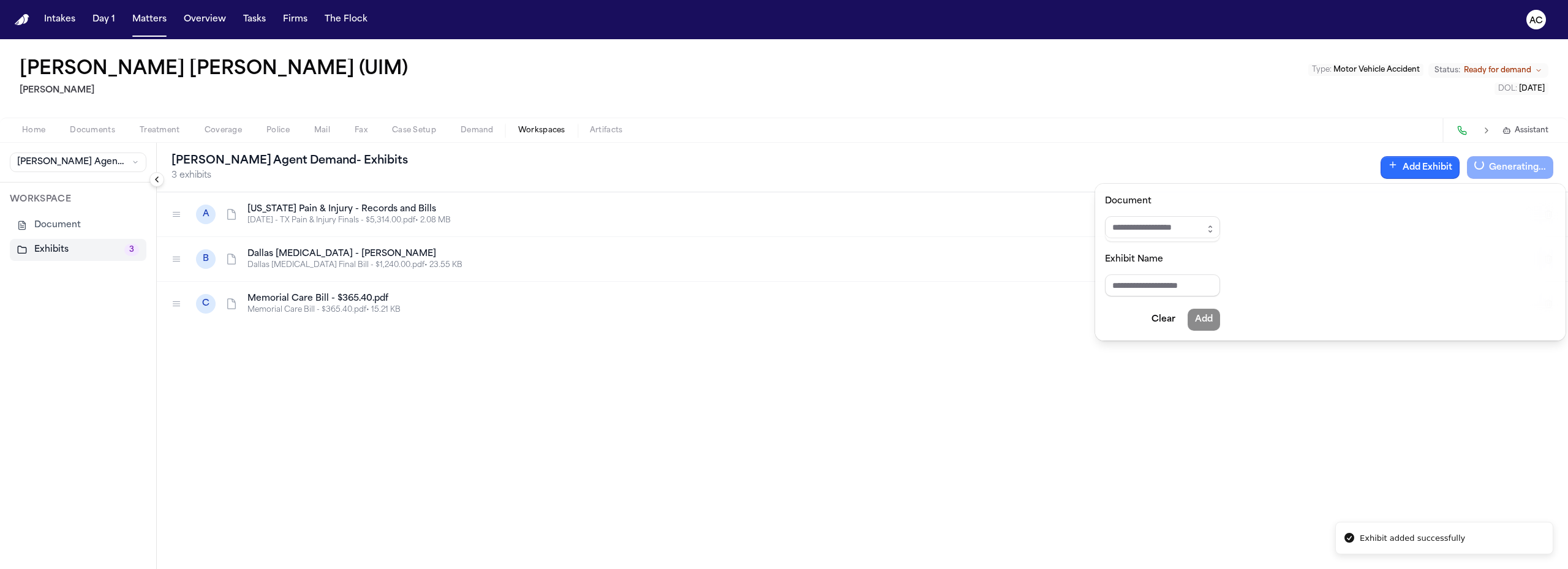
click at [405, 303] on div "[PERSON_NAME] Agent Demand - Exhibits 3 exhibits Add Exhibit Generating... A [U…" at bounding box center [863, 356] width 1411 height 426
click at [1505, 302] on icon "button" at bounding box center [1509, 304] width 10 height 10
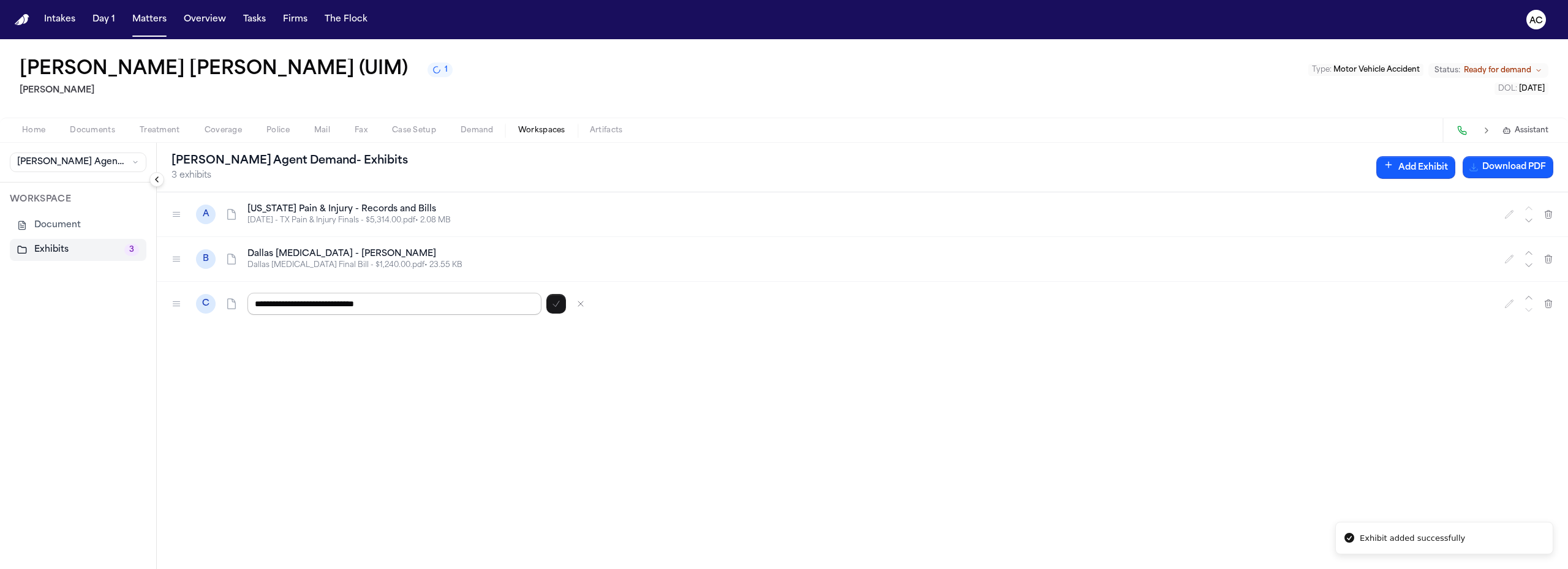
drag, startPoint x: 404, startPoint y: 304, endPoint x: 322, endPoint y: 302, distance: 82.0
click at [322, 302] on input "**********" at bounding box center [395, 304] width 294 height 22
type input "**********"
click at [1404, 170] on button "Add Exhibit" at bounding box center [1420, 167] width 79 height 23
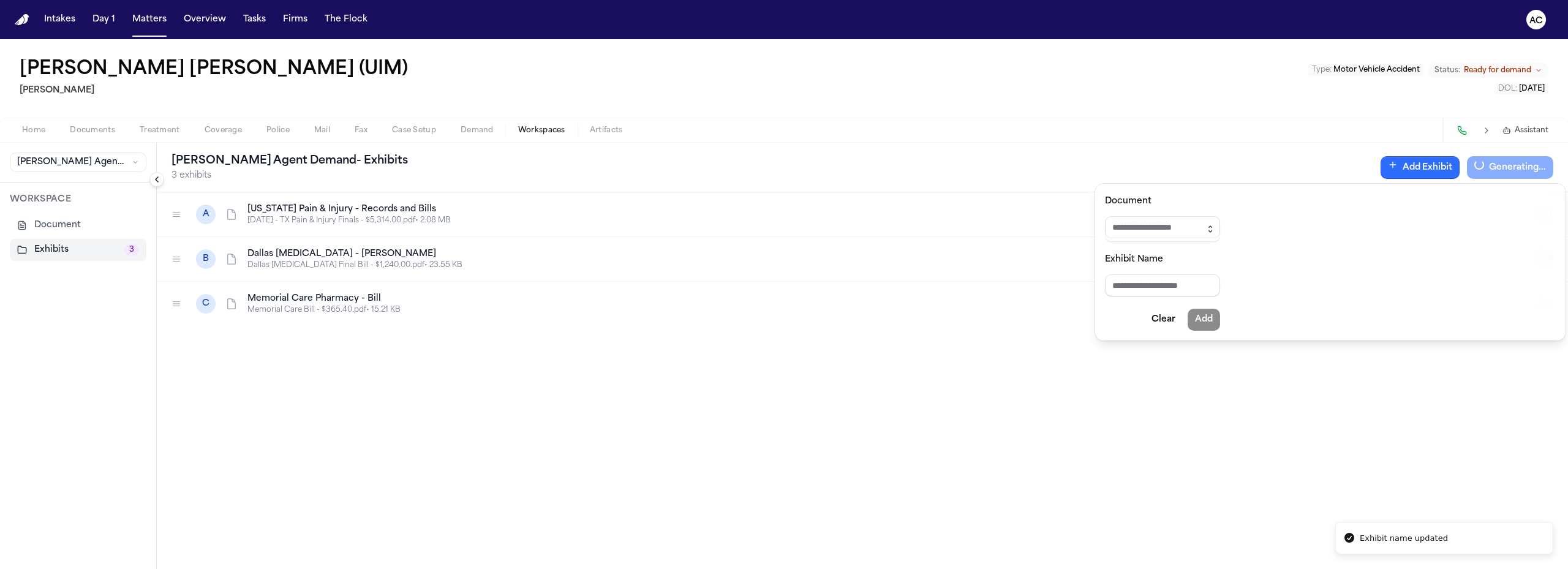
click at [1215, 227] on icon "button" at bounding box center [1210, 229] width 10 height 10
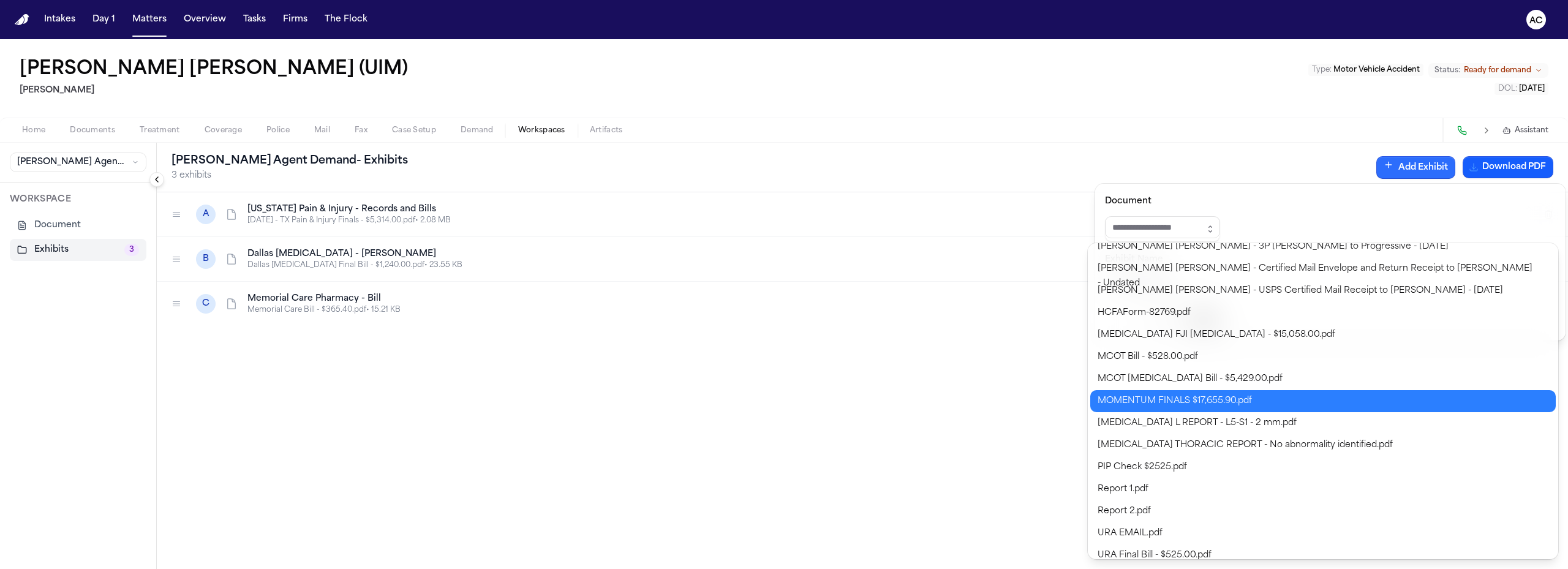
type input "**********"
click at [1232, 397] on body "**********" at bounding box center [784, 284] width 1568 height 569
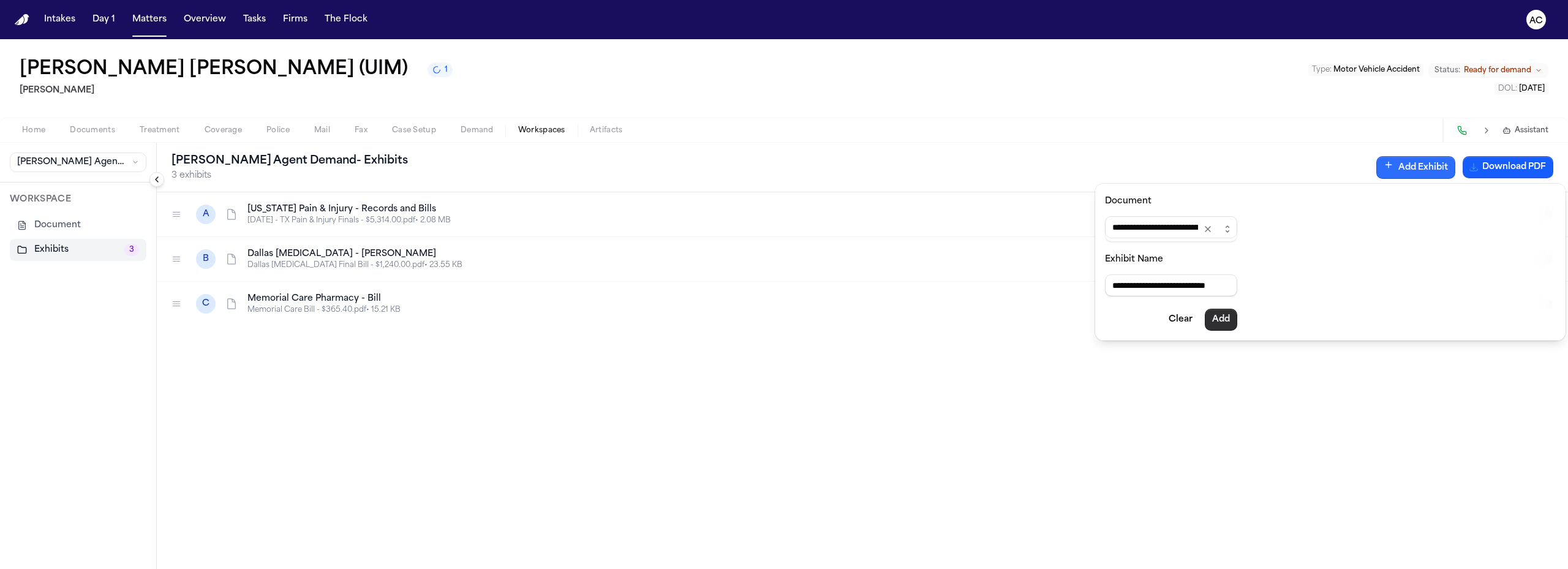
click at [1232, 320] on button "Add" at bounding box center [1221, 320] width 33 height 22
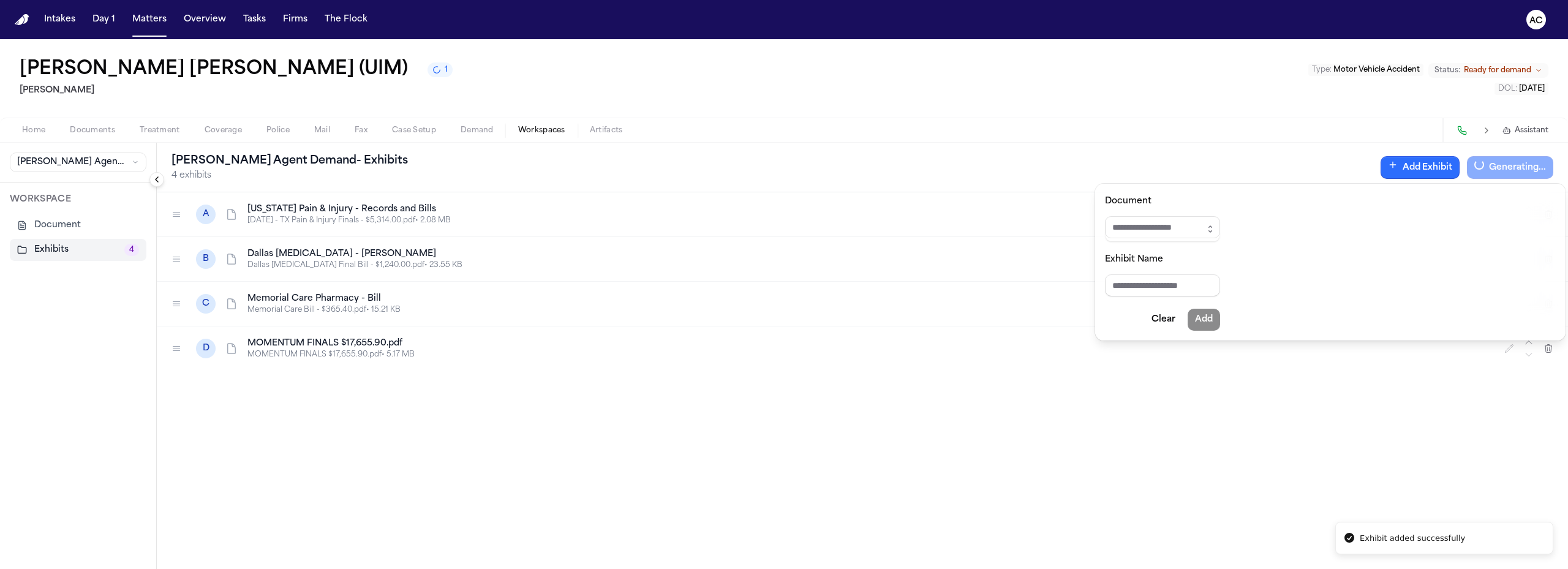
click at [1434, 405] on div "[PERSON_NAME] Agent Demand - Exhibits 4 exhibits Add Exhibit Generating... A [U…" at bounding box center [863, 356] width 1411 height 426
click at [1508, 347] on icon "button" at bounding box center [1509, 348] width 10 height 10
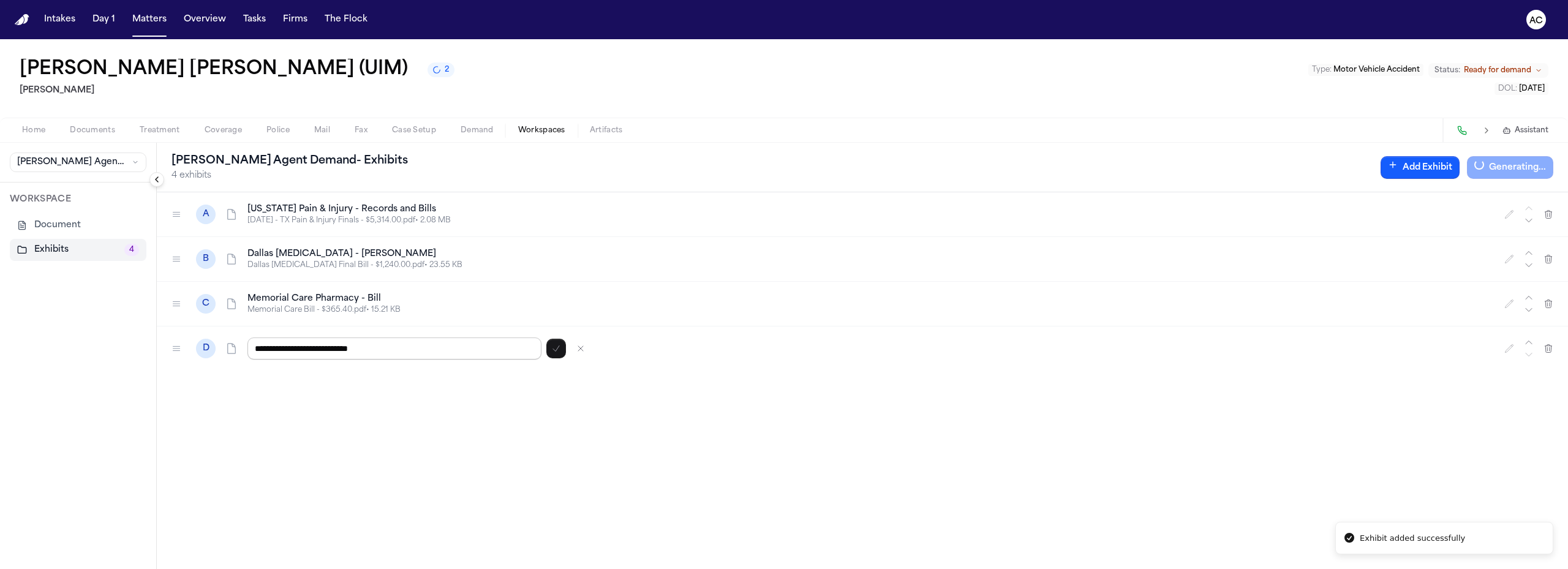
drag, startPoint x: 436, startPoint y: 346, endPoint x: 223, endPoint y: 352, distance: 213.1
click at [223, 354] on div "**********" at bounding box center [863, 348] width 1411 height 44
type input "**********"
click at [105, 129] on span "Documents" at bounding box center [92, 131] width 45 height 10
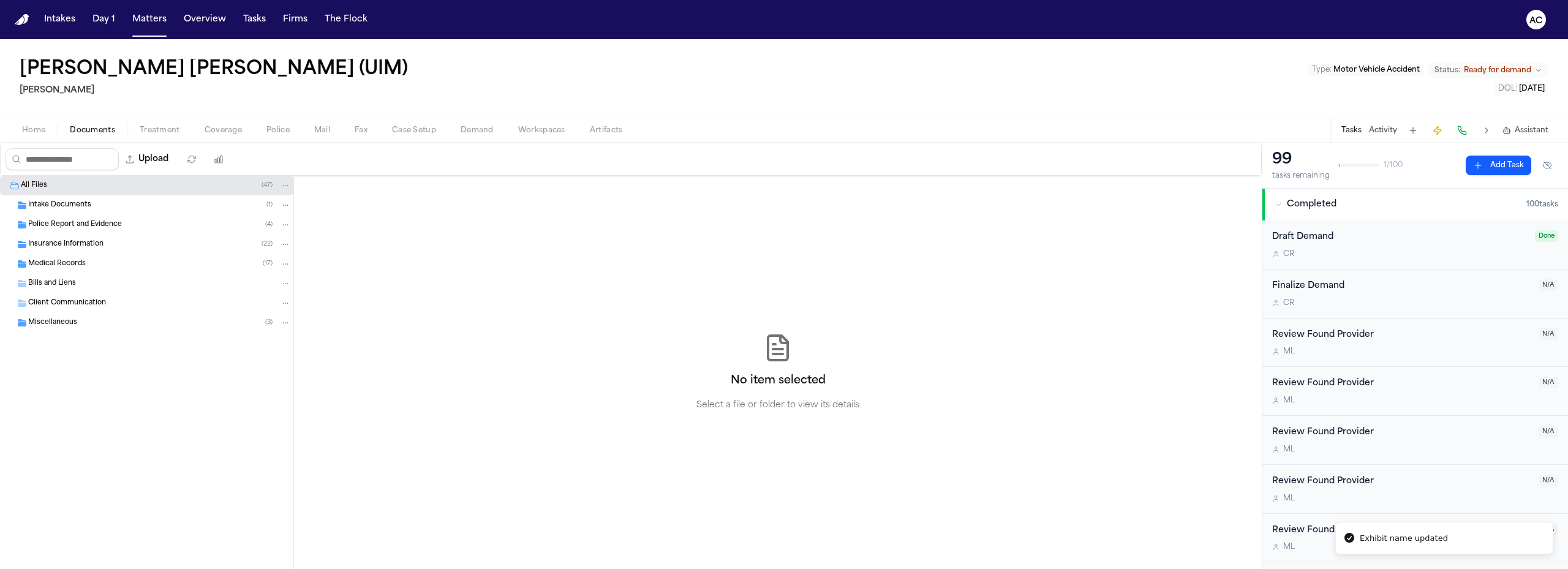
click at [86, 258] on div "Medical Records ( 17 )" at bounding box center [160, 264] width 263 height 11
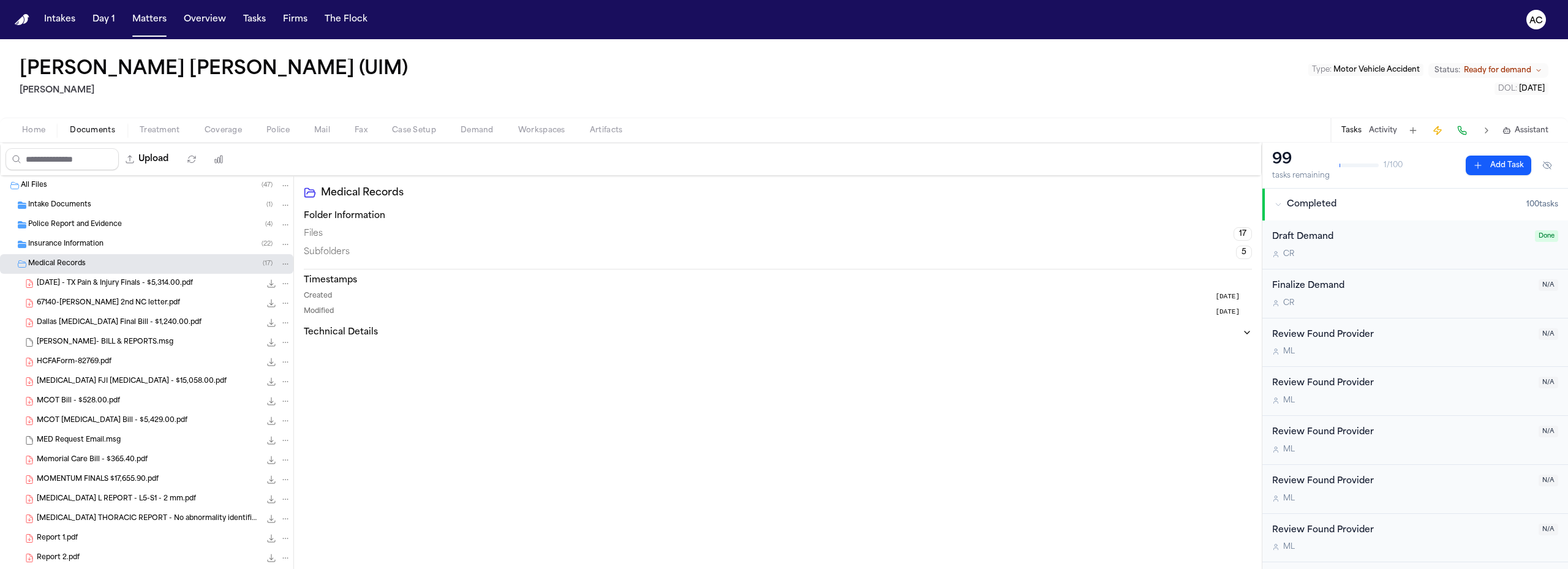
click at [140, 474] on span "MOMENTUM FINALS $17,655.90.pdf" at bounding box center [97, 479] width 122 height 10
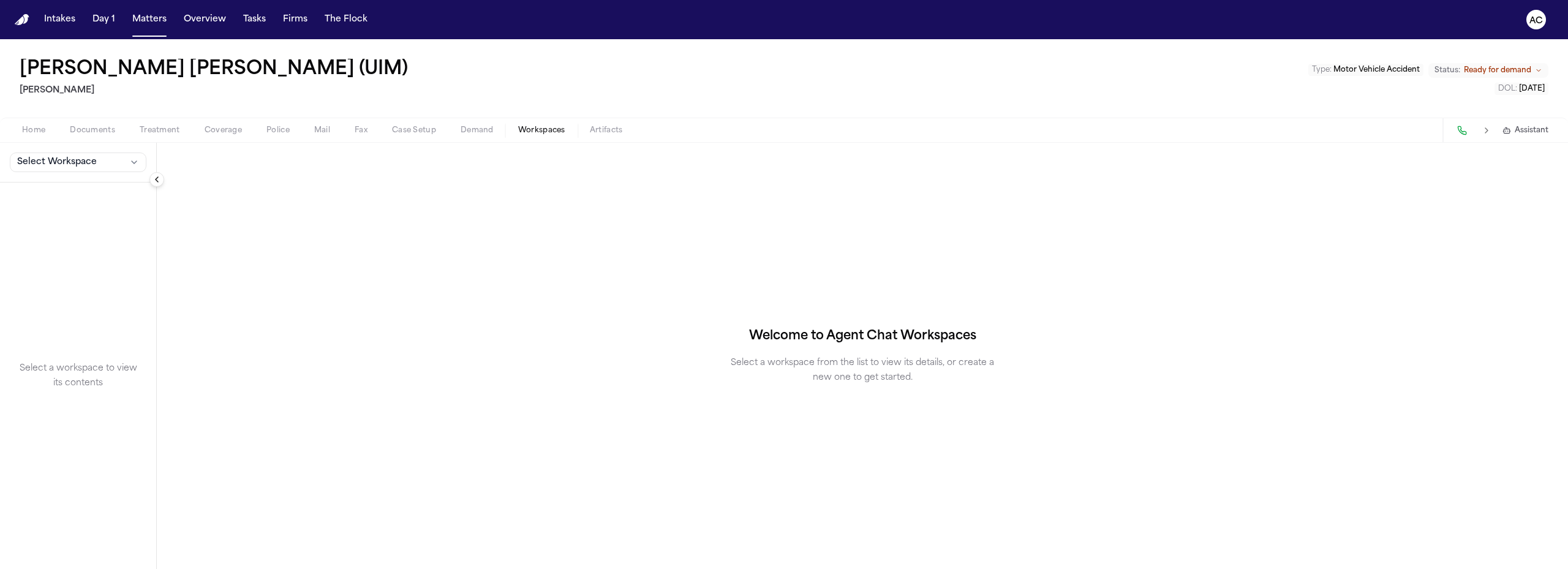
click at [546, 131] on span "Workspaces" at bounding box center [542, 131] width 47 height 10
click at [77, 164] on span "Select Workspace" at bounding box center [56, 162] width 80 height 13
click at [60, 188] on span "[PERSON_NAME] Agent Demand" at bounding box center [86, 189] width 143 height 13
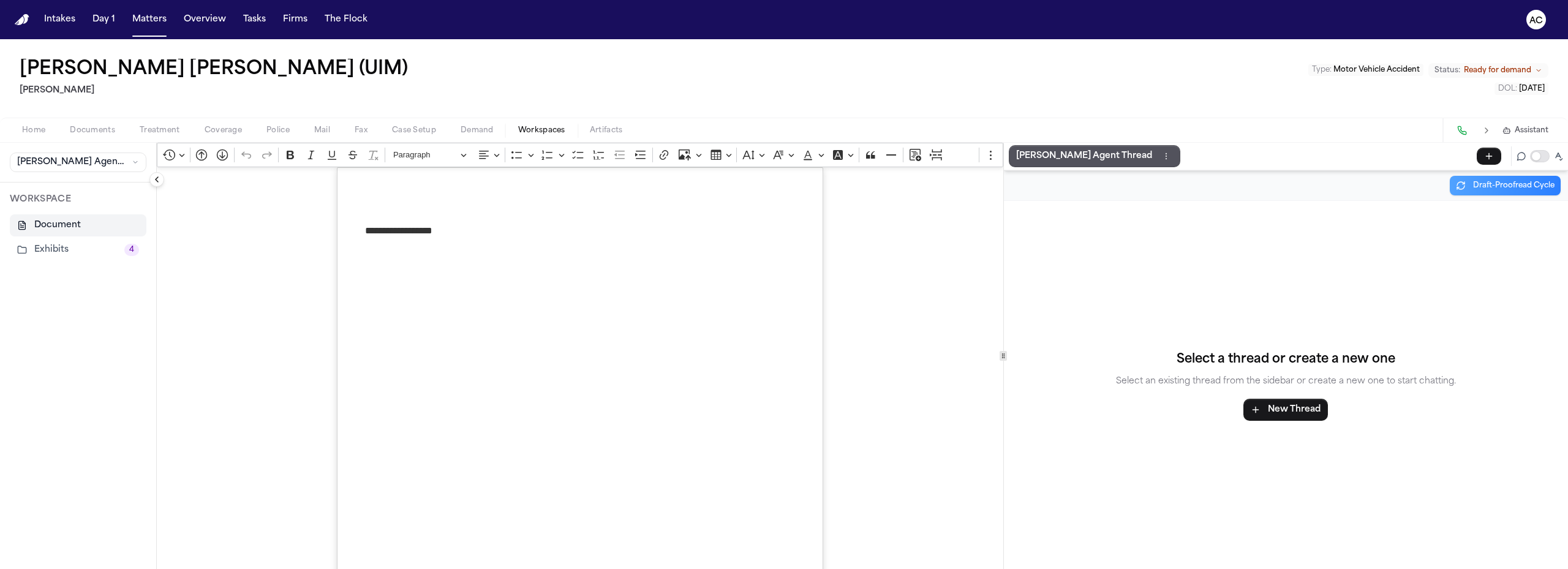
drag, startPoint x: 62, startPoint y: 239, endPoint x: 81, endPoint y: 248, distance: 21.0
click at [63, 241] on button "Exhibits 4" at bounding box center [78, 249] width 137 height 22
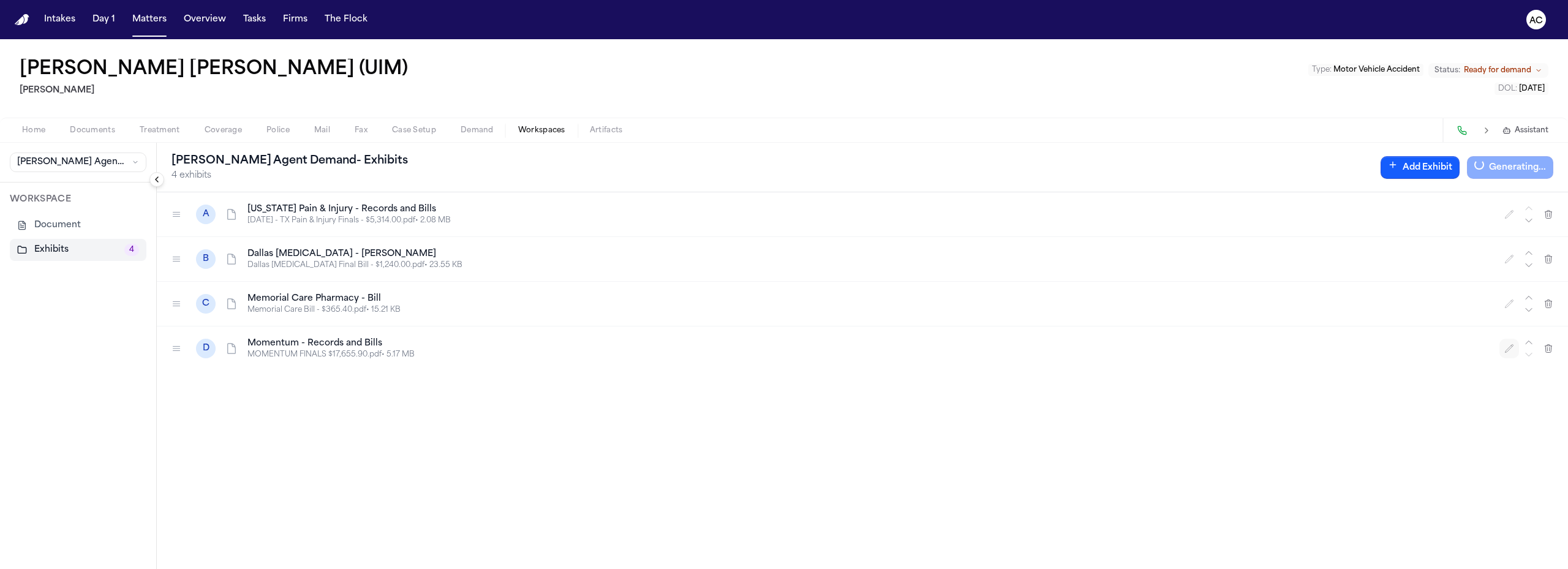
click at [1506, 352] on icon "button" at bounding box center [1509, 348] width 10 height 10
click at [307, 349] on input "**********" at bounding box center [395, 348] width 294 height 22
type input "**********"
click at [558, 349] on icon "button" at bounding box center [556, 348] width 10 height 10
click at [1427, 168] on button "Add Exhibit" at bounding box center [1416, 167] width 79 height 23
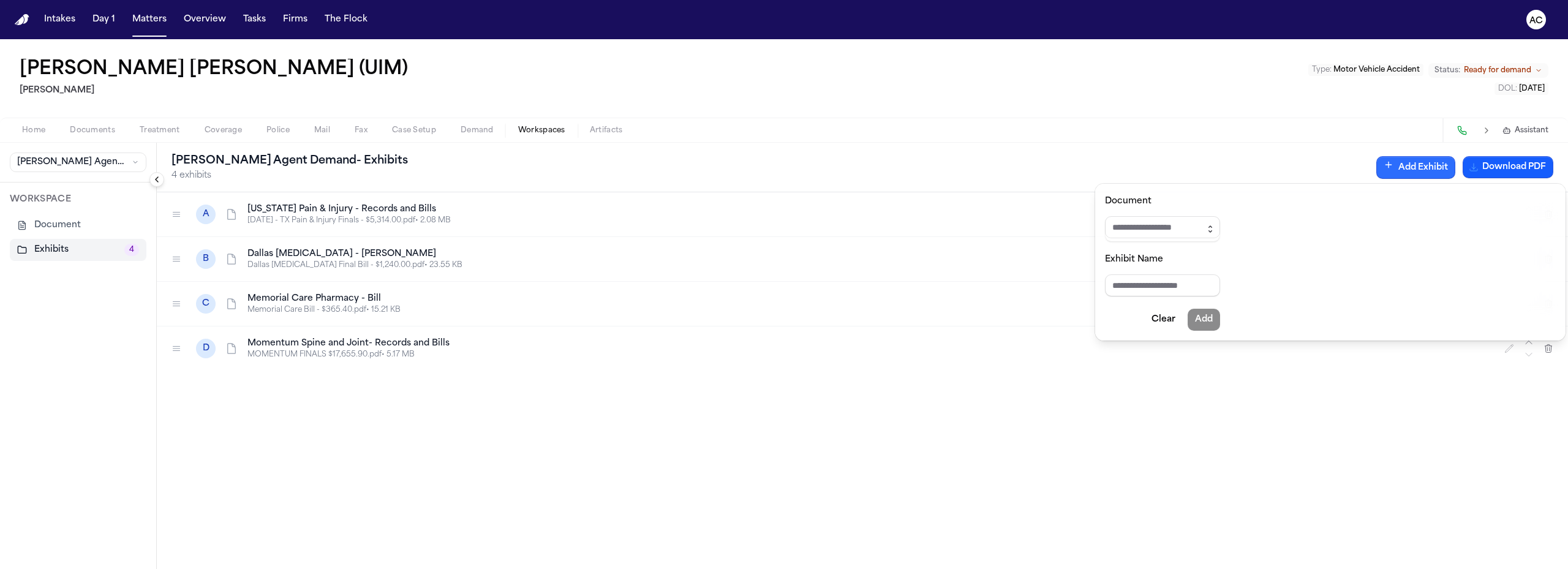
click at [1215, 233] on icon "button" at bounding box center [1210, 229] width 10 height 10
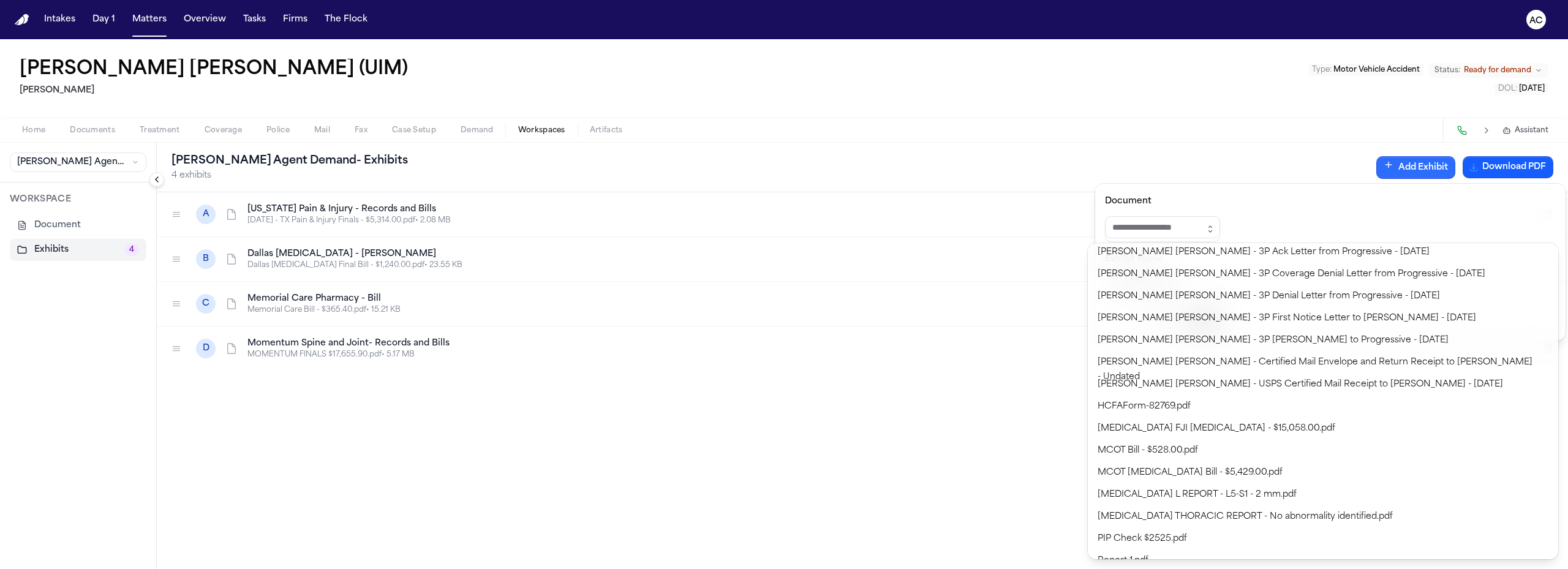
scroll to position [416, 0]
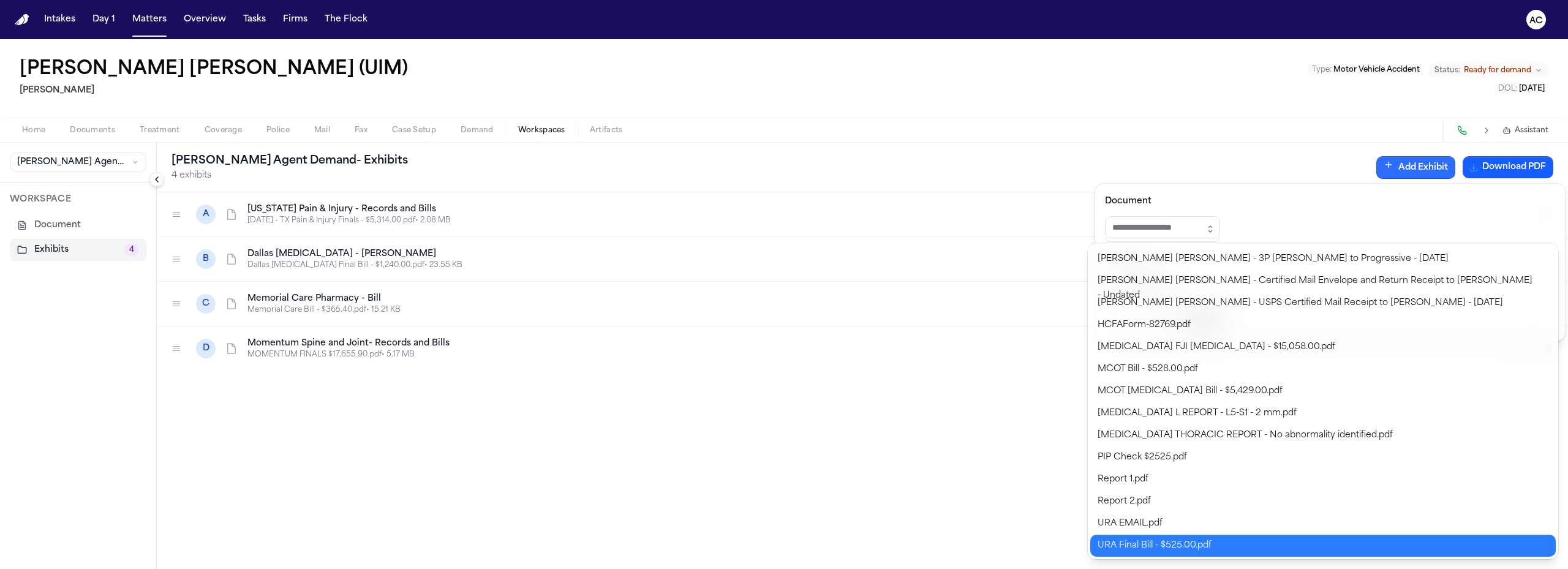
type input "**********"
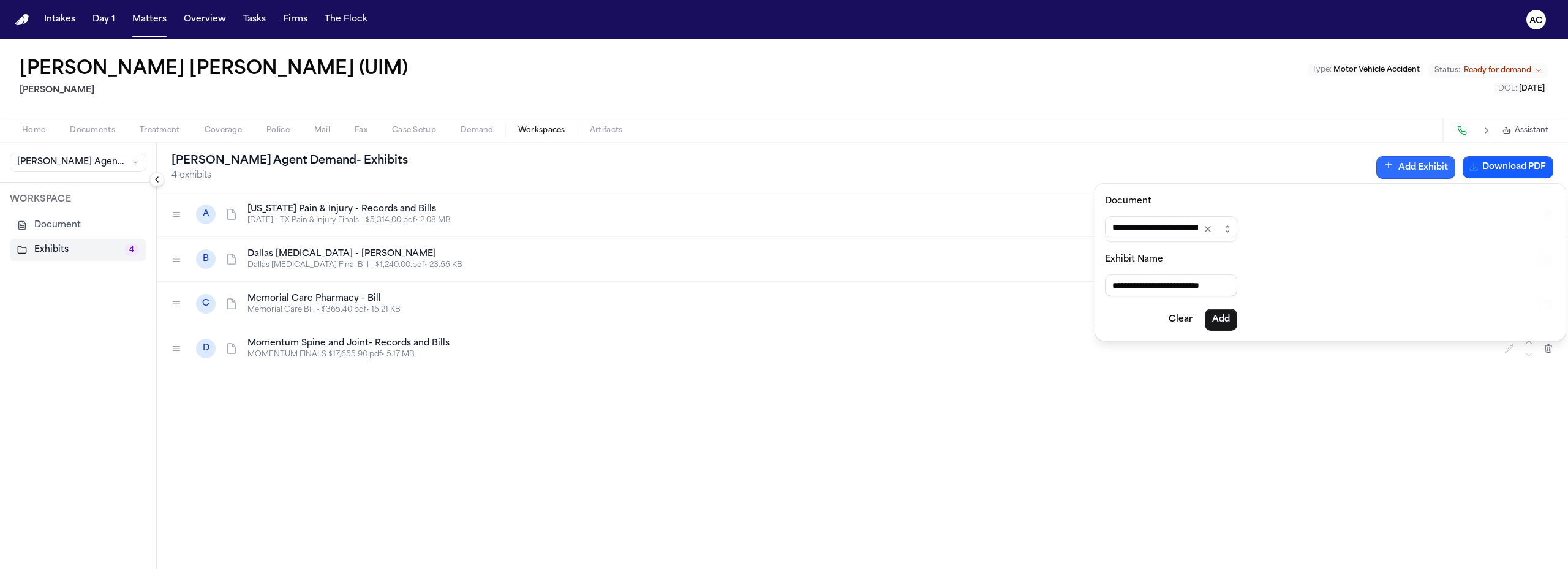
click at [1176, 550] on body "**********" at bounding box center [784, 284] width 1568 height 569
click at [1237, 320] on button "Add" at bounding box center [1221, 320] width 33 height 22
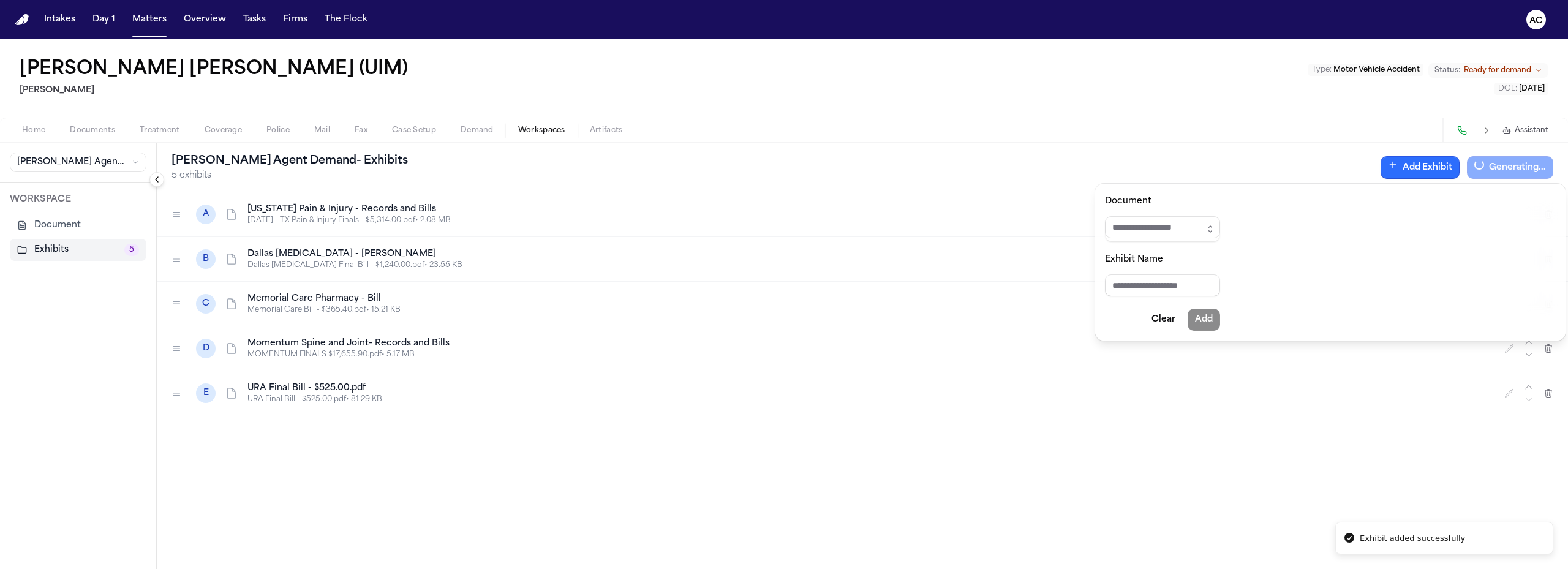
click at [1509, 394] on div "[PERSON_NAME] Agent Demand - Exhibits 5 exhibits Add Exhibit Generating... A [U…" at bounding box center [863, 356] width 1411 height 426
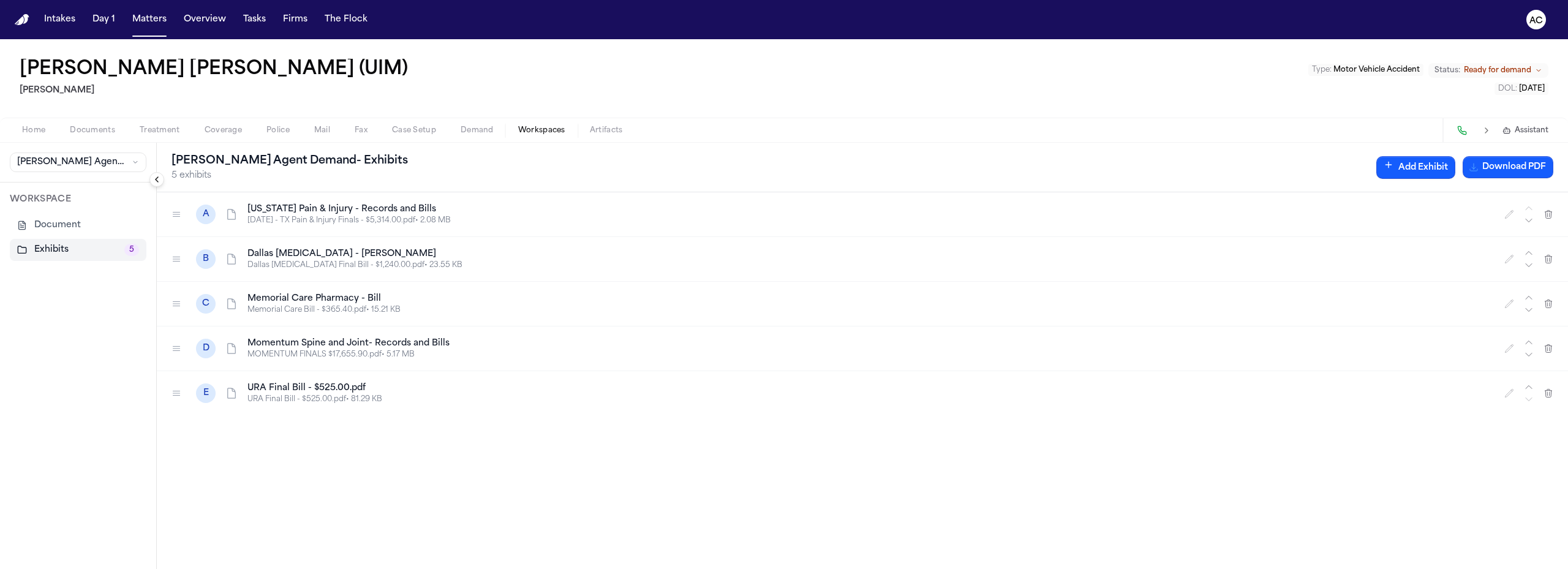
click at [1492, 410] on div "E URA Final Bill - $525.00.pdf URA Final Bill - $525.00.pdf • 81.29 KB" at bounding box center [863, 393] width 1411 height 44
click at [1512, 394] on icon "button" at bounding box center [1509, 393] width 10 height 10
drag, startPoint x: 400, startPoint y: 394, endPoint x: 196, endPoint y: 392, distance: 204.0
click at [197, 395] on div "**********" at bounding box center [863, 393] width 1411 height 44
type input "**********"
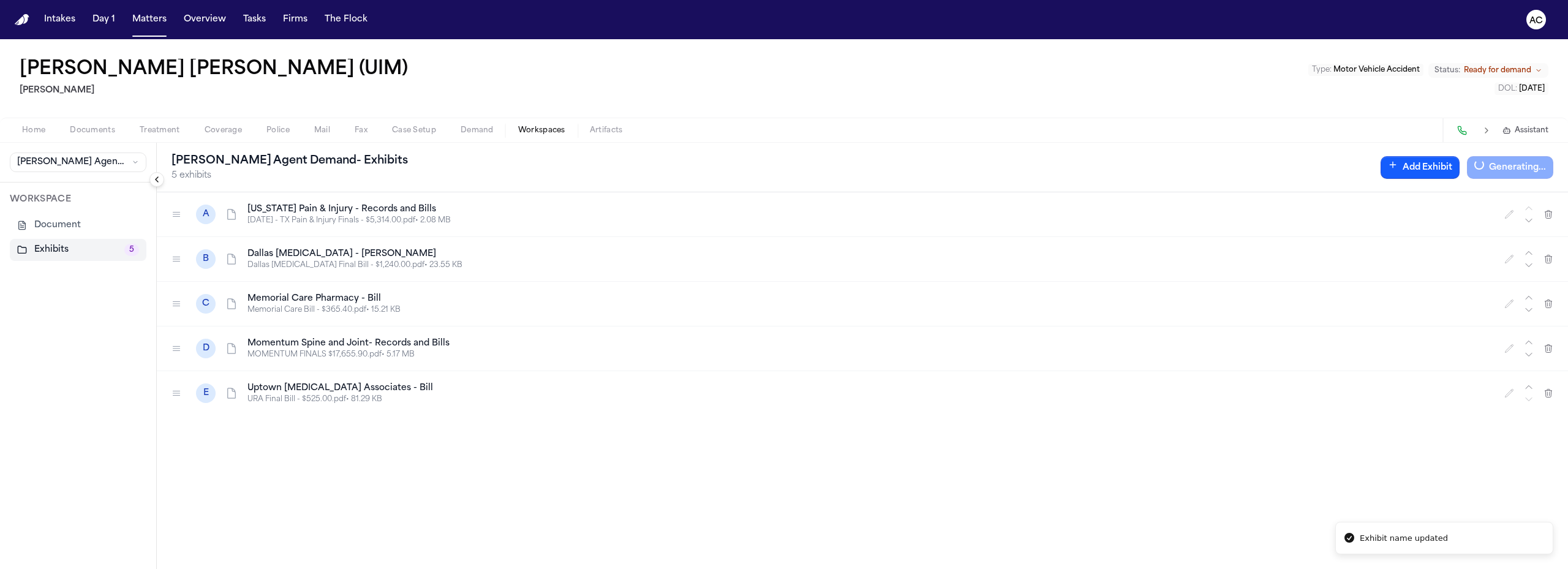
click at [155, 128] on span "Treatment" at bounding box center [160, 131] width 40 height 10
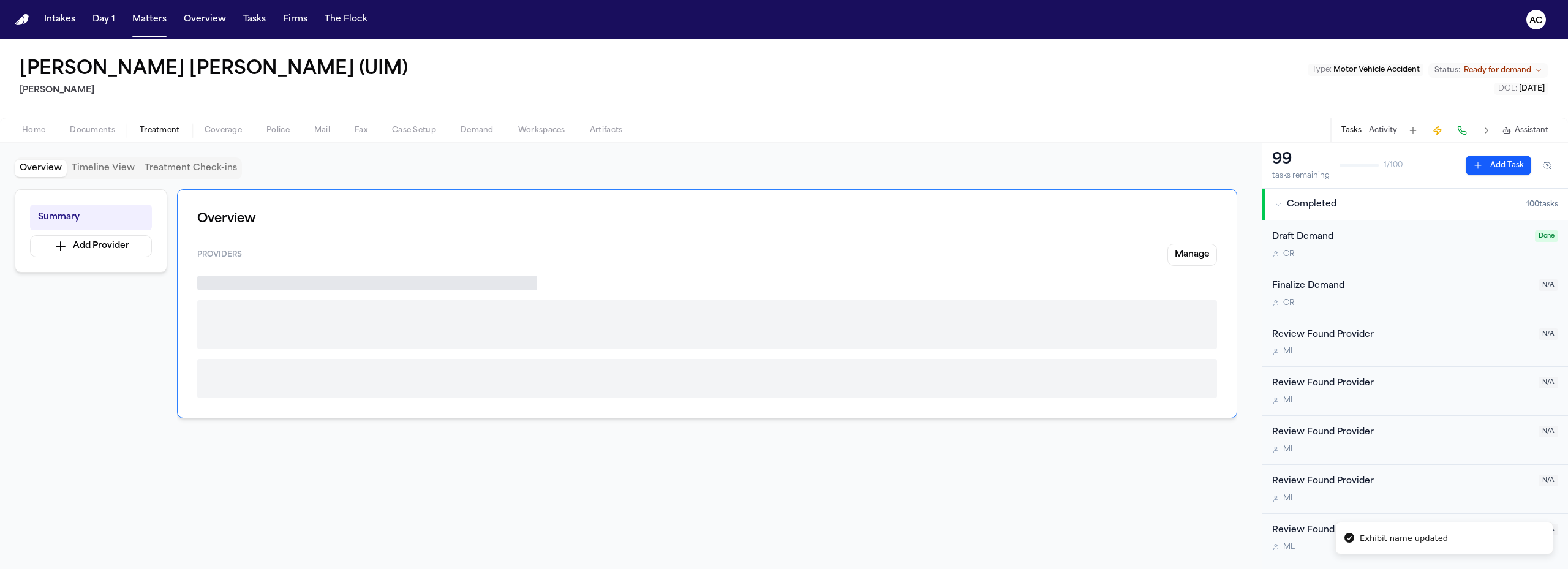
click at [76, 128] on span "Documents" at bounding box center [92, 131] width 45 height 10
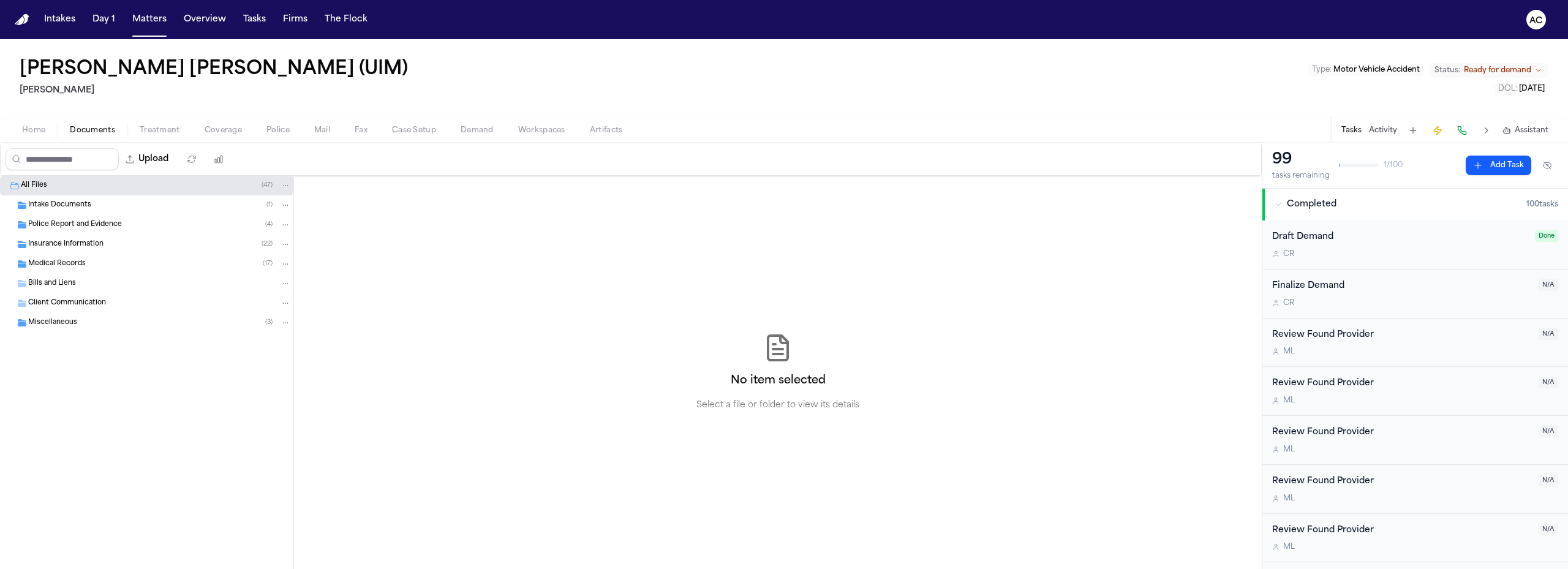
click at [81, 264] on span "Medical Records" at bounding box center [57, 264] width 58 height 10
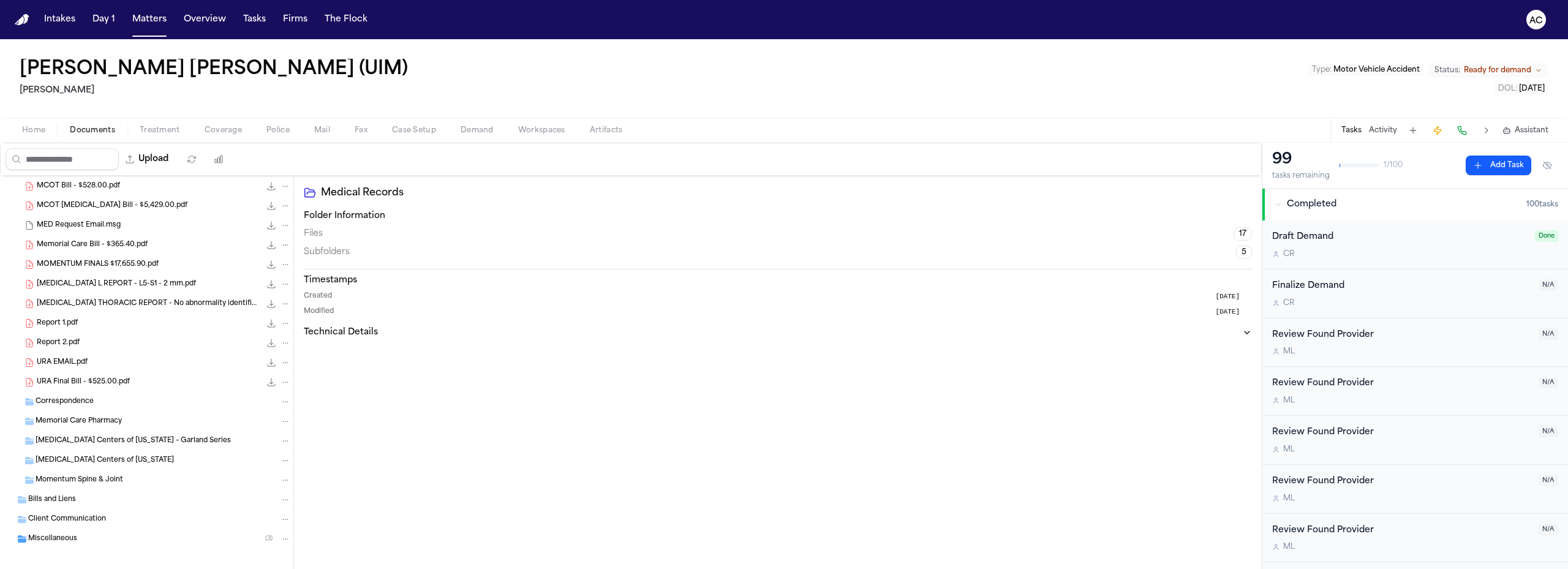
scroll to position [222, 0]
click at [103, 373] on span "URA Final Bill - $525.00.pdf" at bounding box center [83, 374] width 93 height 10
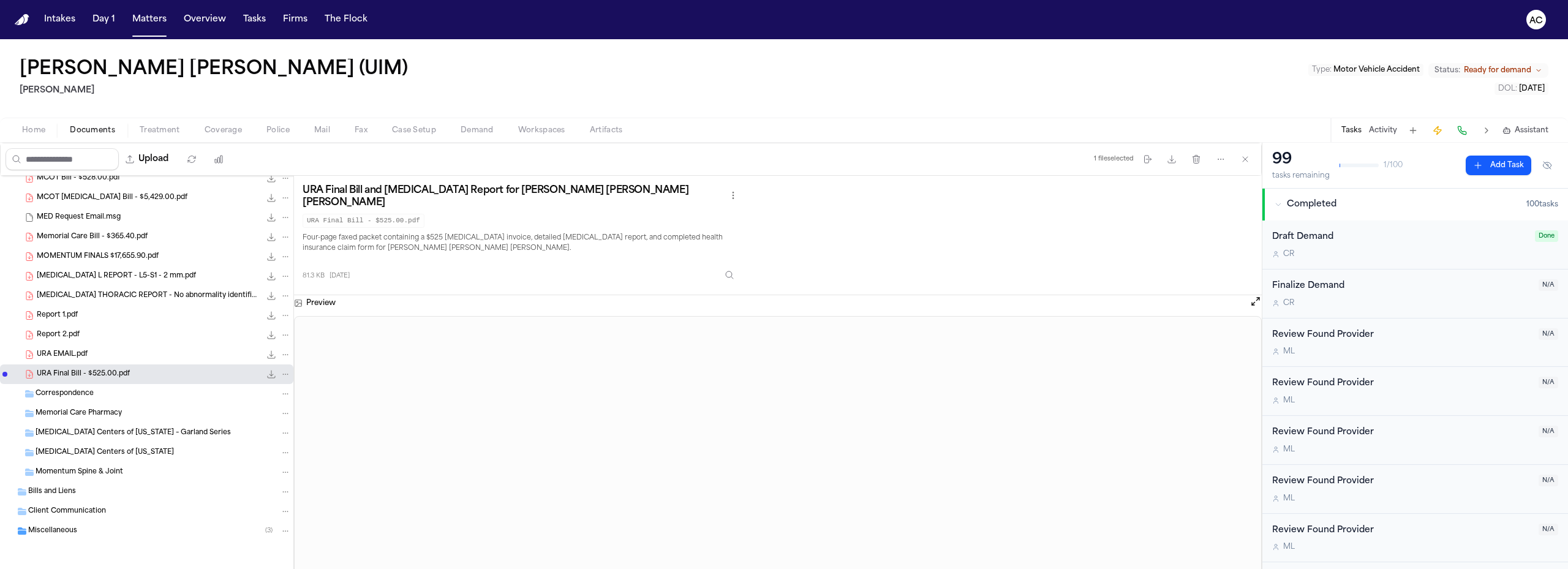
click at [102, 488] on div "Bills and Liens" at bounding box center [160, 491] width 263 height 11
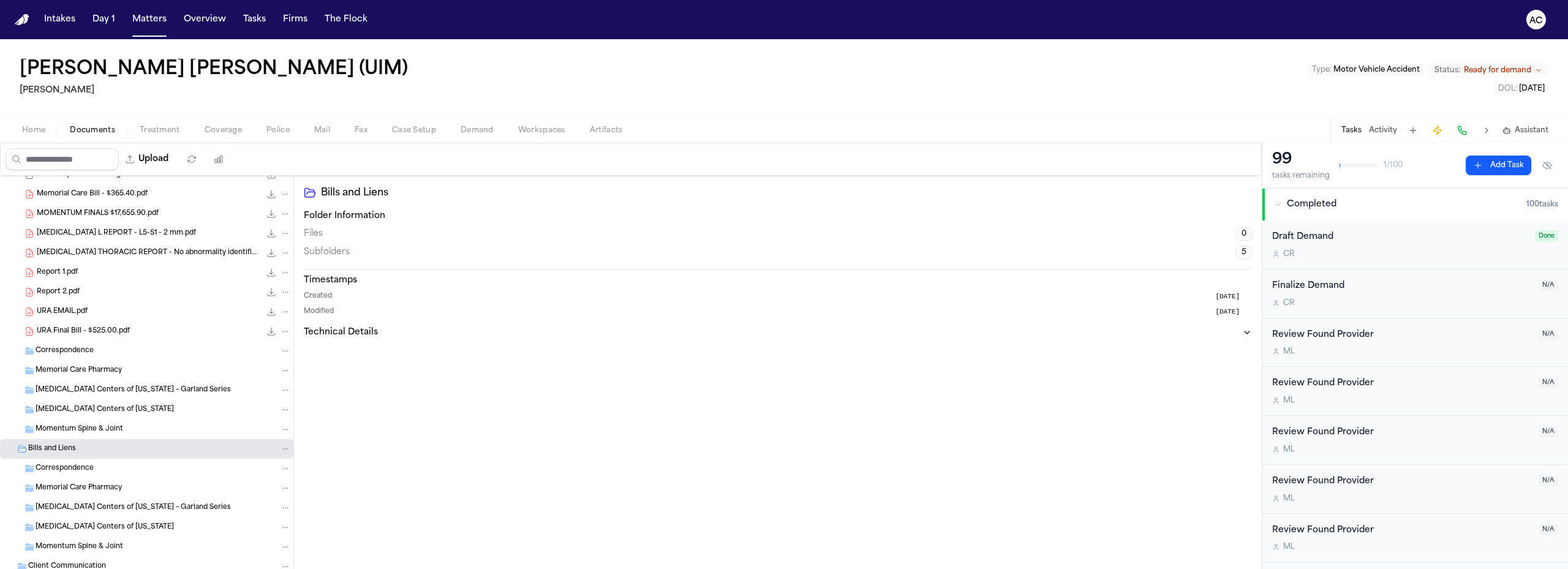
scroll to position [321, 0]
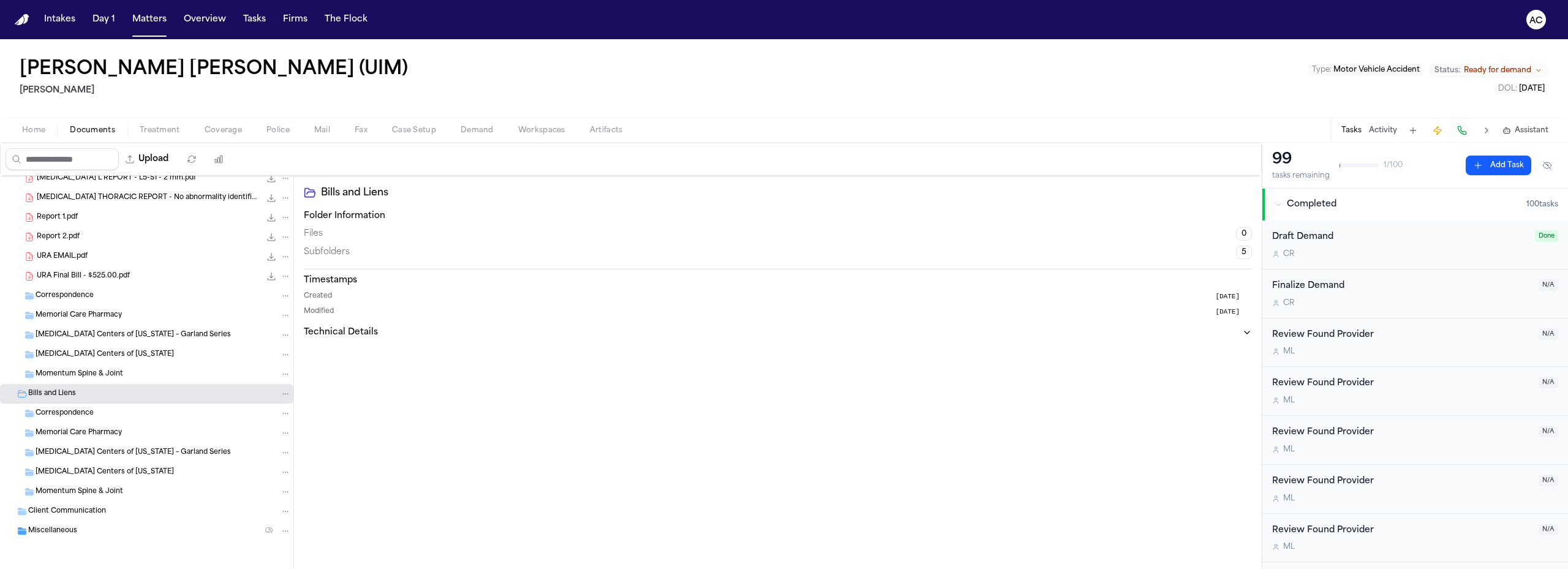
click at [80, 396] on div "Bills and Liens" at bounding box center [160, 393] width 263 height 11
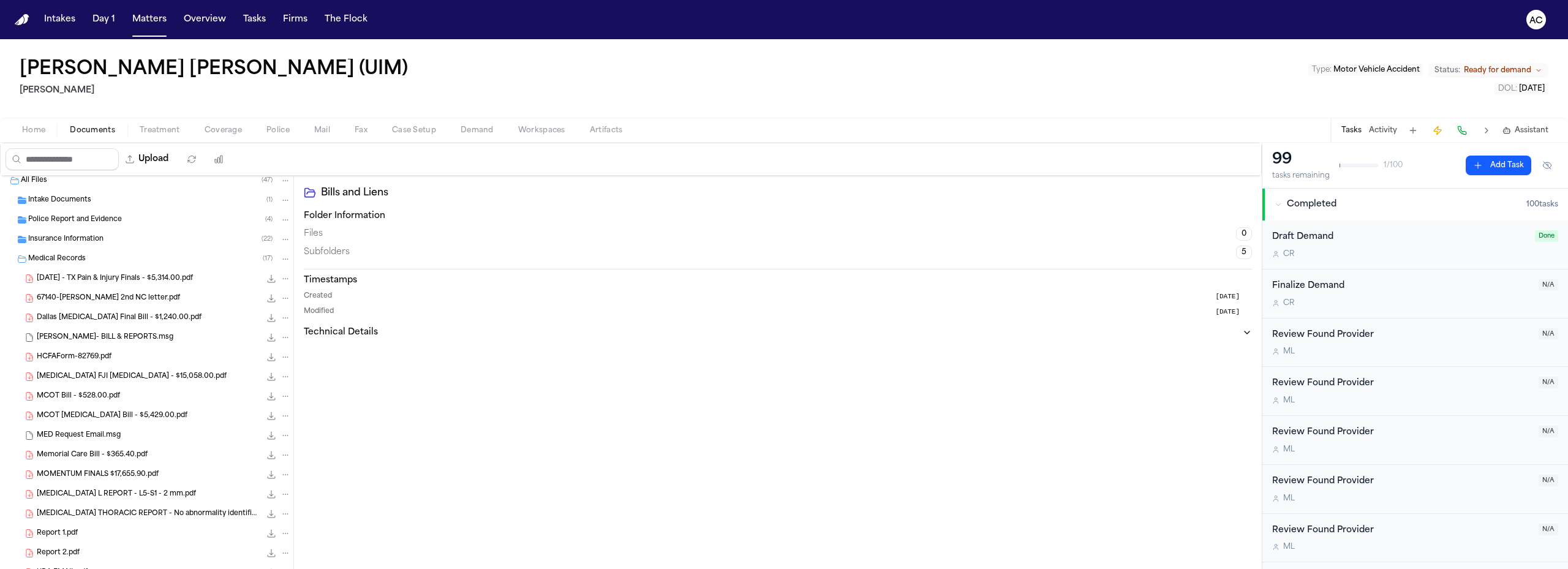
scroll to position [0, 0]
click at [82, 264] on span "Medical Records" at bounding box center [57, 264] width 58 height 10
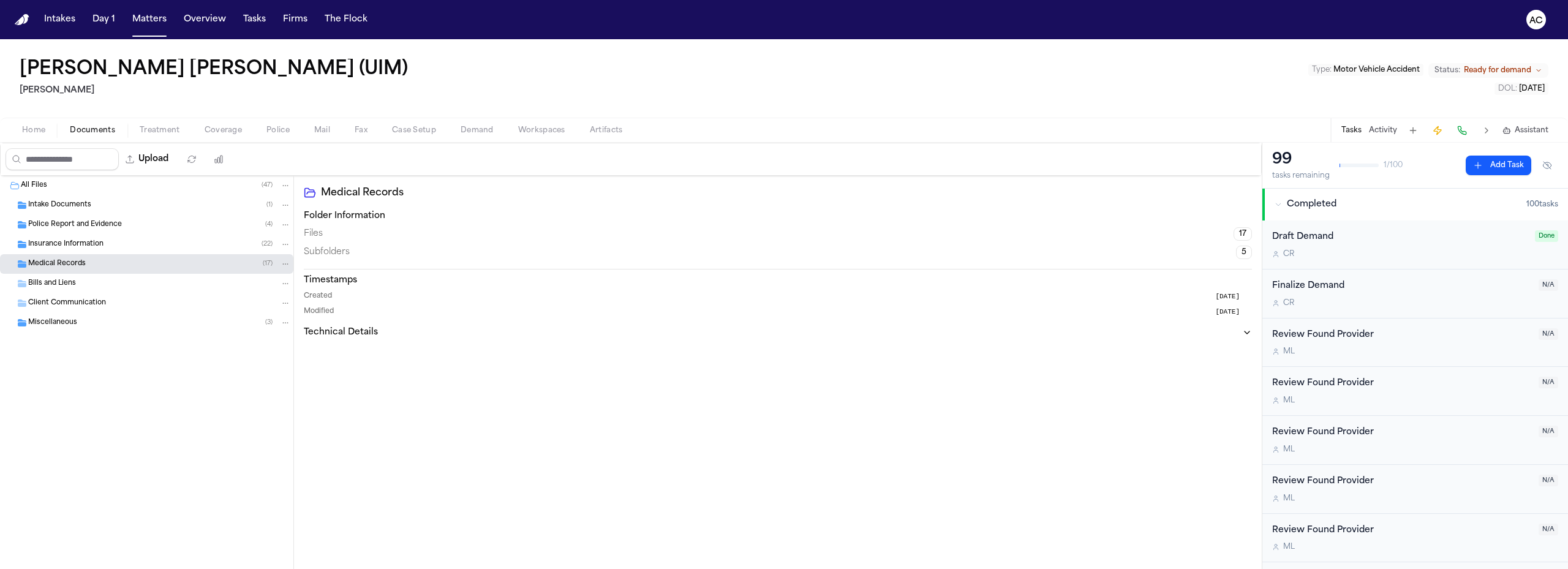
click at [348, 79] on div "[PERSON_NAME] [PERSON_NAME] (UIM) [PERSON_NAME] Type : Motor Vehicle Accident S…" at bounding box center [784, 78] width 1568 height 78
click at [162, 156] on button "Upload" at bounding box center [147, 159] width 57 height 22
select select "**********"
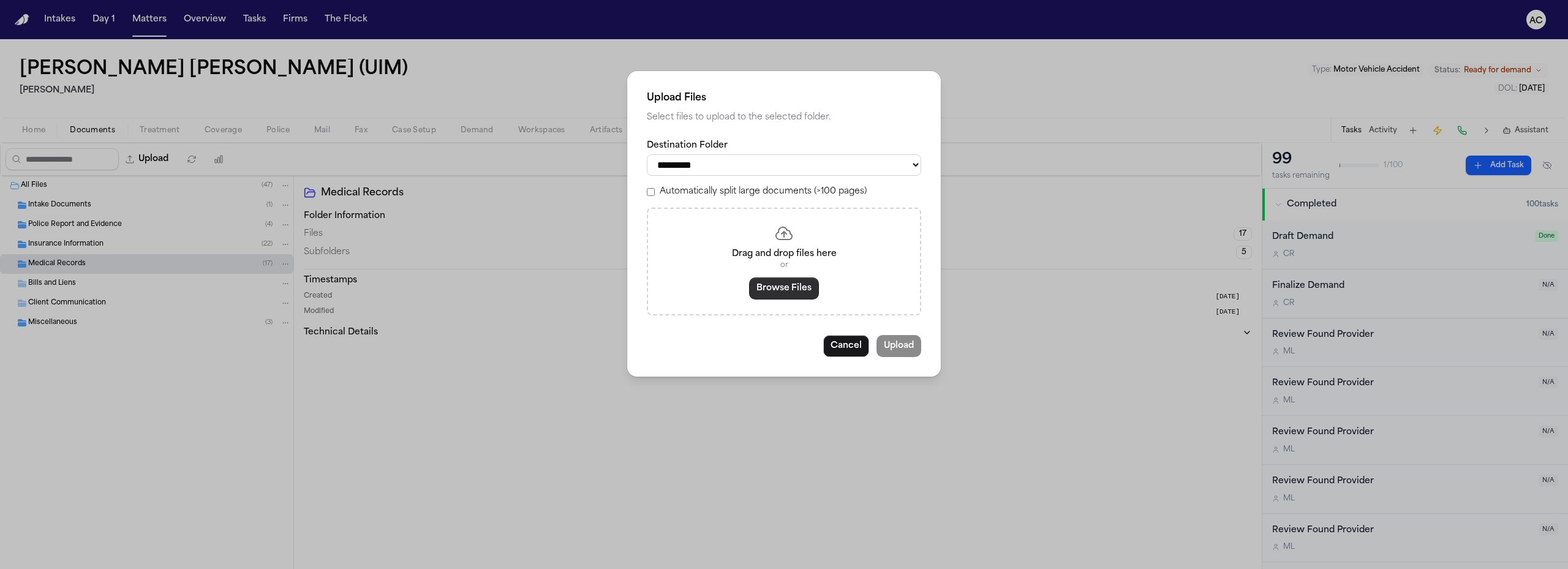
click at [777, 290] on button "Browse Files" at bounding box center [784, 288] width 70 height 22
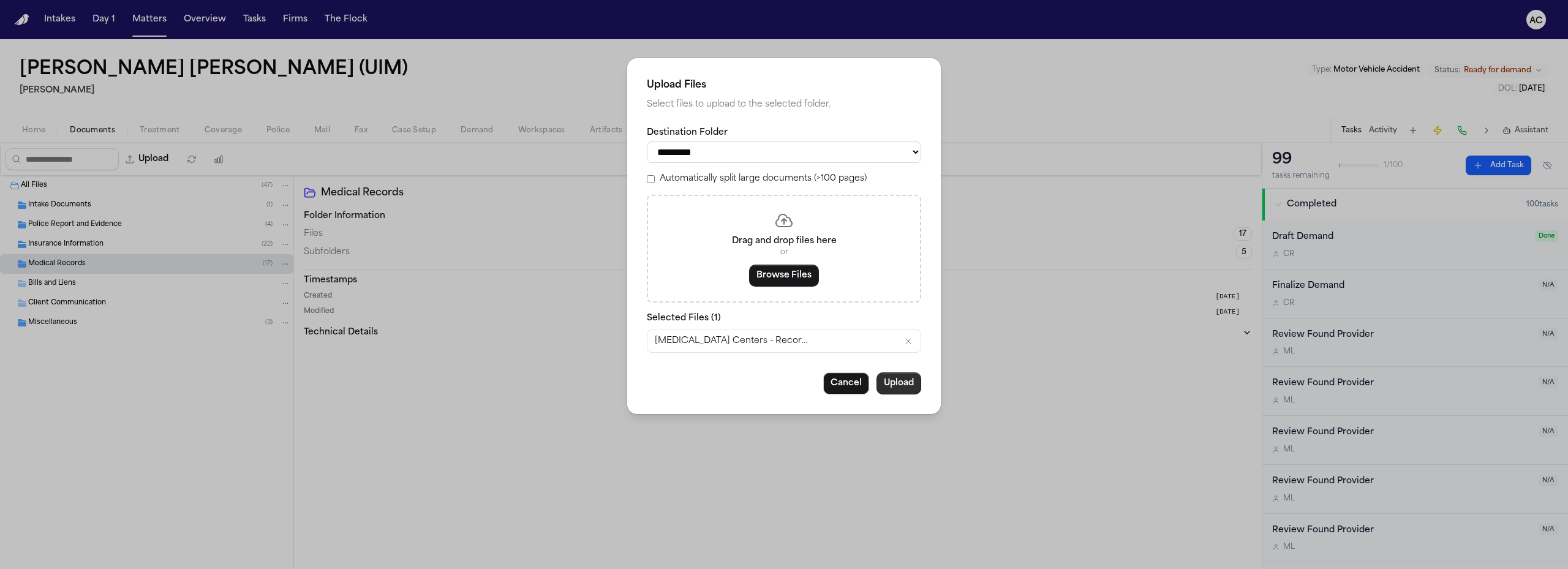
drag, startPoint x: 895, startPoint y: 385, endPoint x: 908, endPoint y: 378, distance: 14.8
click at [896, 385] on button "Upload" at bounding box center [899, 383] width 45 height 22
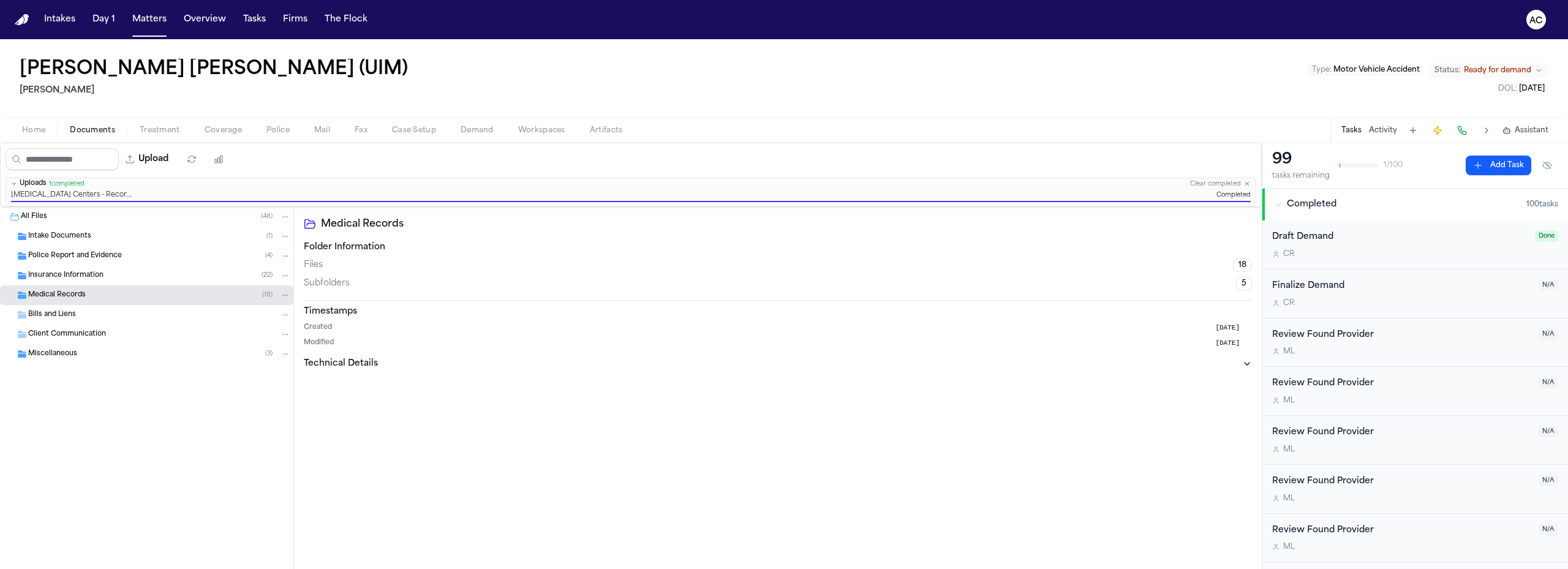
click at [78, 258] on span "Police Report and Evidence" at bounding box center [76, 256] width 94 height 10
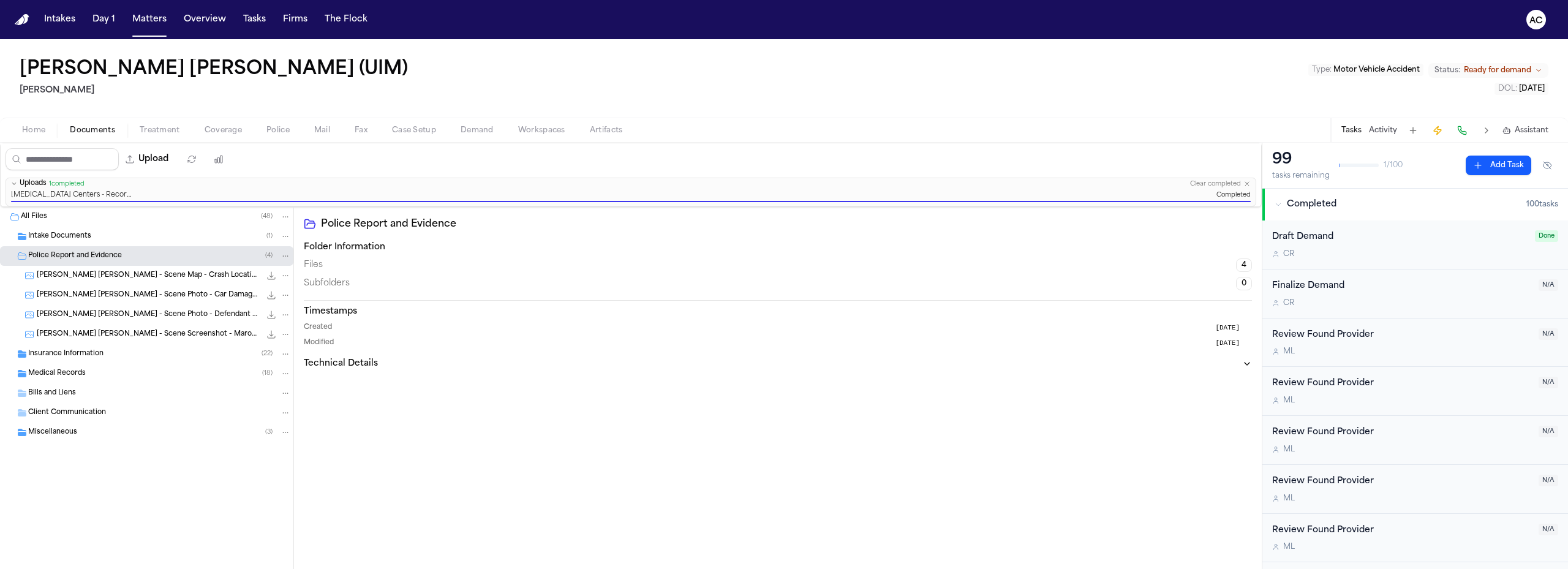
click at [162, 154] on button "Upload" at bounding box center [147, 159] width 57 height 22
select select "**********"
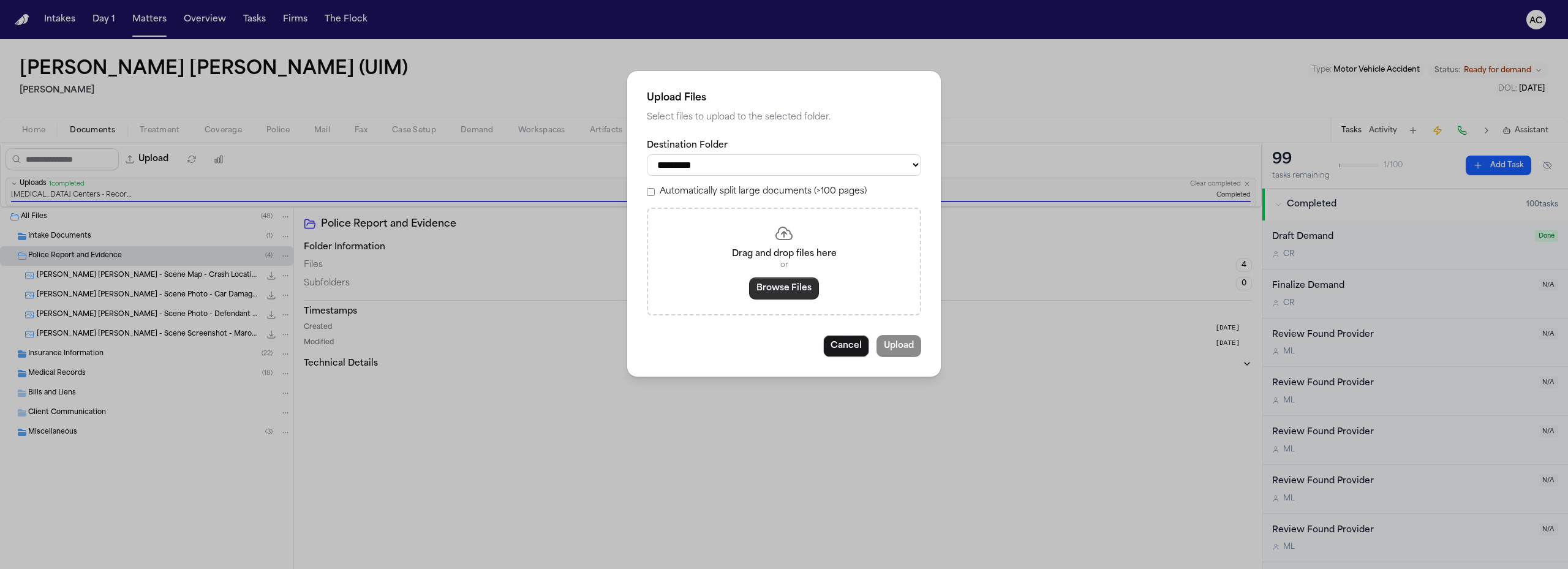
click at [782, 295] on button "Browse Files" at bounding box center [784, 288] width 70 height 22
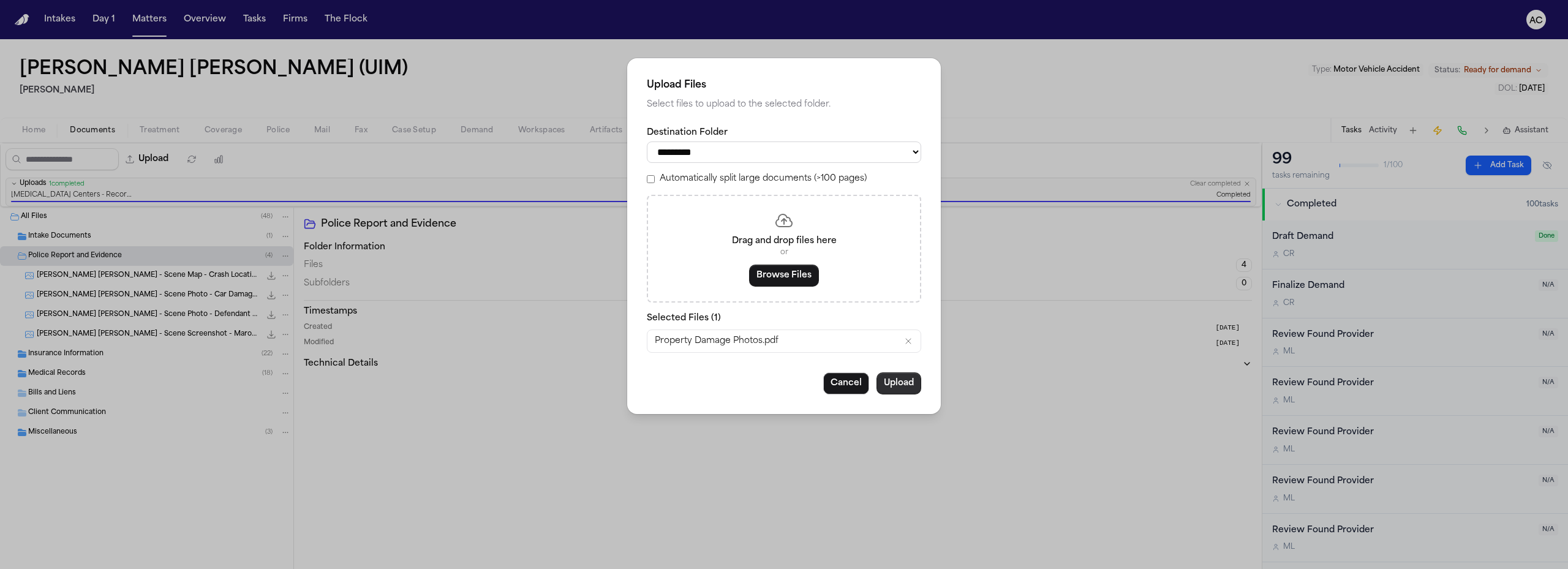
click at [899, 386] on button "Upload" at bounding box center [899, 383] width 45 height 22
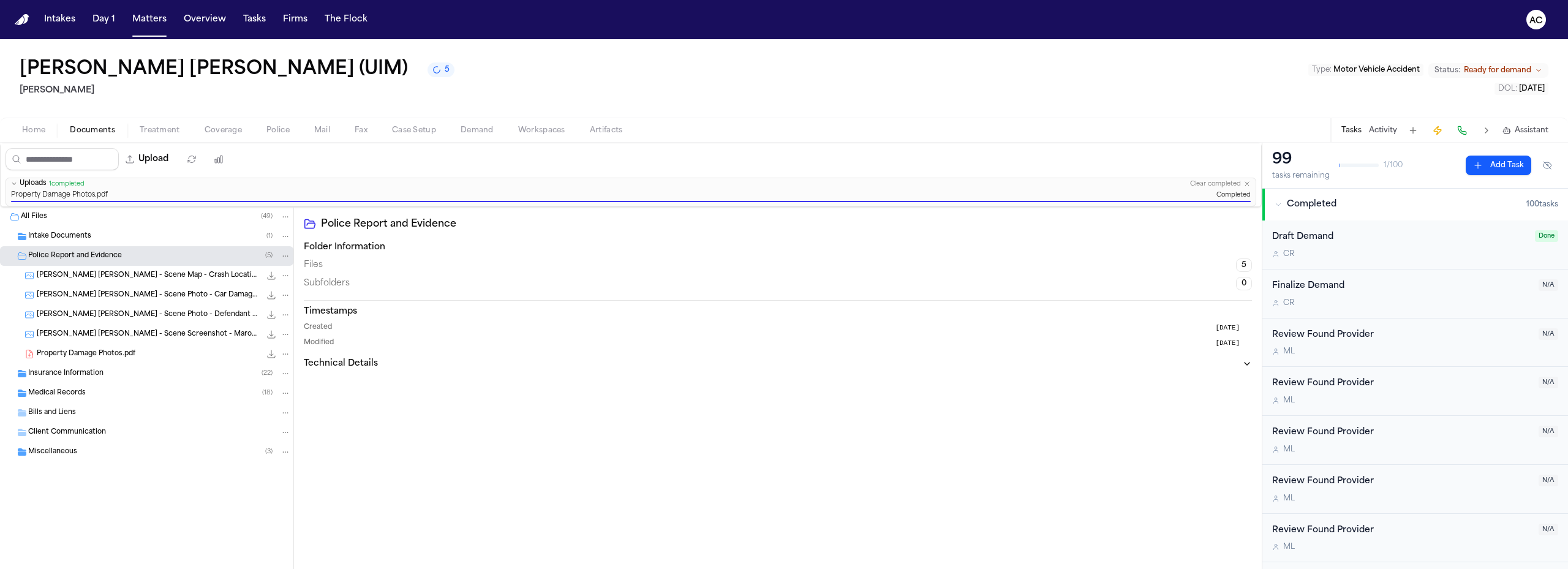
click at [543, 137] on span "button" at bounding box center [542, 137] width 62 height 1
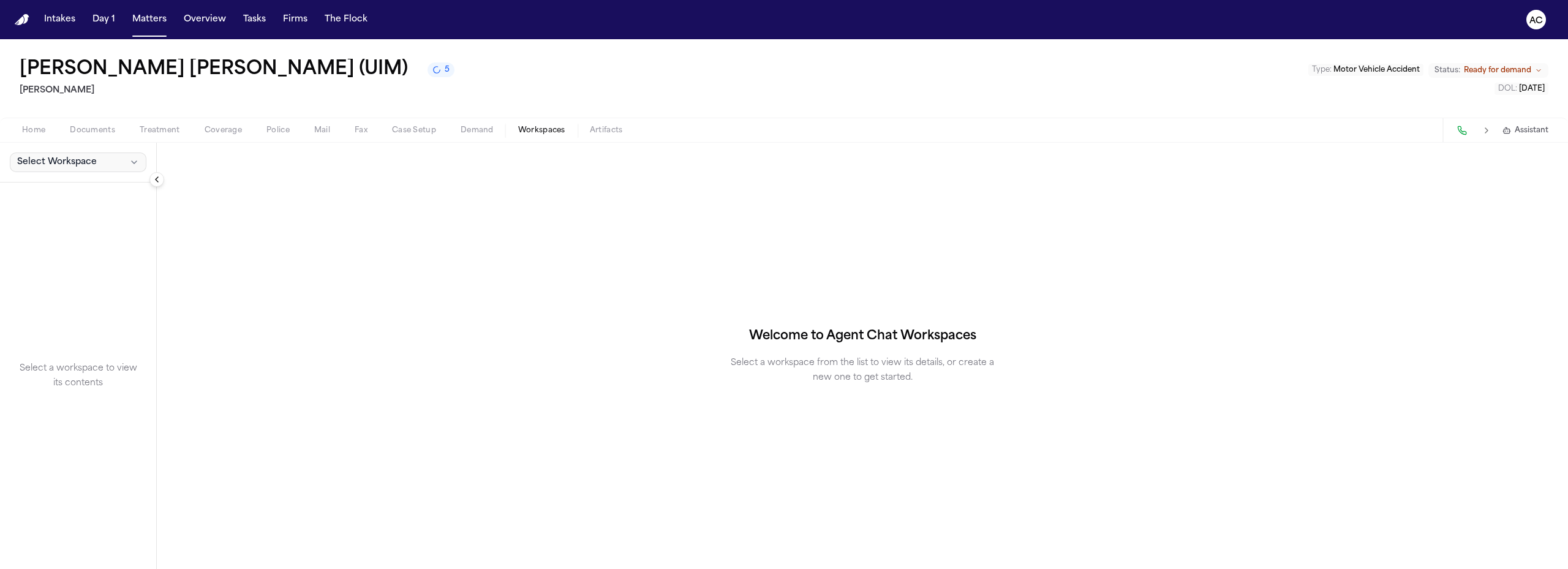
click at [94, 169] on button "Select Workspace" at bounding box center [78, 162] width 137 height 19
click at [78, 196] on button "[PERSON_NAME] Agent Demand" at bounding box center [95, 189] width 177 height 19
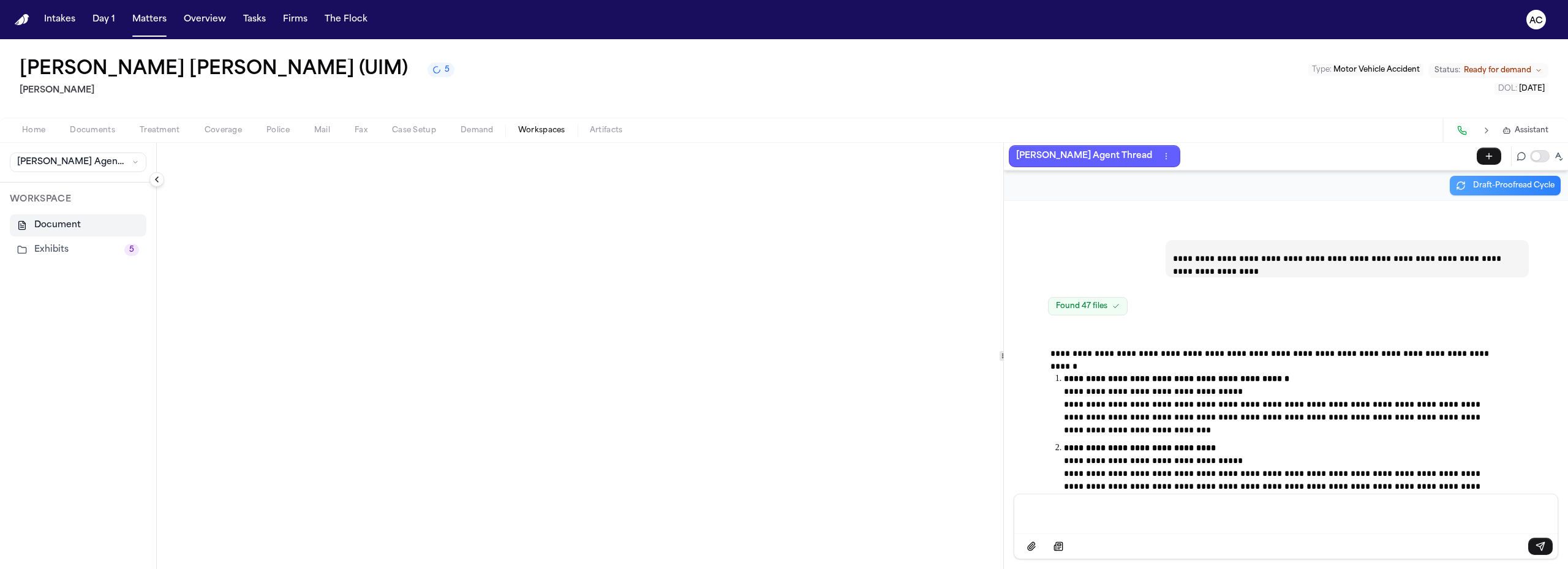
click at [55, 253] on button "Exhibits 5" at bounding box center [78, 249] width 137 height 22
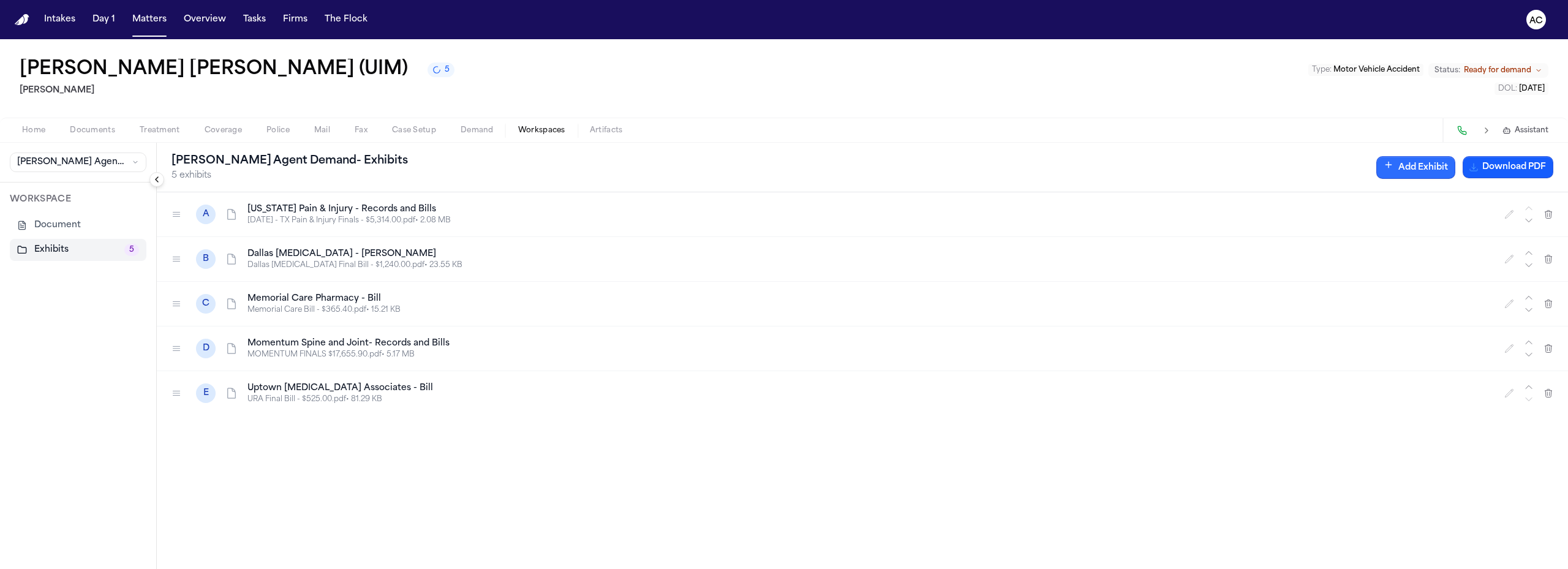
click at [1398, 170] on button "Add Exhibit" at bounding box center [1416, 167] width 79 height 23
click at [1166, 230] on input "Document" at bounding box center [1162, 227] width 115 height 22
click at [1215, 232] on icon "button" at bounding box center [1210, 229] width 10 height 10
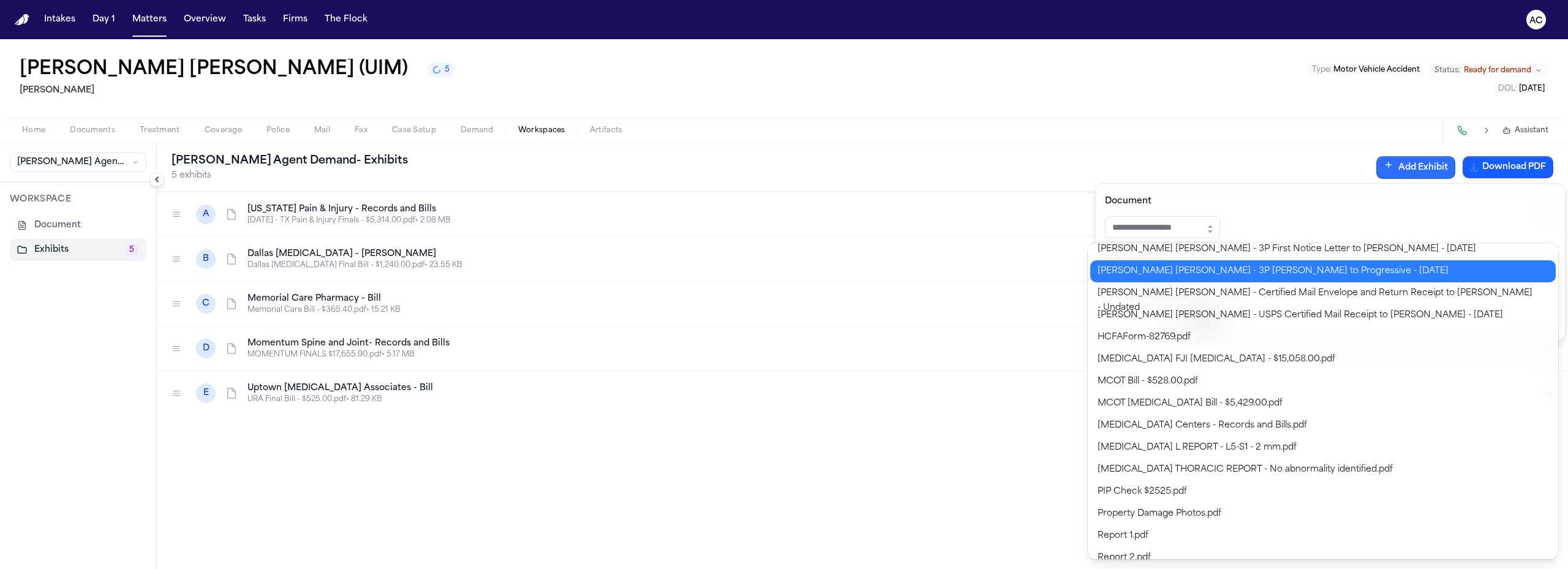
scroll to position [438, 0]
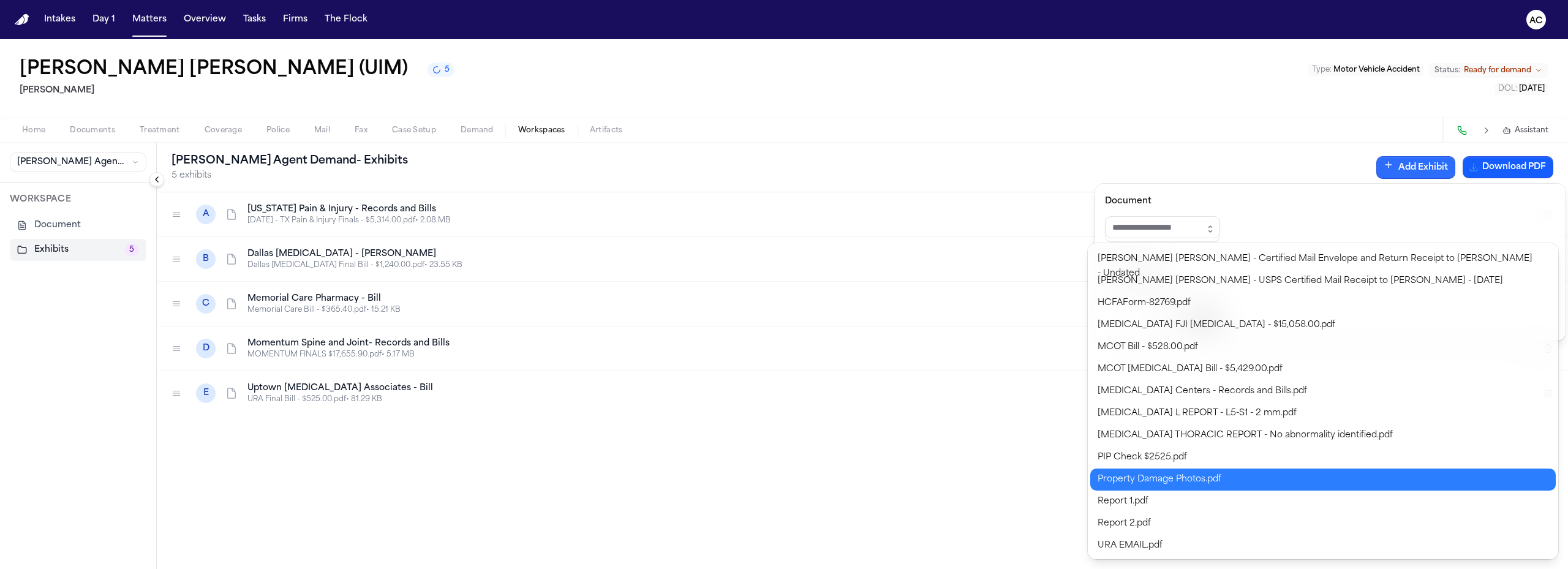
type input "**********"
click at [1198, 474] on body "**********" at bounding box center [784, 284] width 1568 height 569
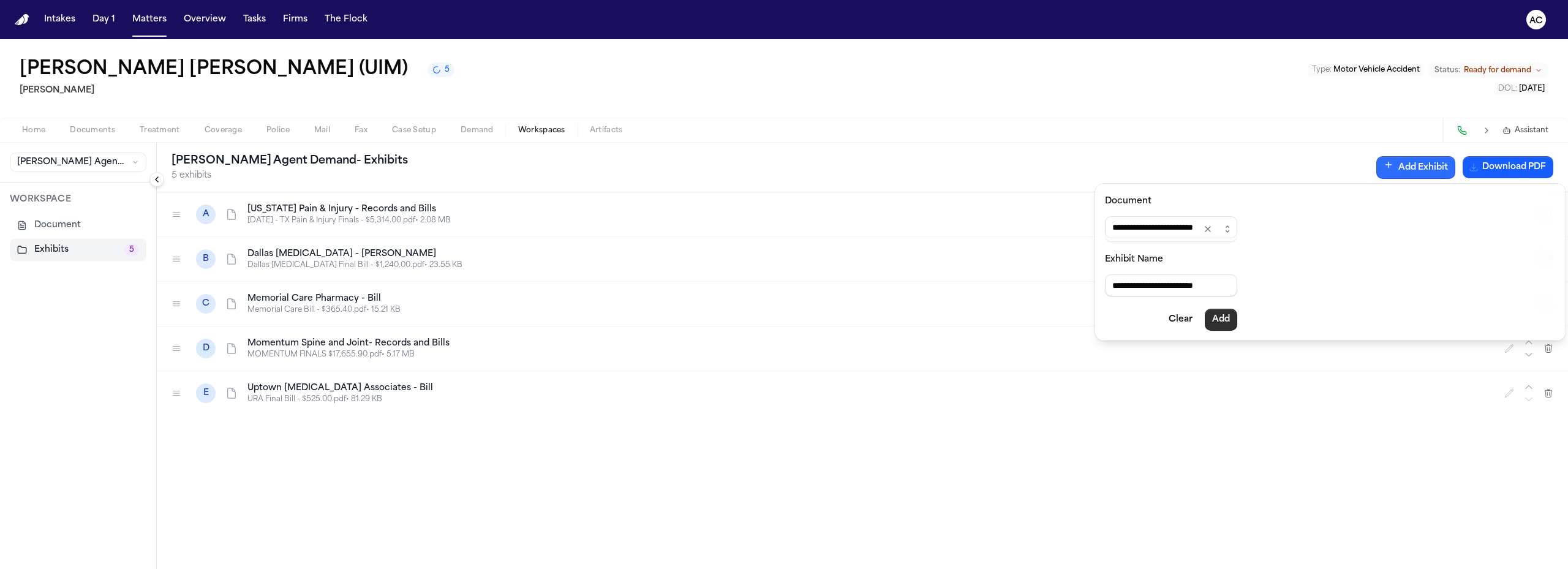
click at [1237, 321] on button "Add" at bounding box center [1221, 320] width 33 height 22
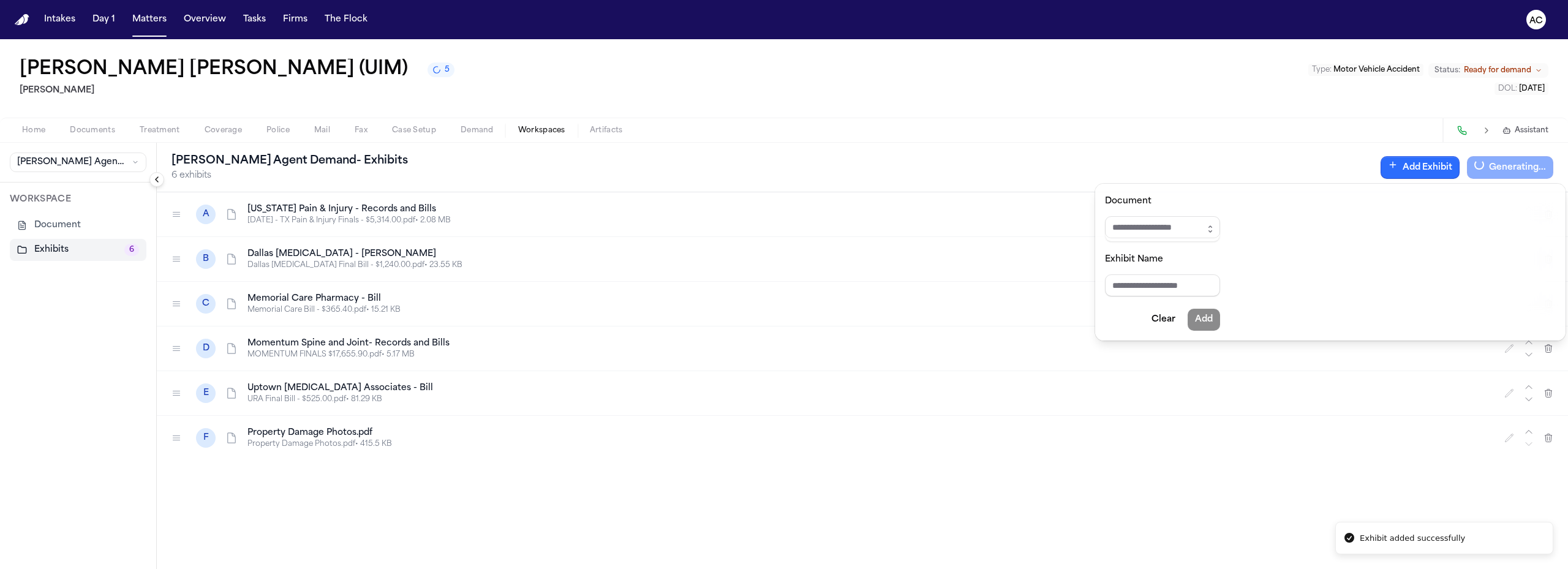
click at [176, 440] on div "[PERSON_NAME] Agent Demand - Exhibits 6 exhibits Add Exhibit Generating... A [U…" at bounding box center [863, 356] width 1411 height 426
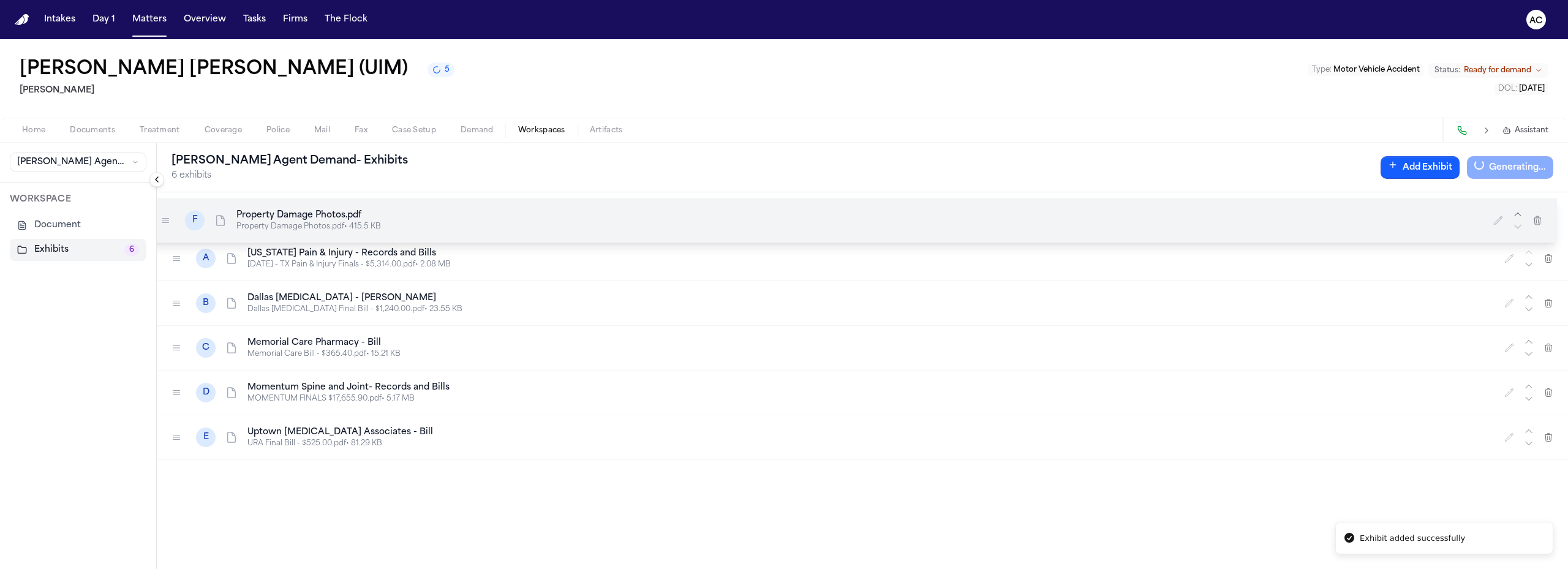
drag, startPoint x: 173, startPoint y: 436, endPoint x: 162, endPoint y: 219, distance: 217.3
click at [162, 219] on icon at bounding box center [165, 221] width 10 height 10
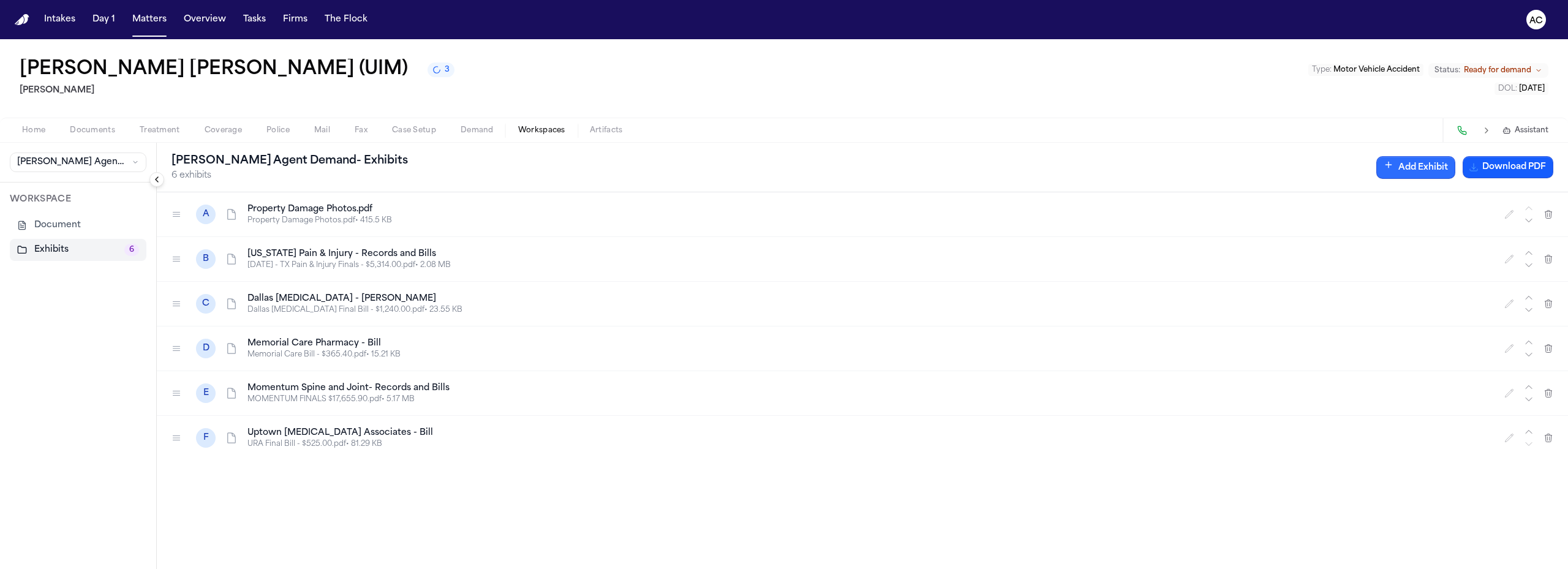
click at [1389, 175] on button "Add Exhibit" at bounding box center [1416, 167] width 79 height 23
click at [1215, 227] on icon "button" at bounding box center [1210, 229] width 10 height 10
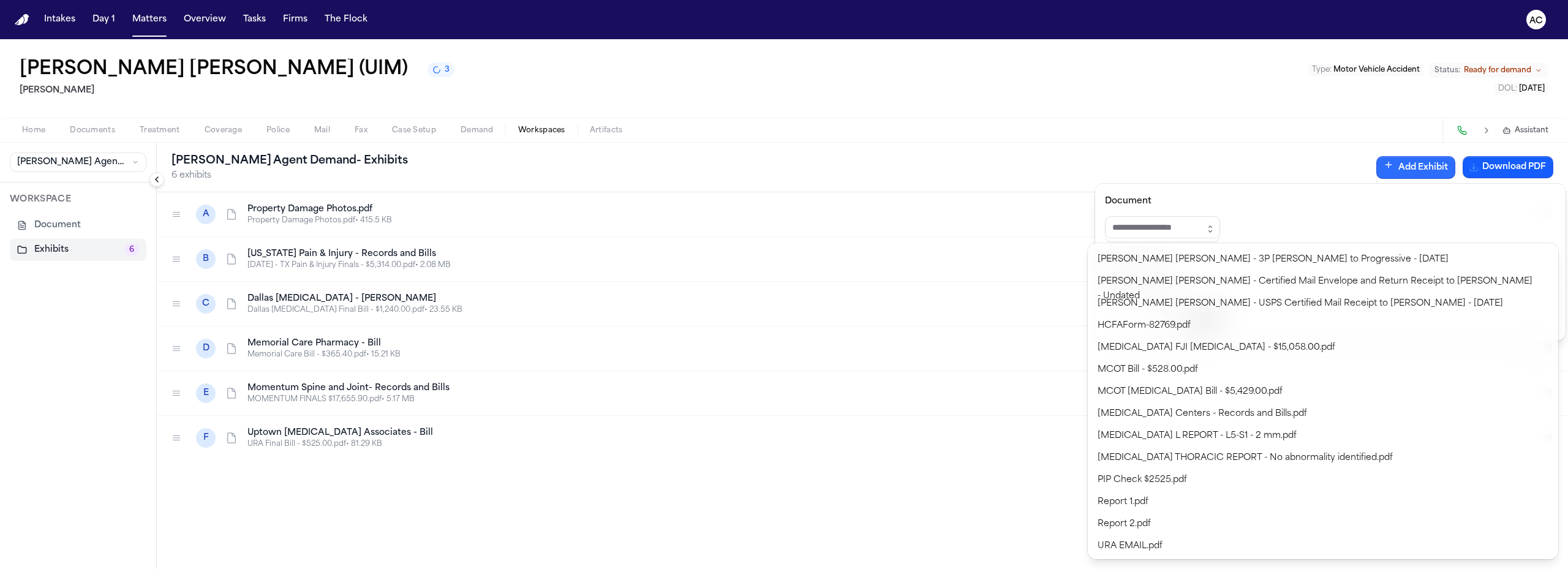
scroll to position [416, 0]
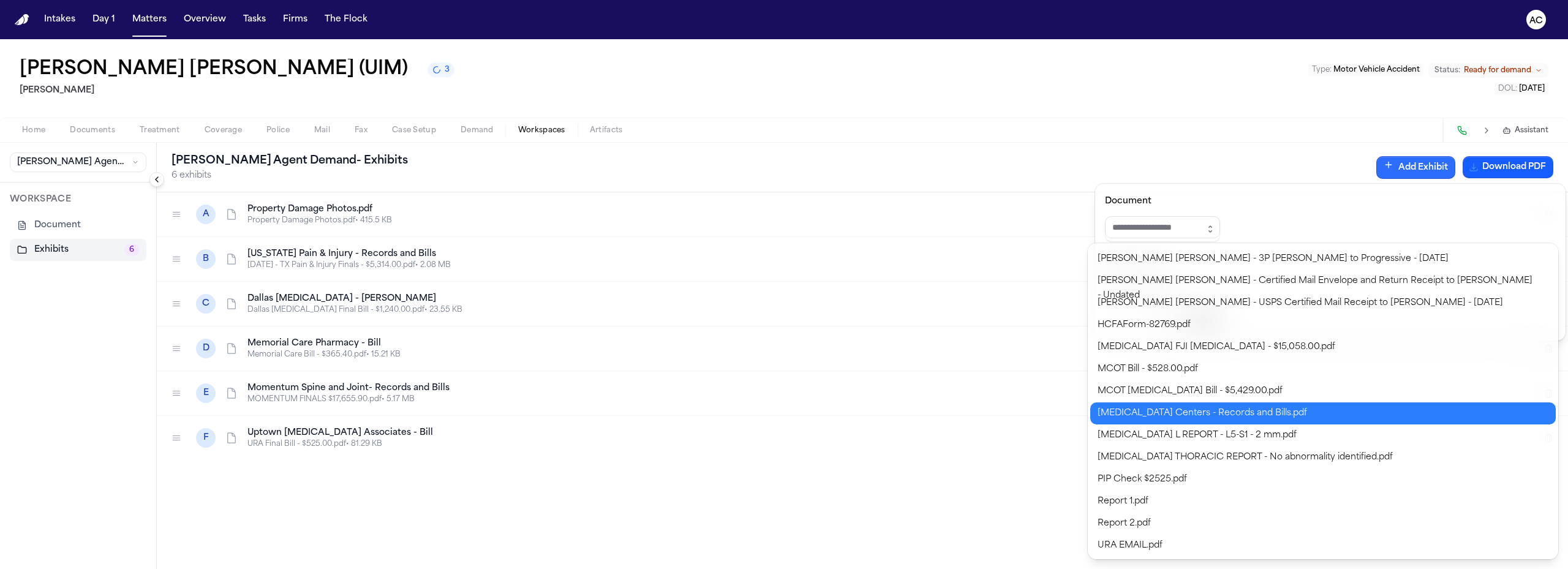
type input "**********"
click at [1218, 415] on body "**********" at bounding box center [784, 284] width 1568 height 569
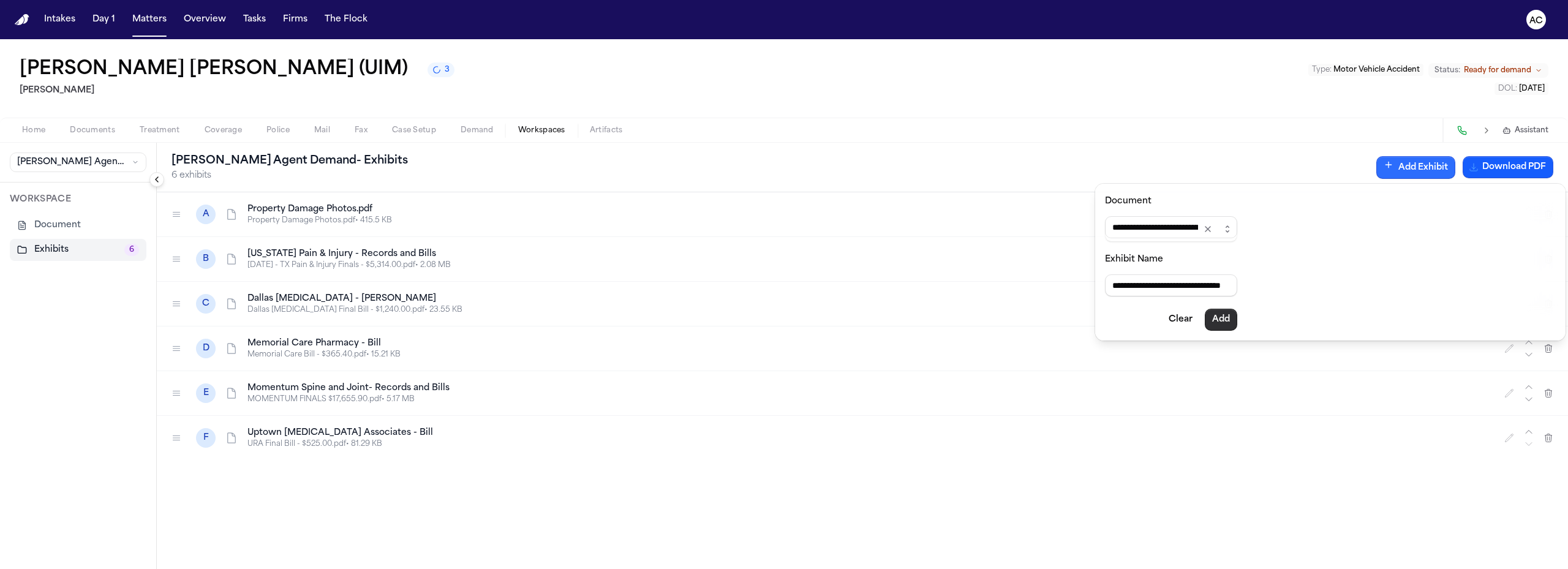
click at [1232, 319] on button "Add" at bounding box center [1221, 320] width 33 height 22
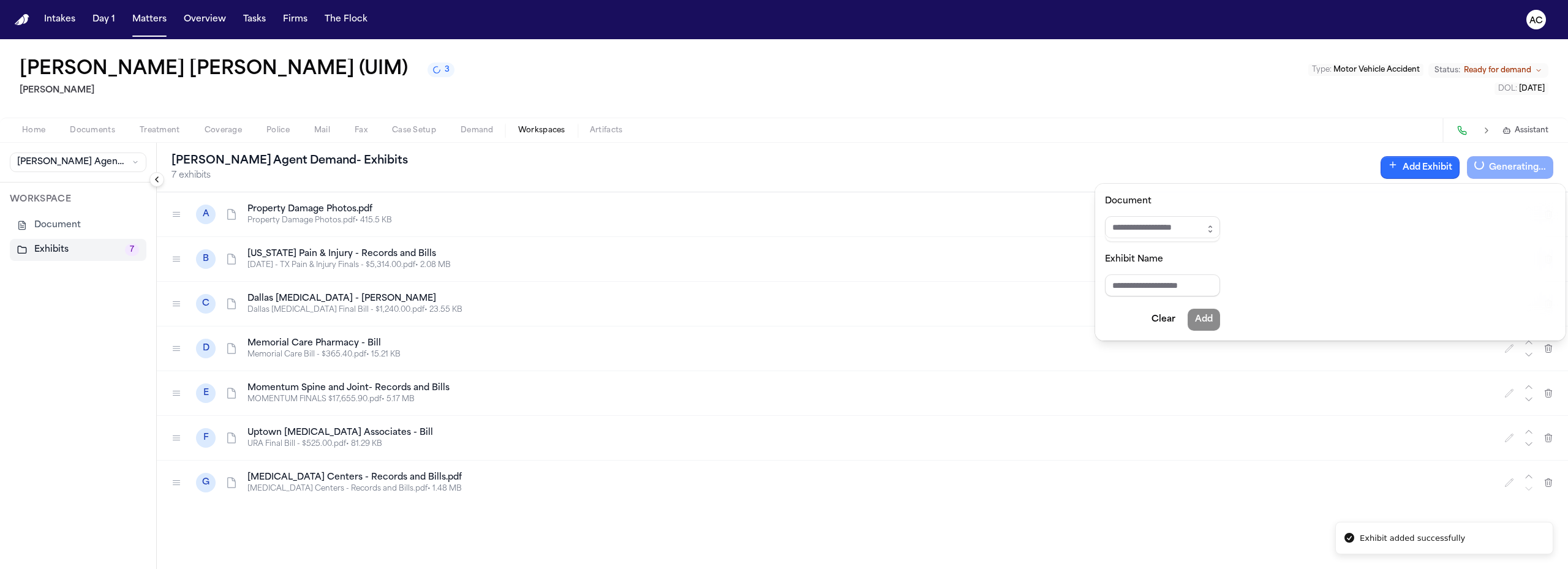
click at [98, 130] on div "**********" at bounding box center [784, 304] width 1568 height 530
click at [101, 131] on span "Documents" at bounding box center [92, 131] width 45 height 10
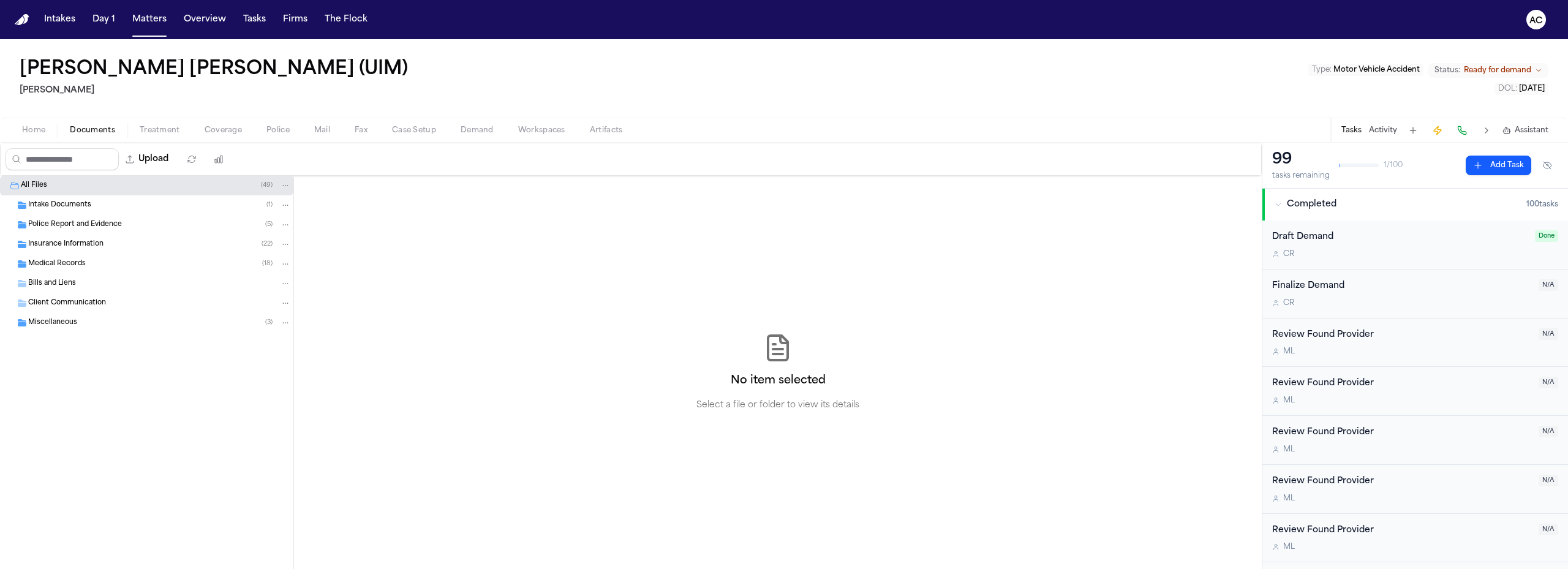
click at [54, 258] on div "Medical Records ( 18 )" at bounding box center [146, 264] width 293 height 19
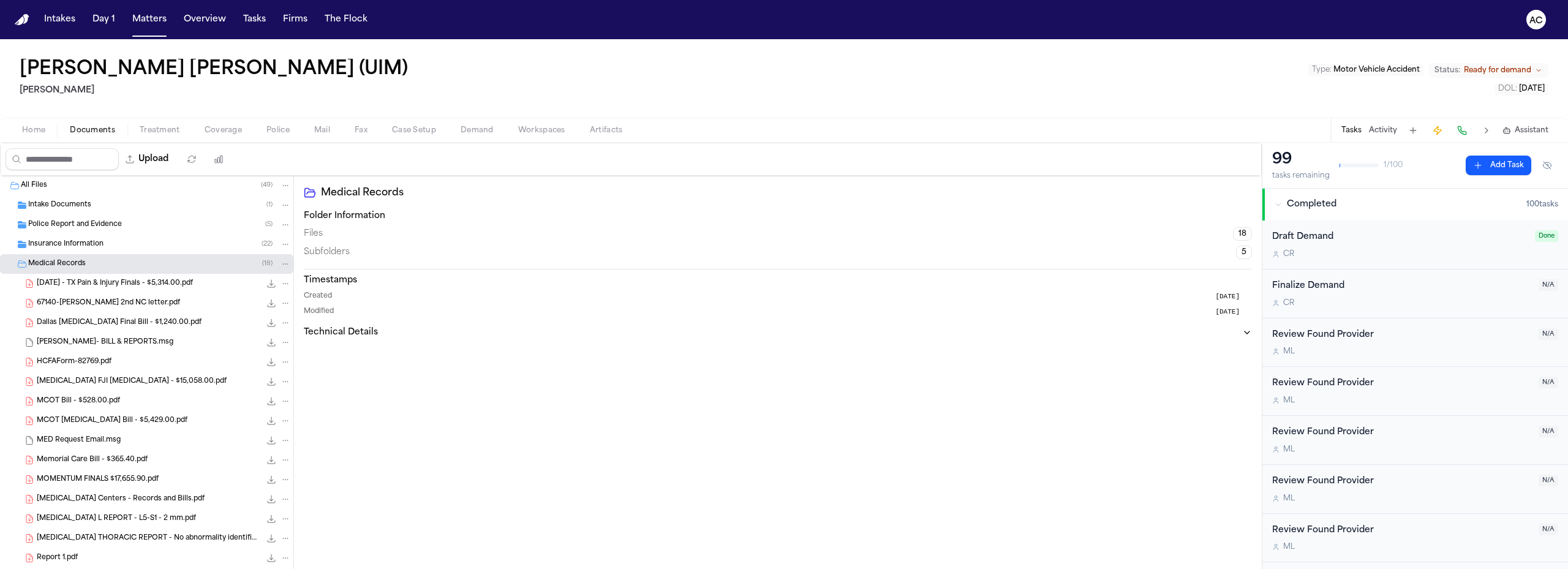
click at [95, 277] on div "[DATE] - TX Pain & Injury Finals - $5,314.00.pdf 2.1 MB • PDF" at bounding box center [164, 283] width 254 height 13
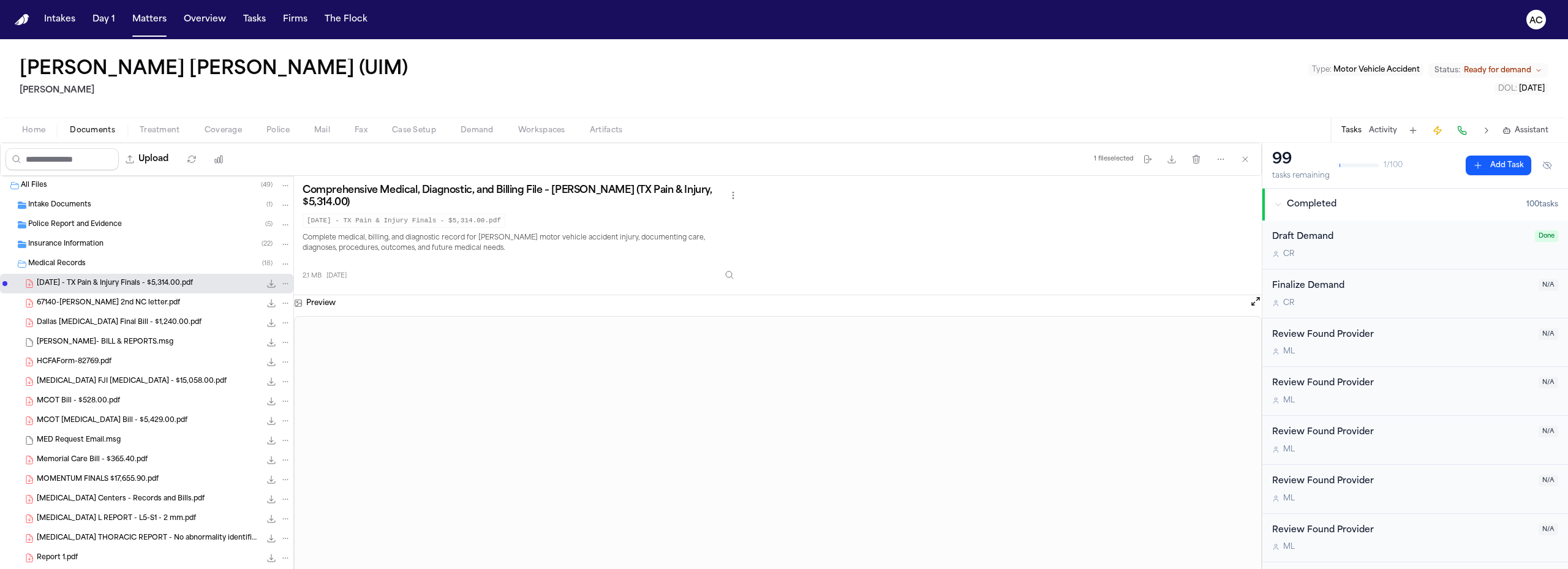
click at [78, 323] on span "Dallas [MEDICAL_DATA] Final Bill - $1,240.00.pdf" at bounding box center [119, 323] width 165 height 10
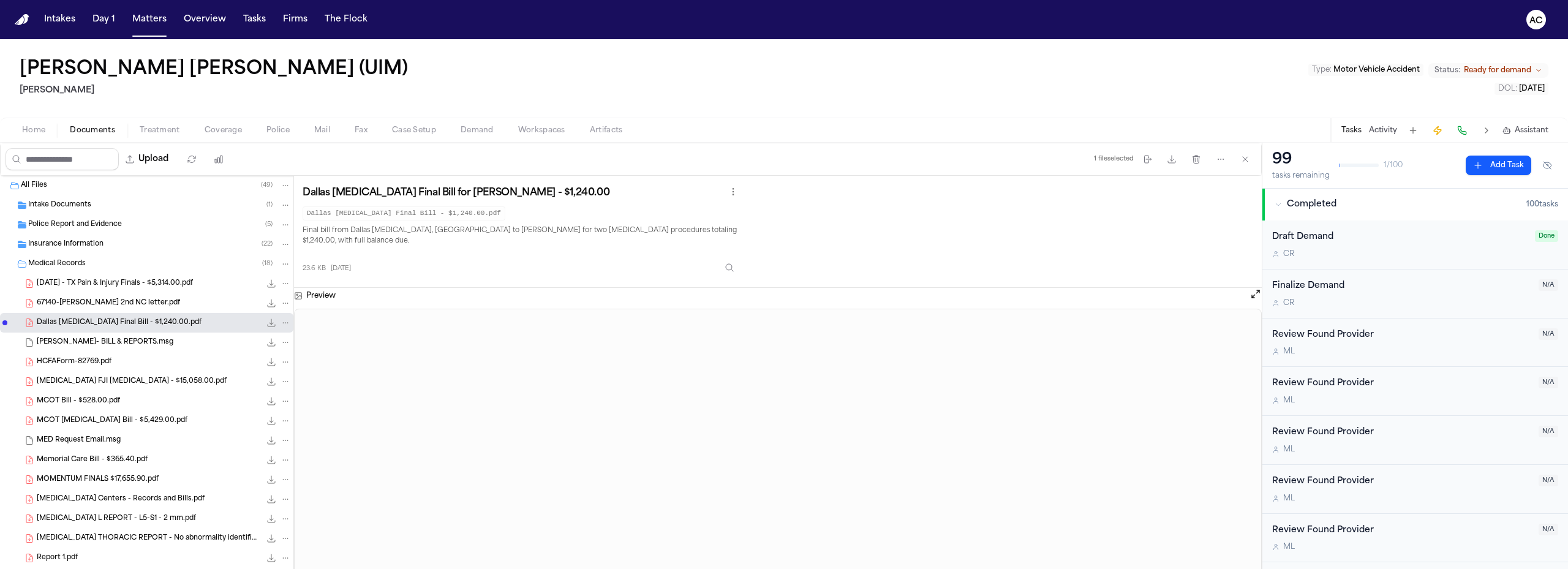
click at [136, 460] on span "Memorial Care Bill - $365.40.pdf" at bounding box center [92, 460] width 111 height 10
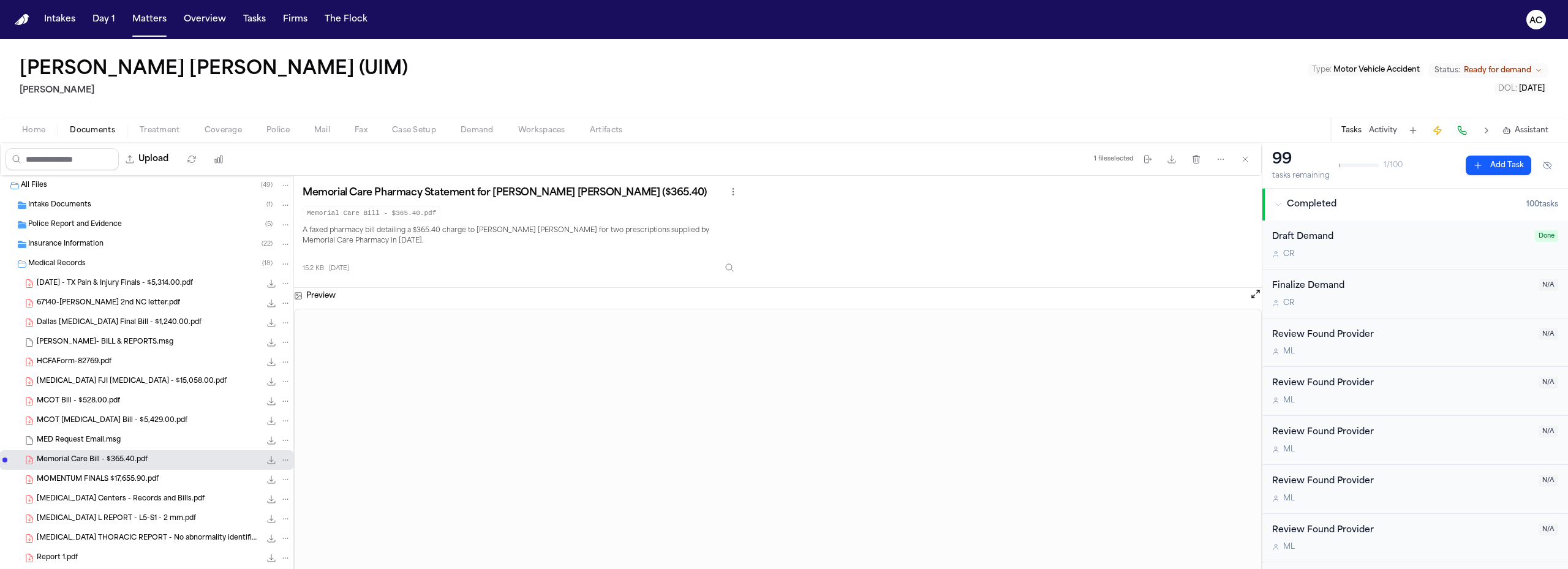
click at [96, 474] on span "MOMENTUM FINALS $17,655.90.pdf" at bounding box center [97, 479] width 122 height 10
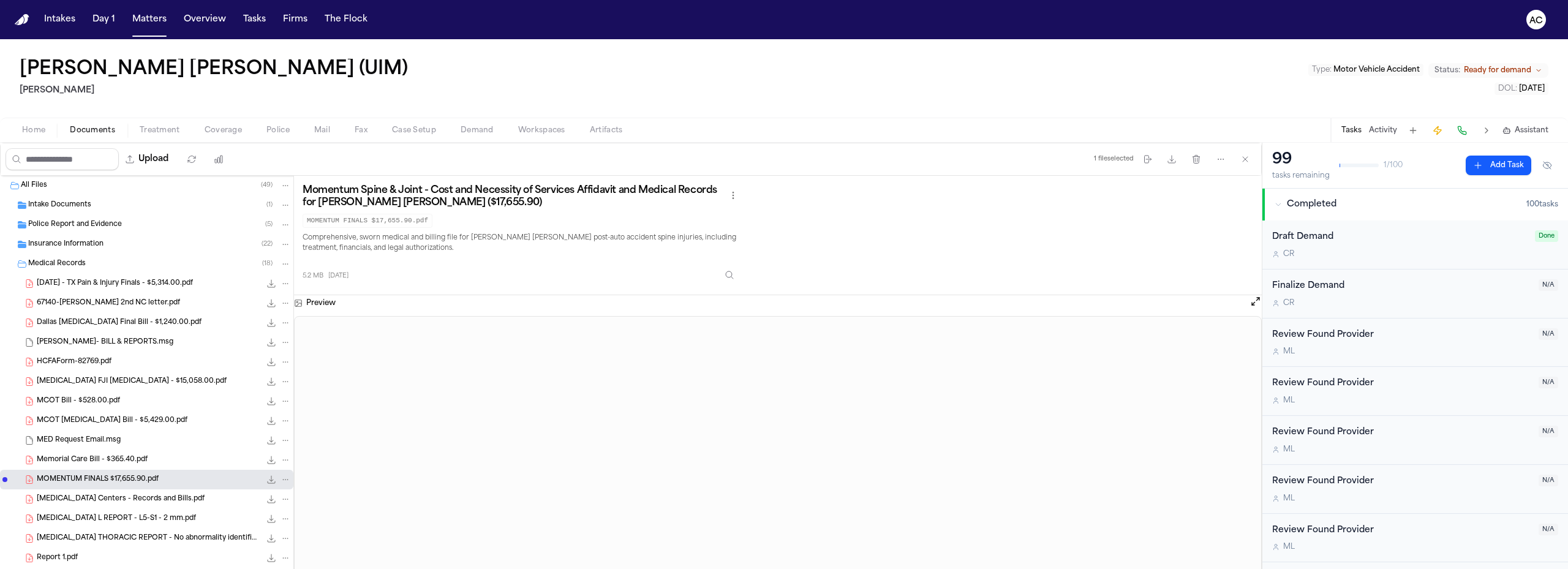
drag, startPoint x: 112, startPoint y: 463, endPoint x: 5, endPoint y: 546, distance: 135.4
drag, startPoint x: 5, startPoint y: 546, endPoint x: 794, endPoint y: 114, distance: 899.5
click at [794, 114] on div "[PERSON_NAME] [PERSON_NAME] (UIM) [PERSON_NAME] Type : Motor Vehicle Accident S…" at bounding box center [784, 78] width 1568 height 78
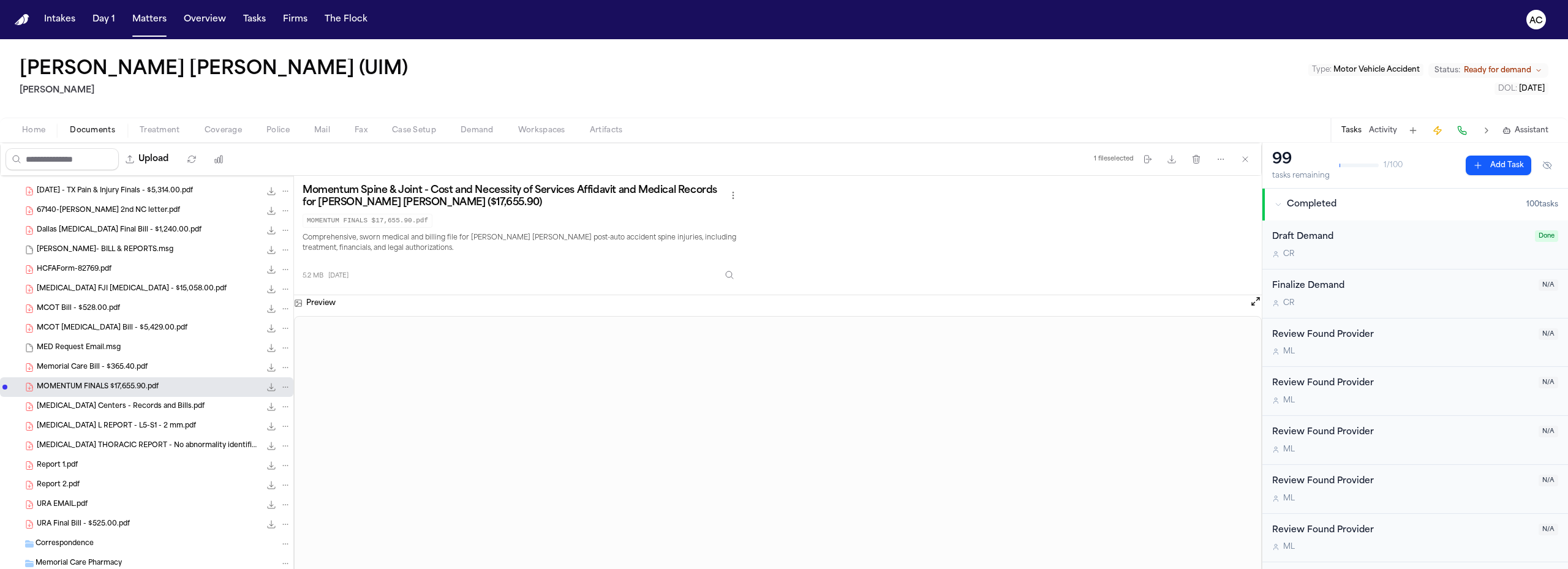
scroll to position [123, 0]
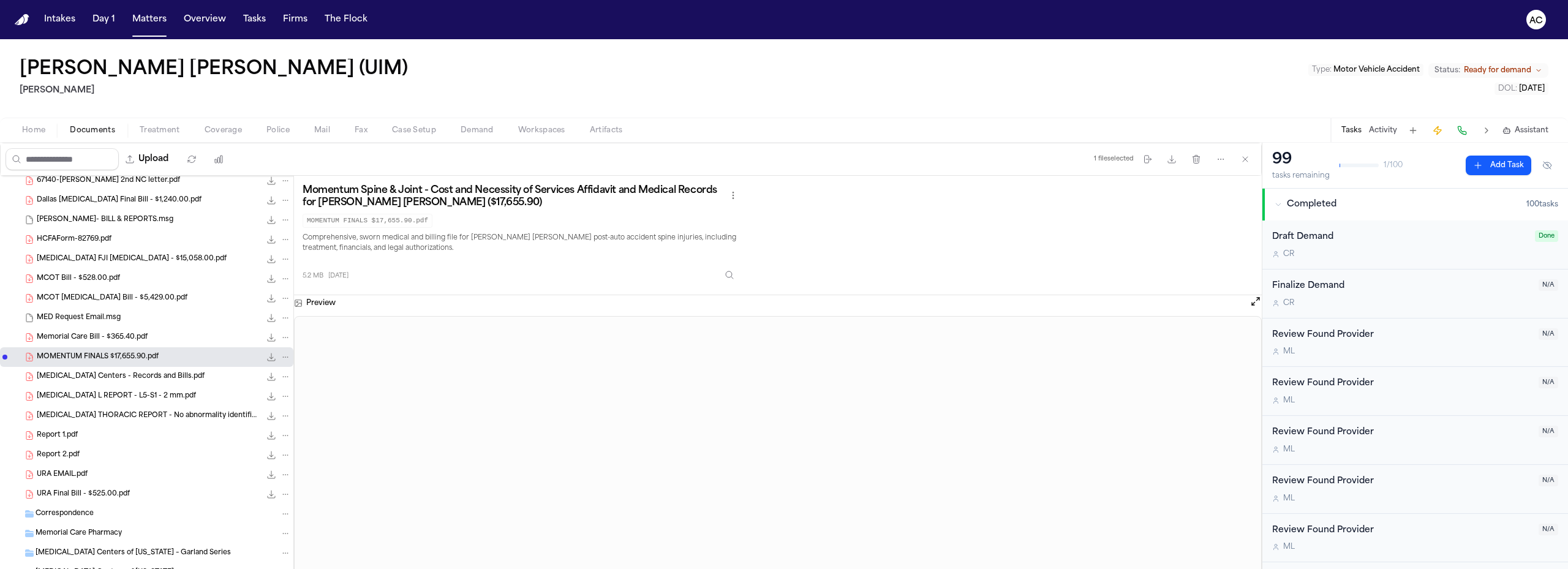
click at [544, 130] on span "Workspaces" at bounding box center [542, 131] width 47 height 10
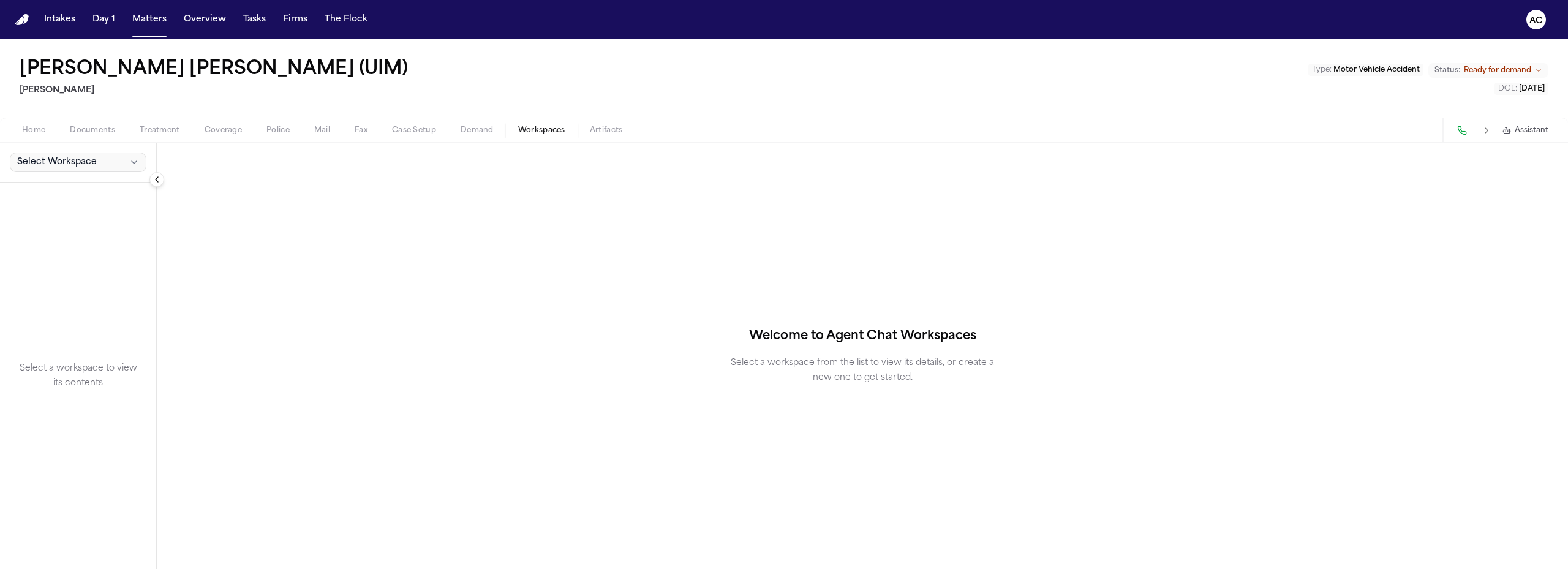
click at [110, 166] on button "Select Workspace" at bounding box center [78, 162] width 137 height 19
click at [46, 196] on button "[PERSON_NAME] Agent Demand" at bounding box center [95, 189] width 177 height 19
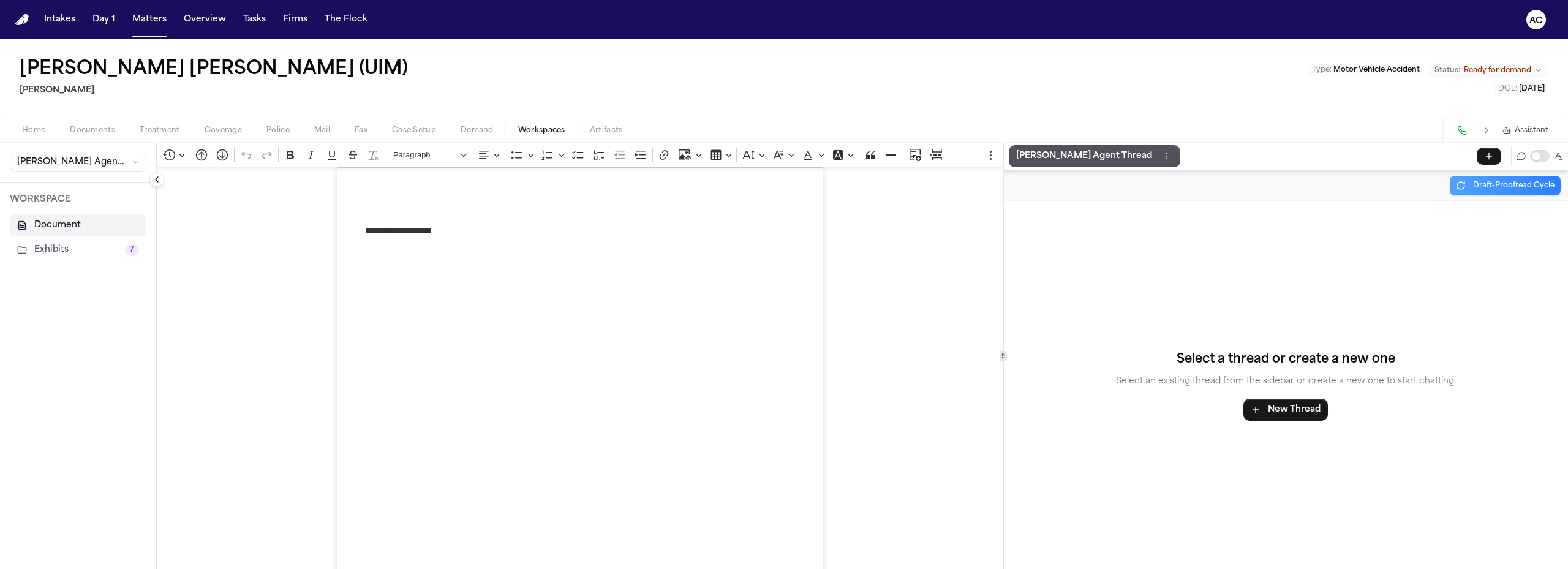
click at [75, 241] on button "Exhibits 7" at bounding box center [78, 249] width 137 height 22
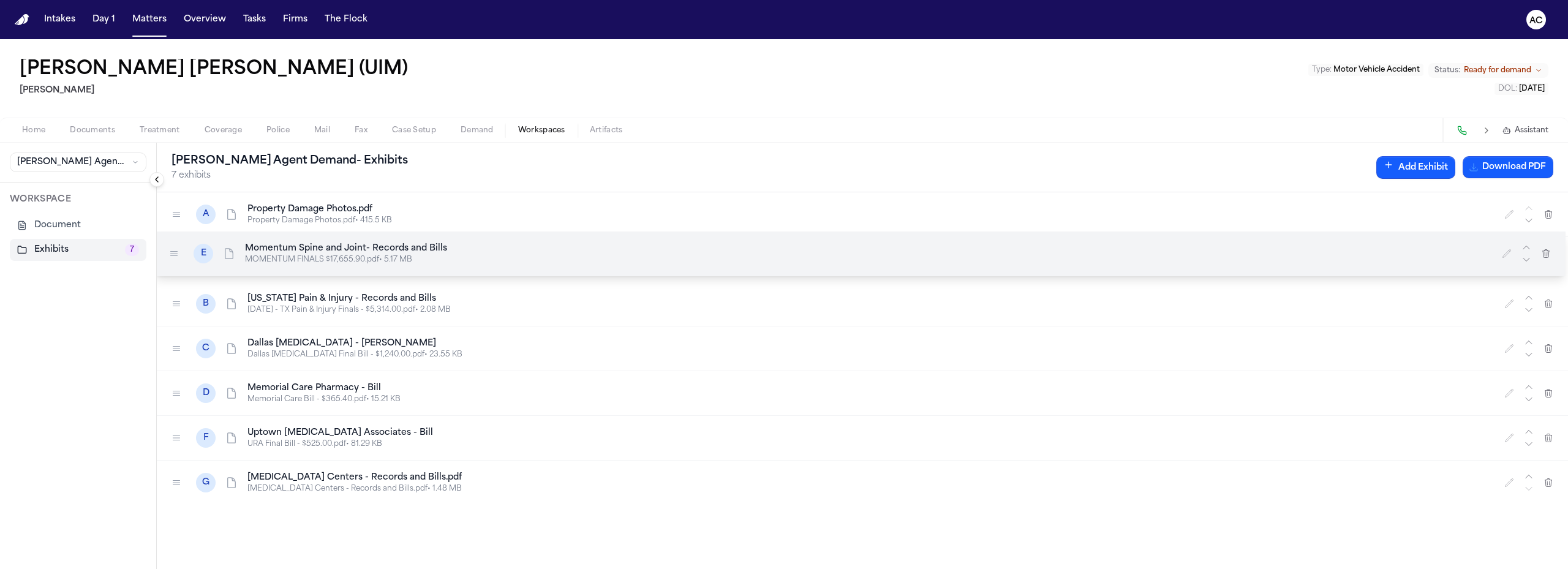
drag, startPoint x: 178, startPoint y: 391, endPoint x: 175, endPoint y: 255, distance: 136.0
click at [175, 255] on icon at bounding box center [174, 253] width 7 height 4
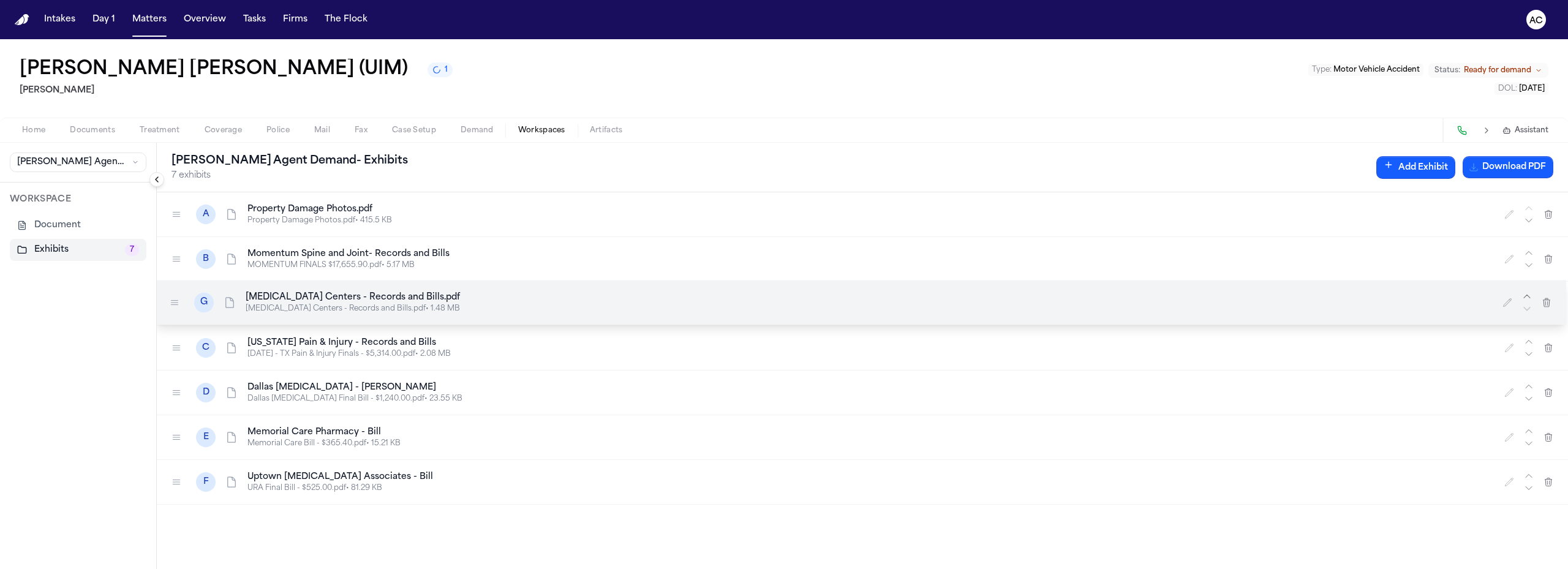
drag, startPoint x: 170, startPoint y: 485, endPoint x: 169, endPoint y: 305, distance: 180.0
click at [169, 305] on div at bounding box center [174, 302] width 19 height 19
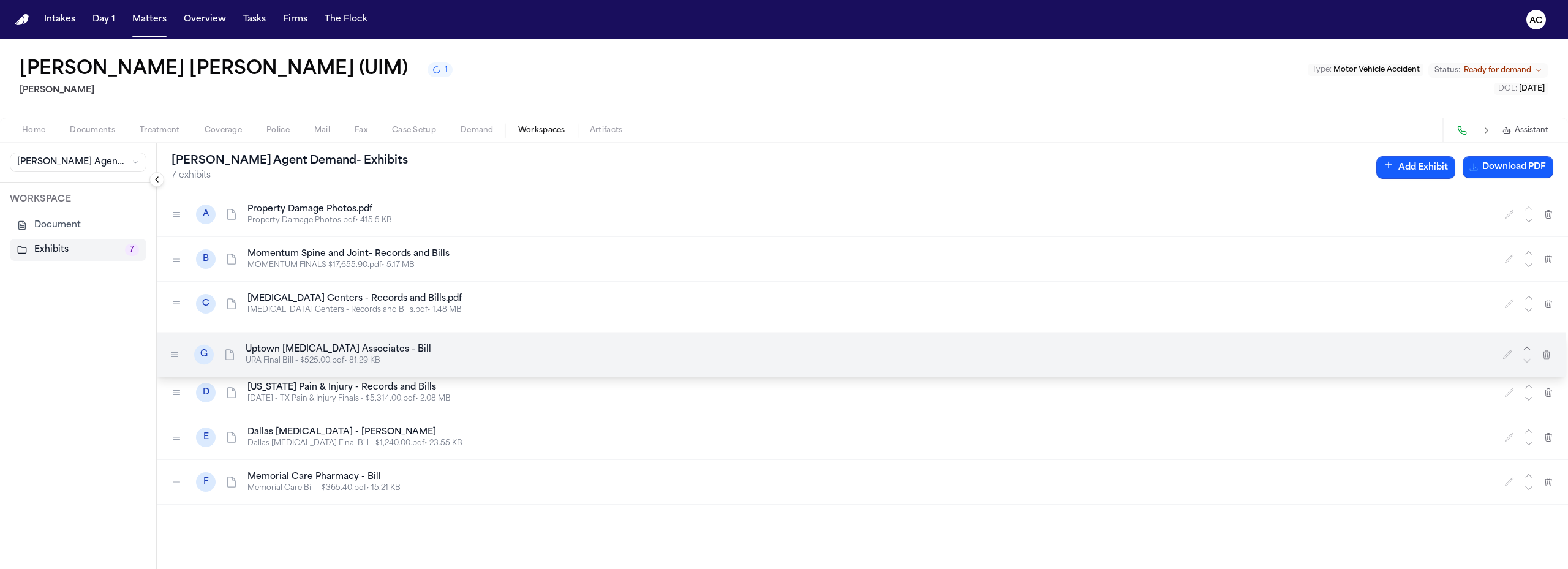
drag, startPoint x: 176, startPoint y: 483, endPoint x: 173, endPoint y: 358, distance: 125.0
click at [173, 356] on icon at bounding box center [175, 354] width 10 height 10
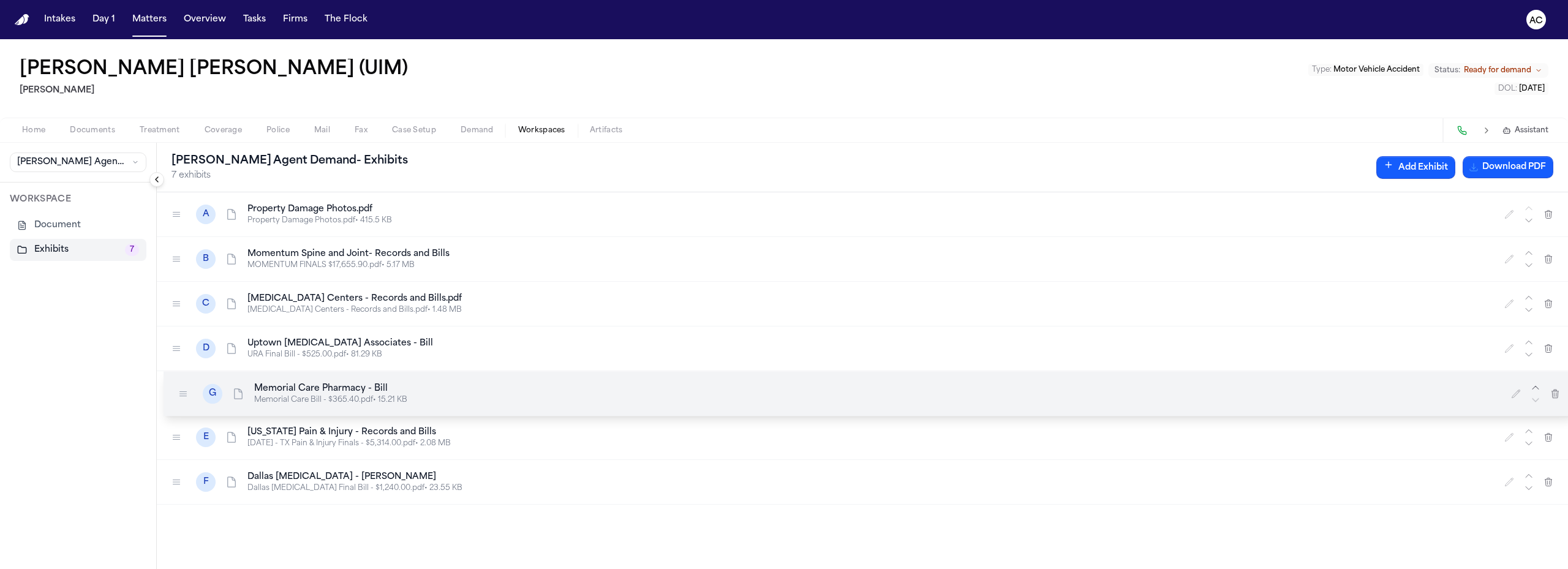
drag, startPoint x: 177, startPoint y: 483, endPoint x: 189, endPoint y: 390, distance: 93.8
click at [184, 393] on icon at bounding box center [183, 394] width 10 height 10
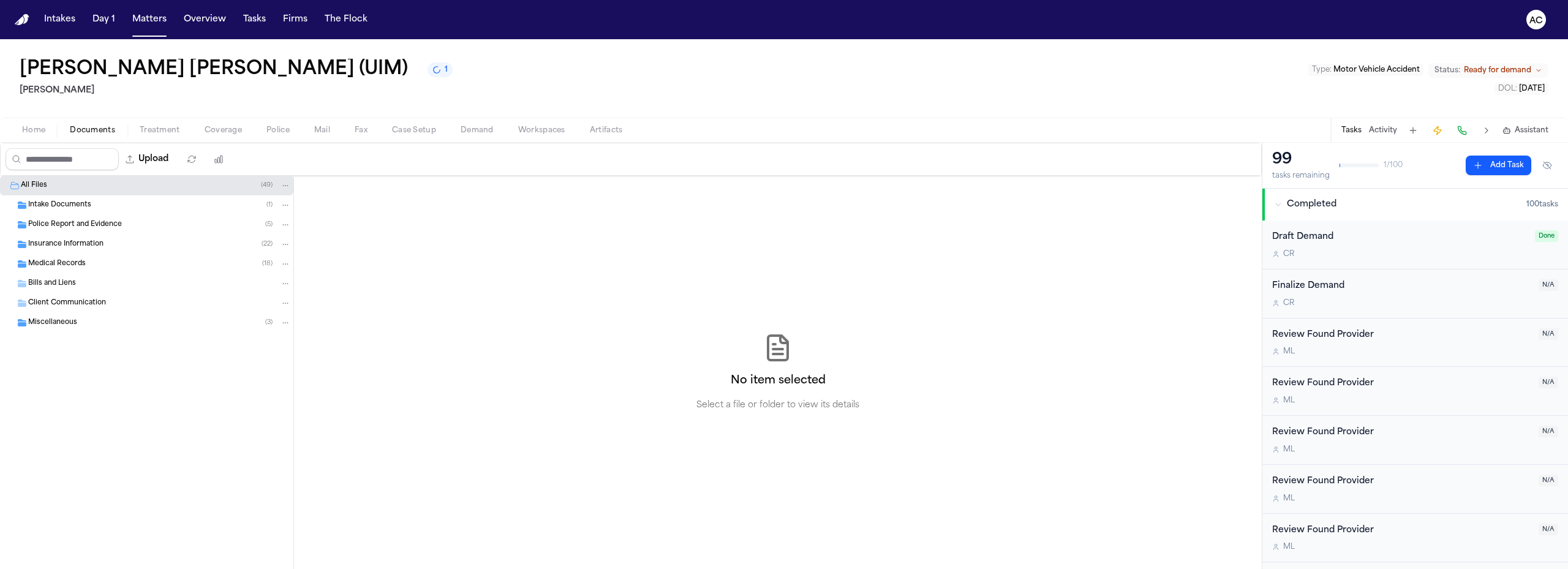
click at [114, 126] on span "Documents" at bounding box center [92, 131] width 45 height 10
click at [82, 260] on span "Medical Records" at bounding box center [57, 264] width 58 height 10
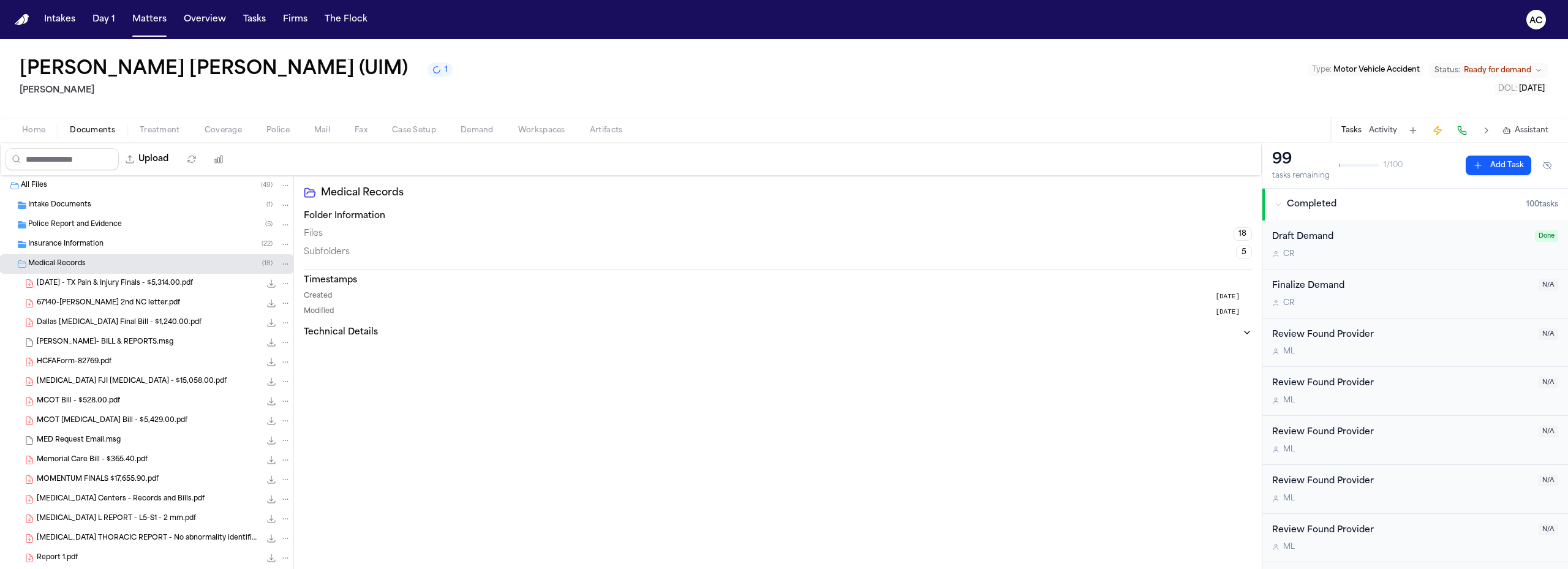
click at [140, 326] on span "Dallas [MEDICAL_DATA] Final Bill - $1,240.00.pdf" at bounding box center [119, 323] width 165 height 10
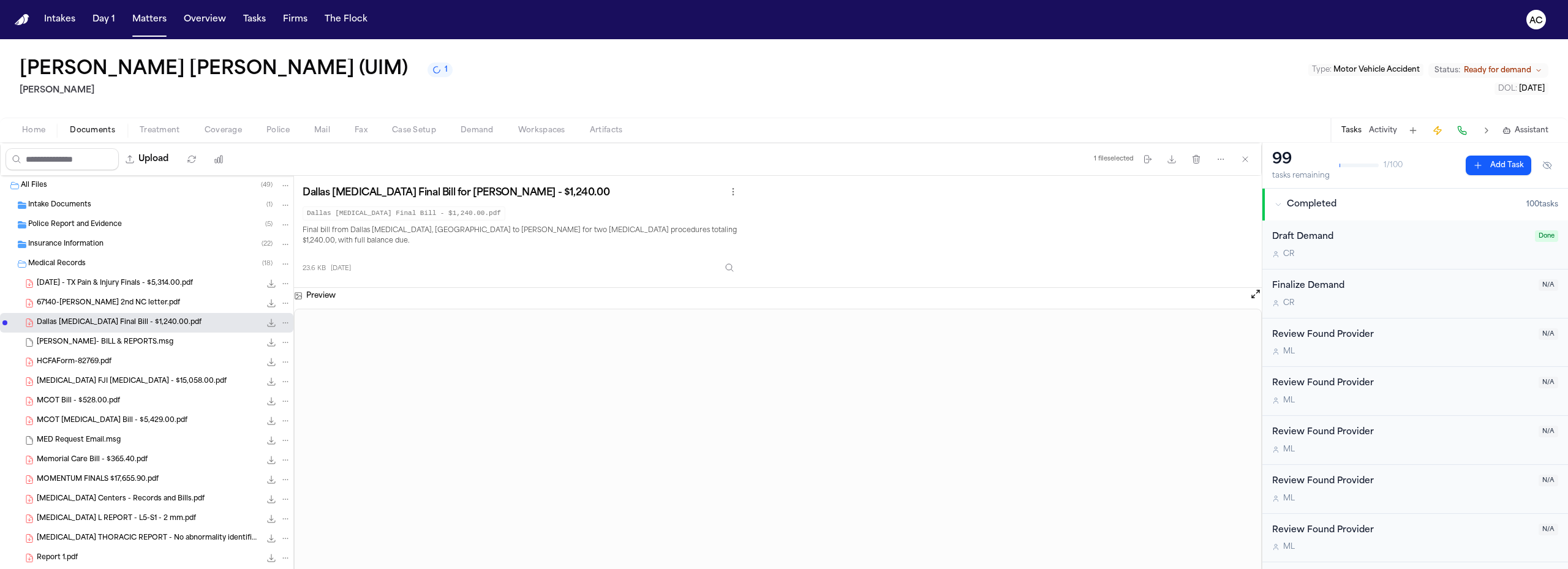
click at [114, 286] on span "[DATE] - TX Pain & Injury Finals - $5,314.00.pdf" at bounding box center [115, 284] width 156 height 10
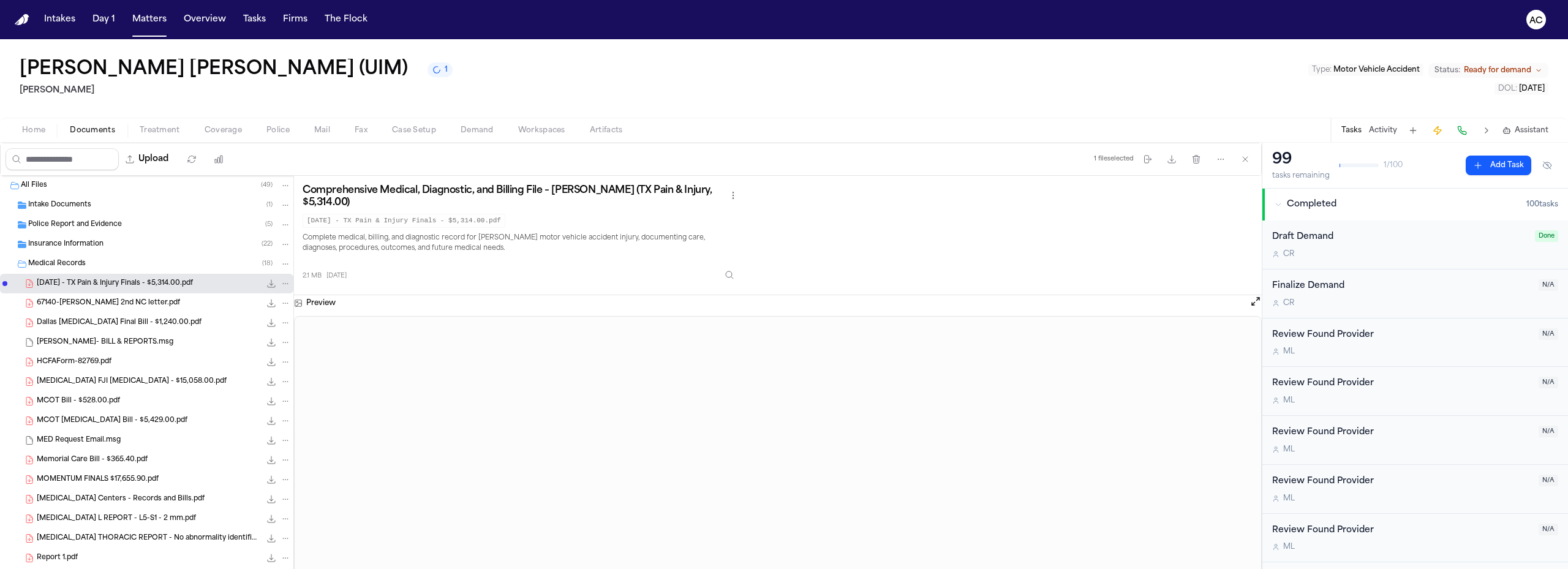
click at [538, 133] on span "Workspaces" at bounding box center [542, 131] width 47 height 10
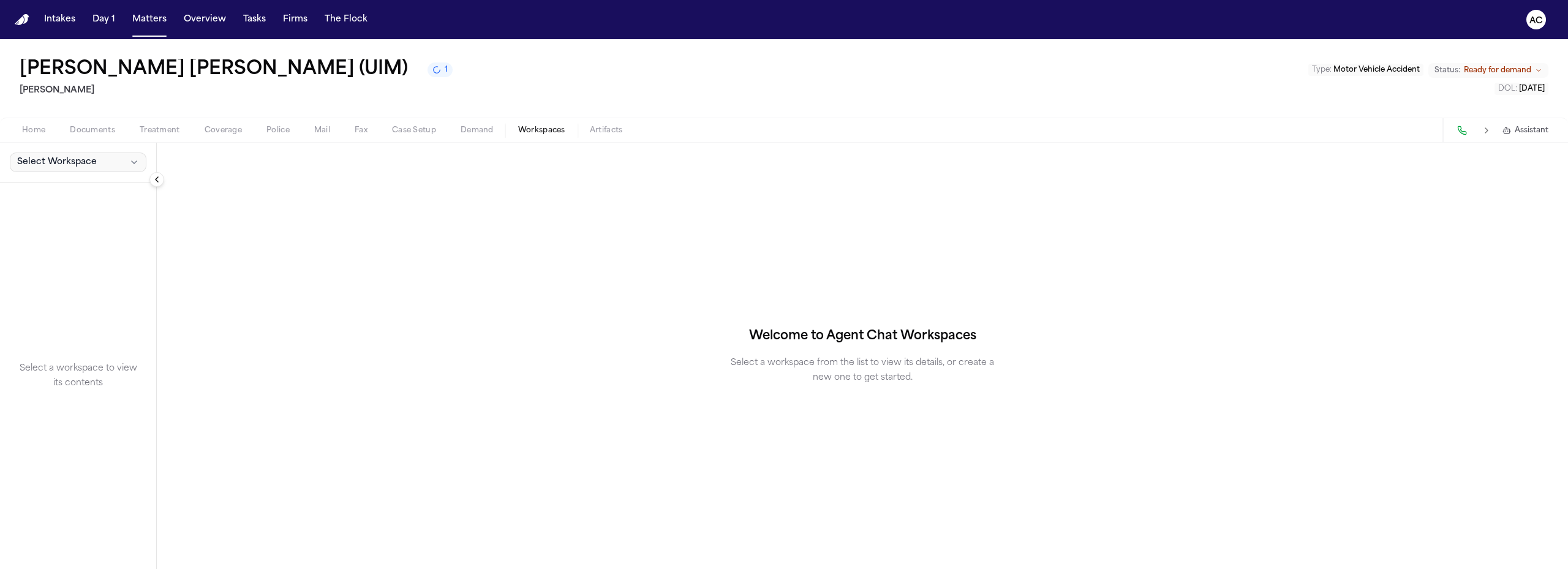
click at [92, 164] on span "Select Workspace" at bounding box center [56, 162] width 80 height 13
click at [72, 196] on button "[PERSON_NAME] Agent Demand" at bounding box center [95, 189] width 177 height 19
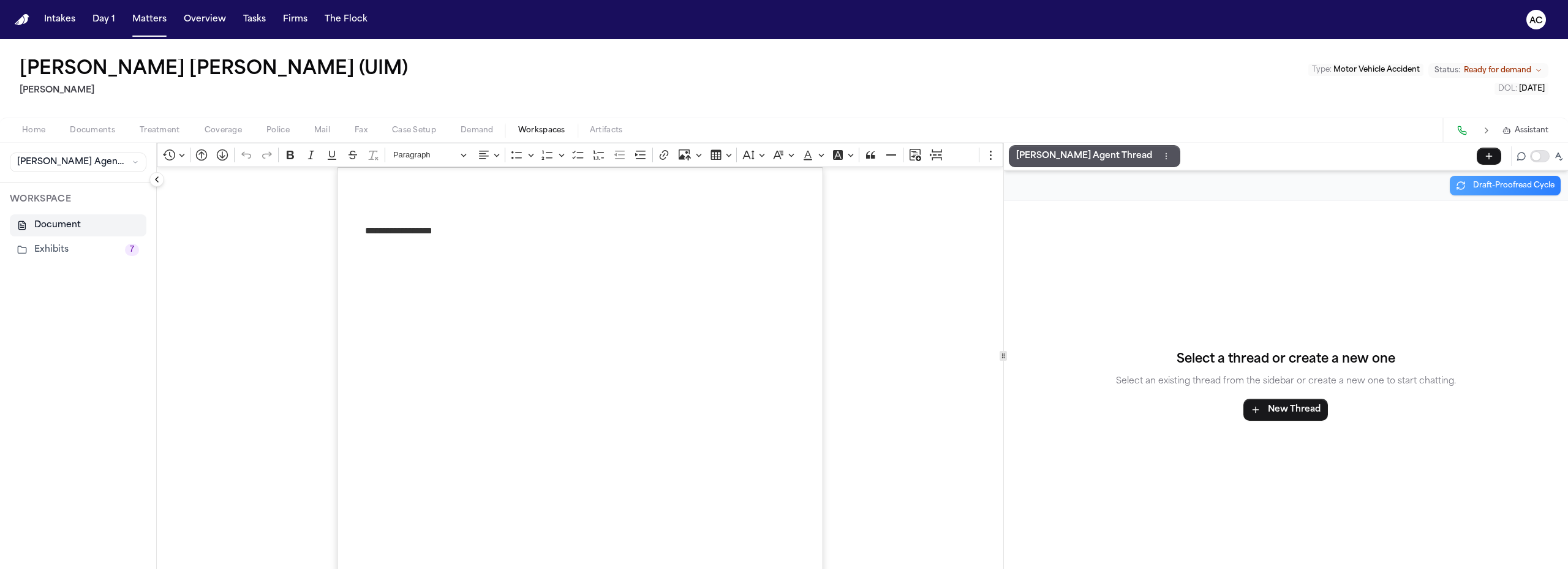
drag, startPoint x: 76, startPoint y: 210, endPoint x: 5, endPoint y: 514, distance: 312.2
drag, startPoint x: 5, startPoint y: 514, endPoint x: 966, endPoint y: 103, distance: 1045.2
click at [1073, 97] on div "[PERSON_NAME] [PERSON_NAME] (UIM) [PERSON_NAME] Type : Motor Vehicle Accident S…" at bounding box center [784, 78] width 1568 height 78
click at [39, 252] on button "Exhibits 7" at bounding box center [78, 249] width 137 height 22
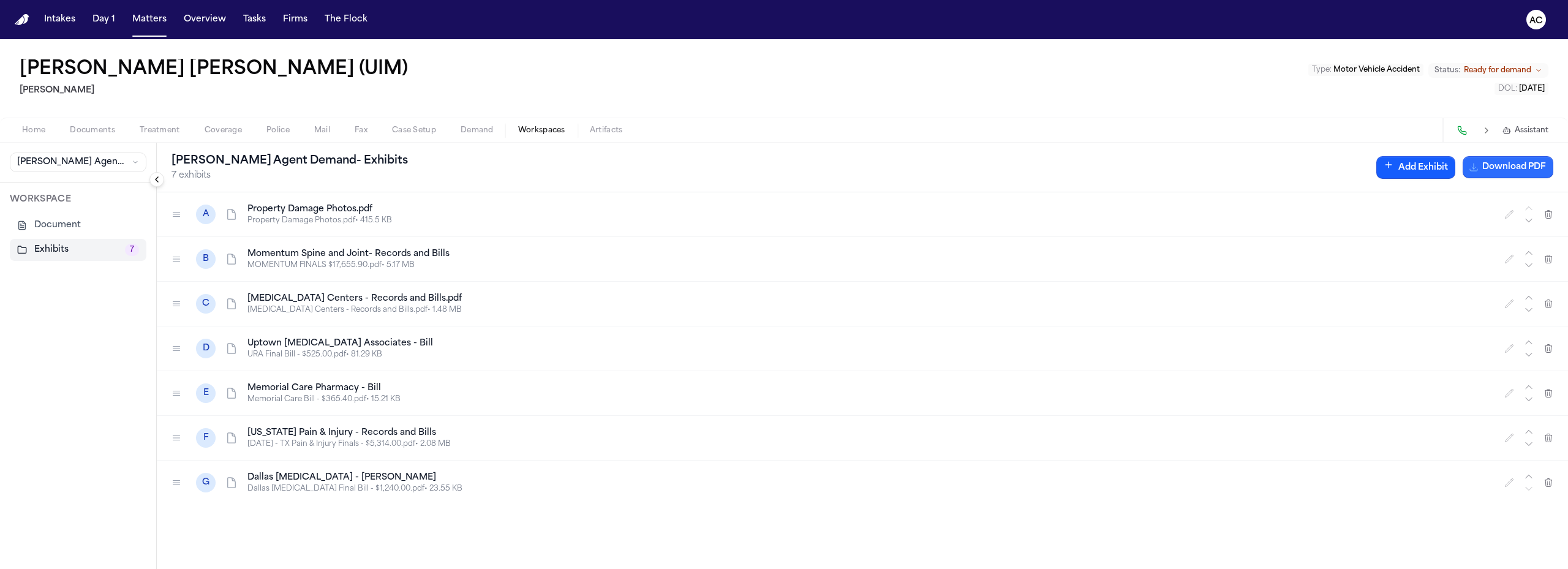
click at [1522, 177] on button "Download PDF" at bounding box center [1508, 167] width 91 height 22
